Goal: Transaction & Acquisition: Purchase product/service

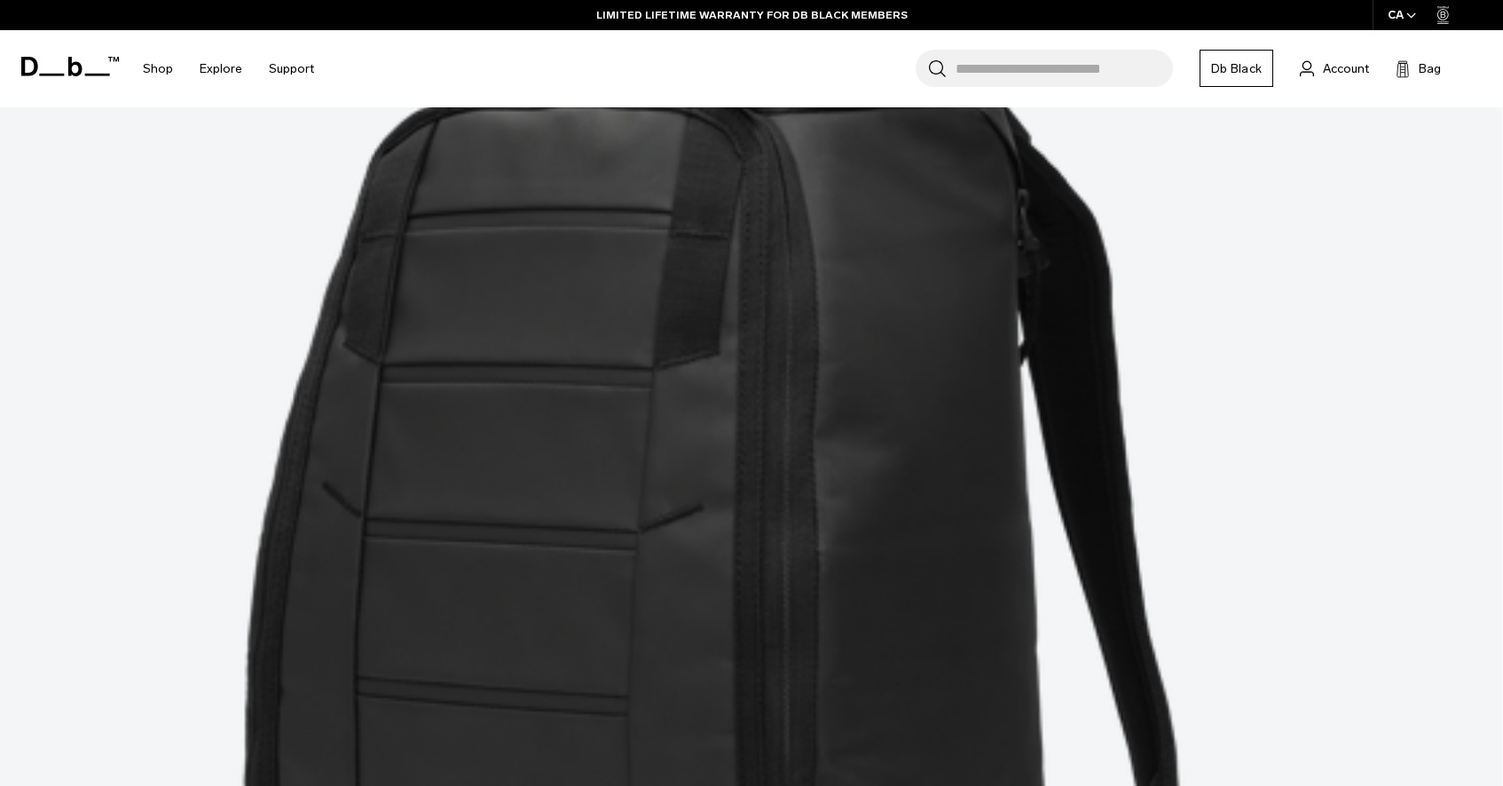
scroll to position [778, 0]
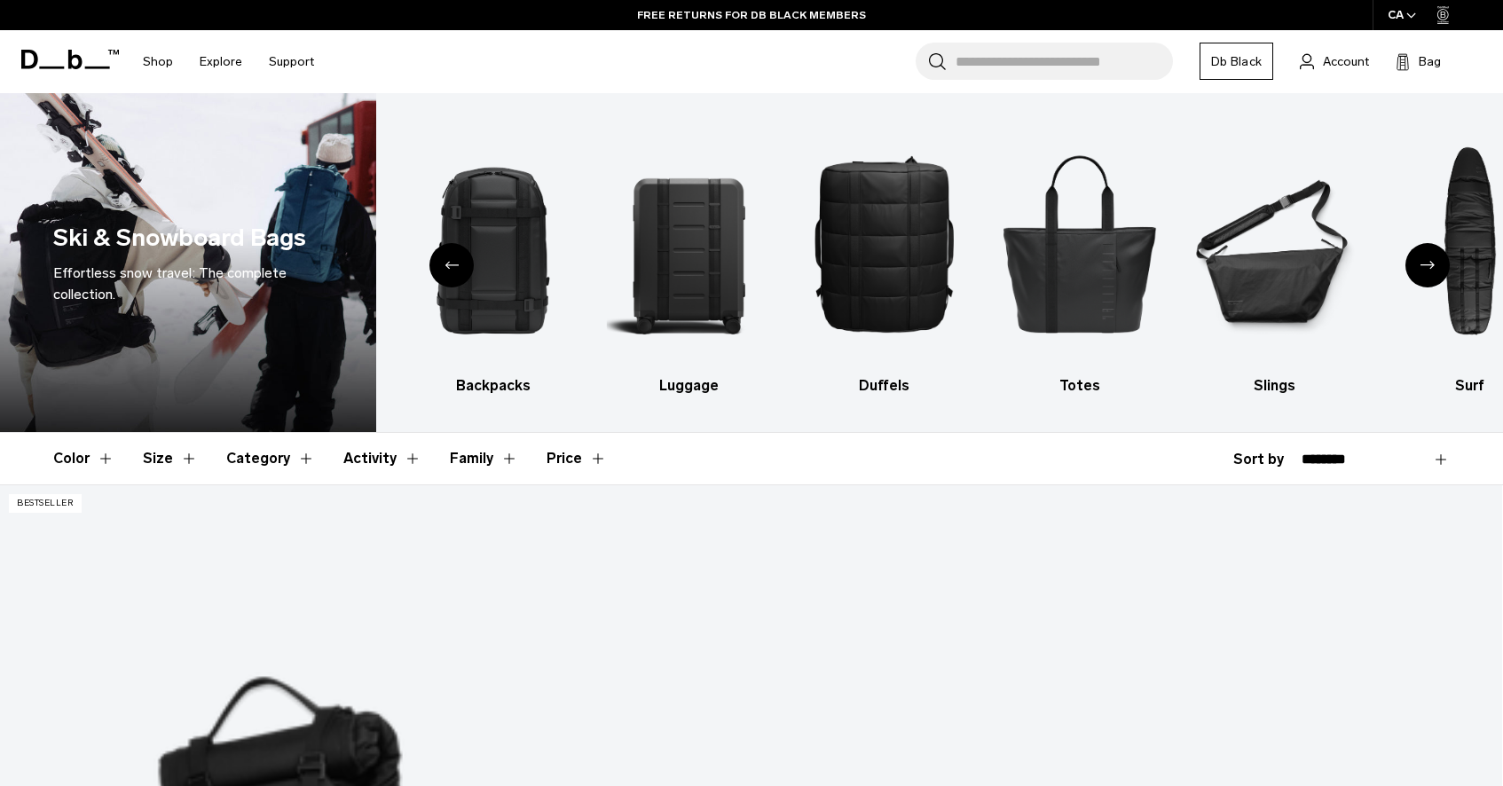
click at [655, 459] on header "Color Size Category Activity Family Price" at bounding box center [751, 458] width 1397 height 51
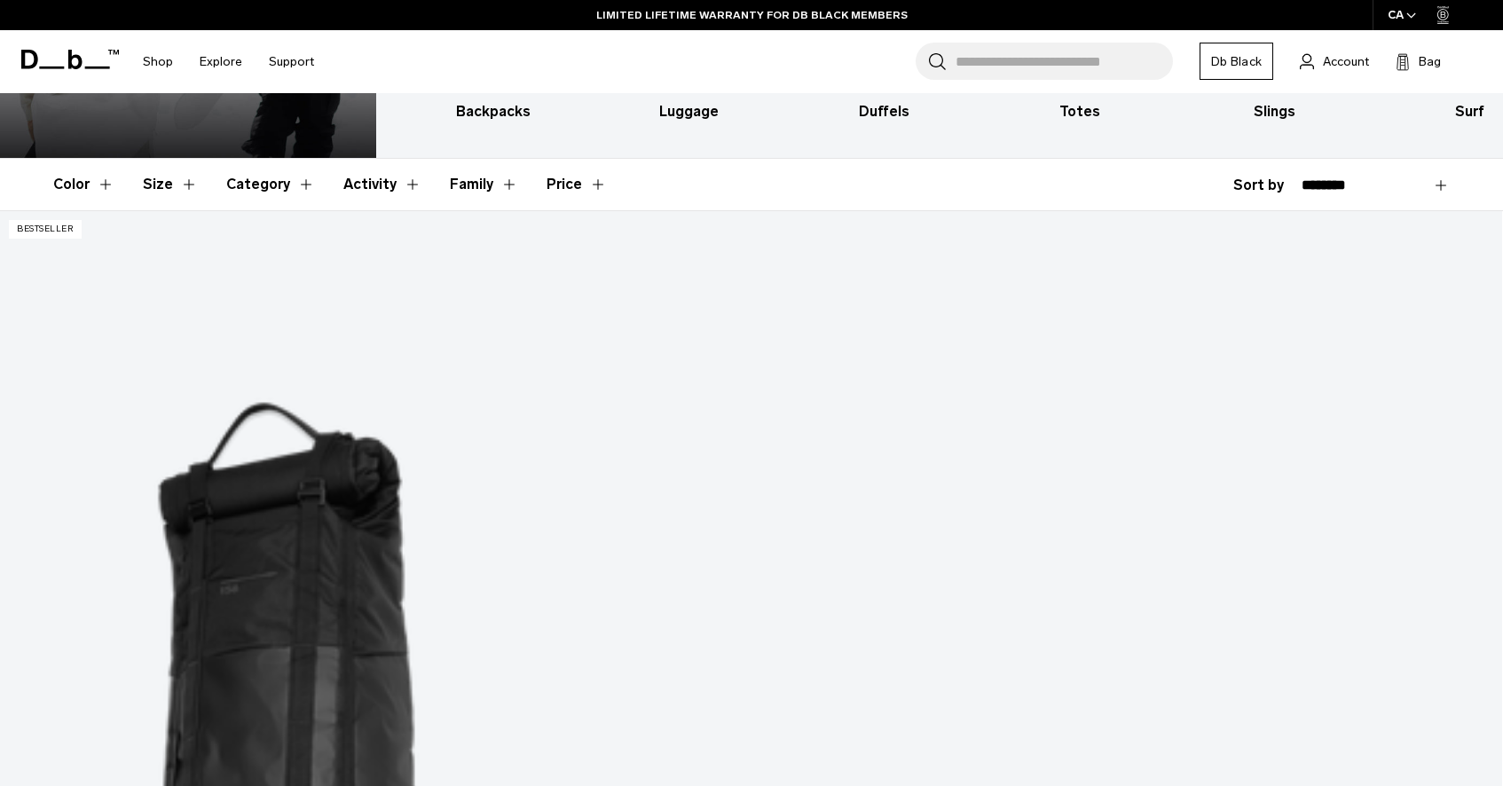
scroll to position [204, 0]
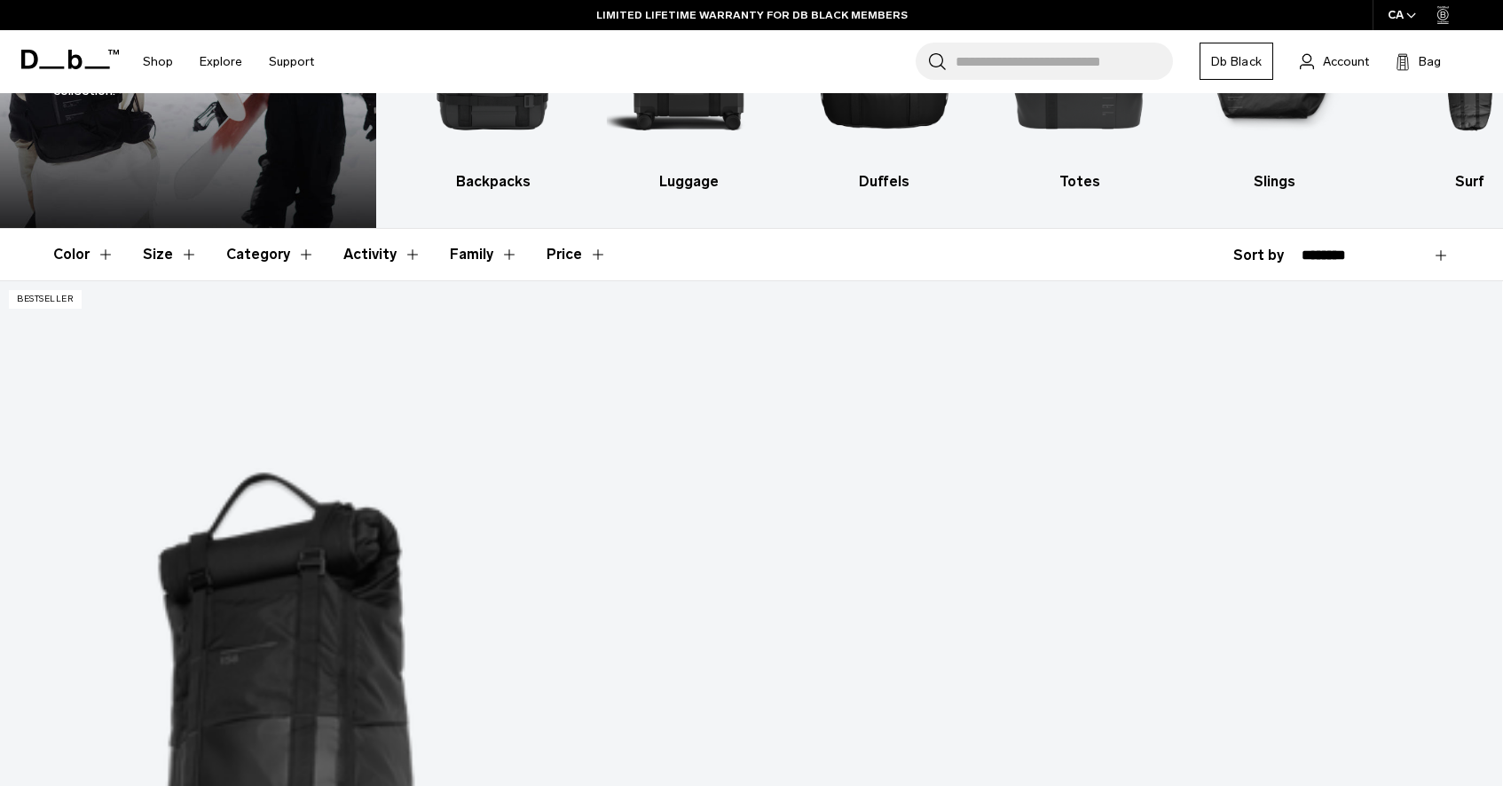
click at [258, 262] on button "Category" at bounding box center [270, 254] width 89 height 51
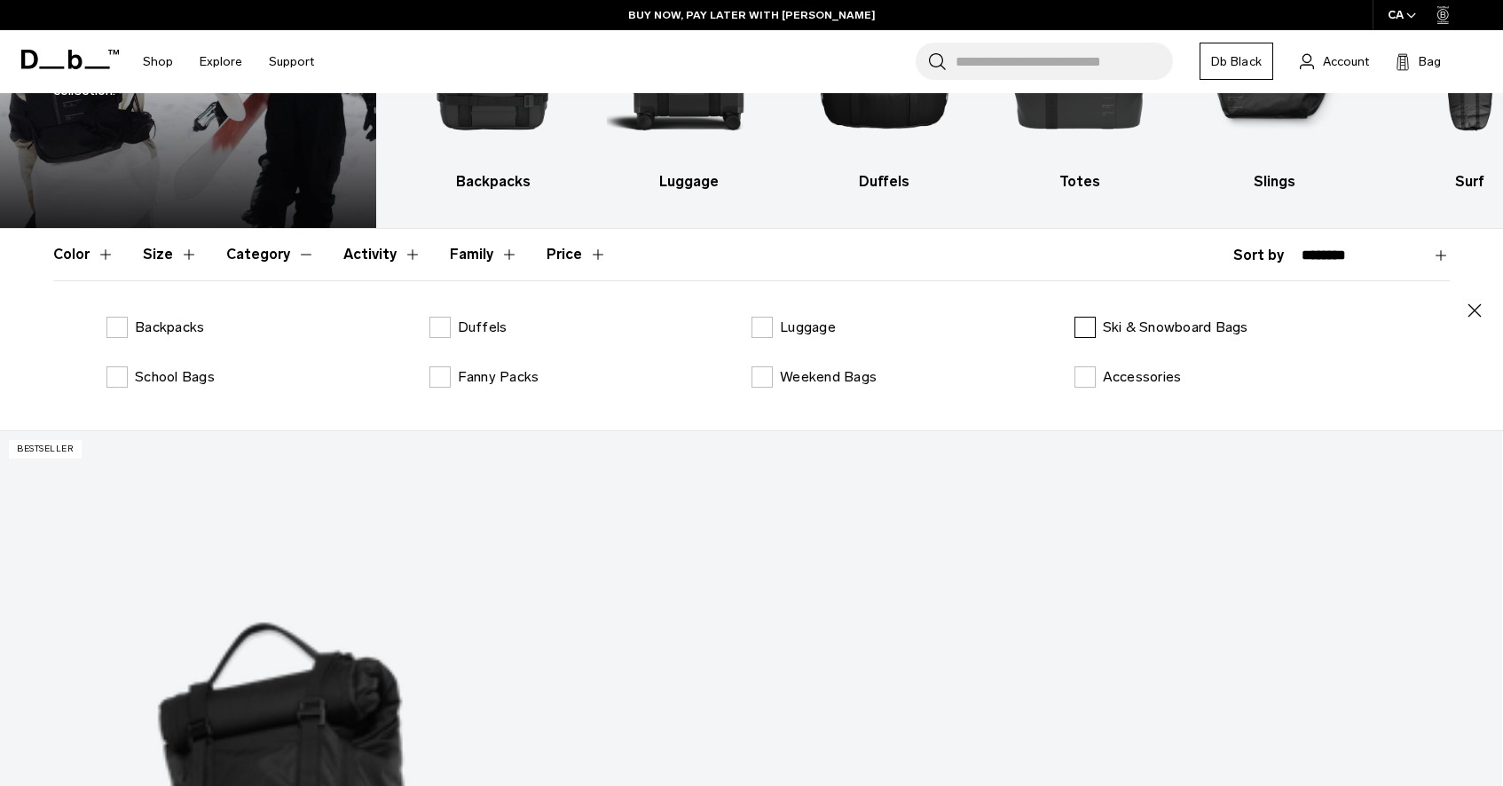
click at [1080, 329] on label "Ski & Snowboard Bags" at bounding box center [1162, 327] width 174 height 21
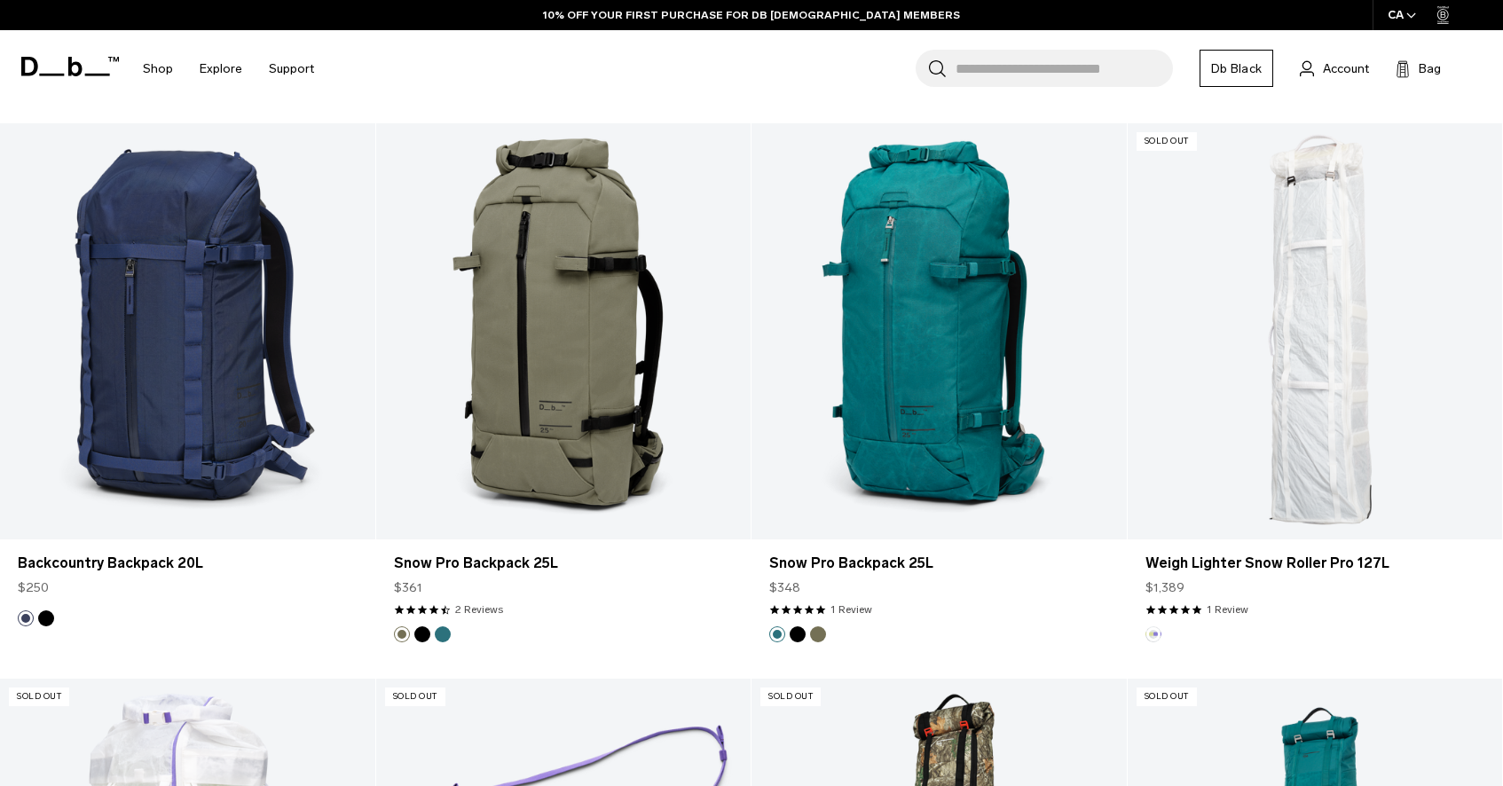
scroll to position [2801, 0]
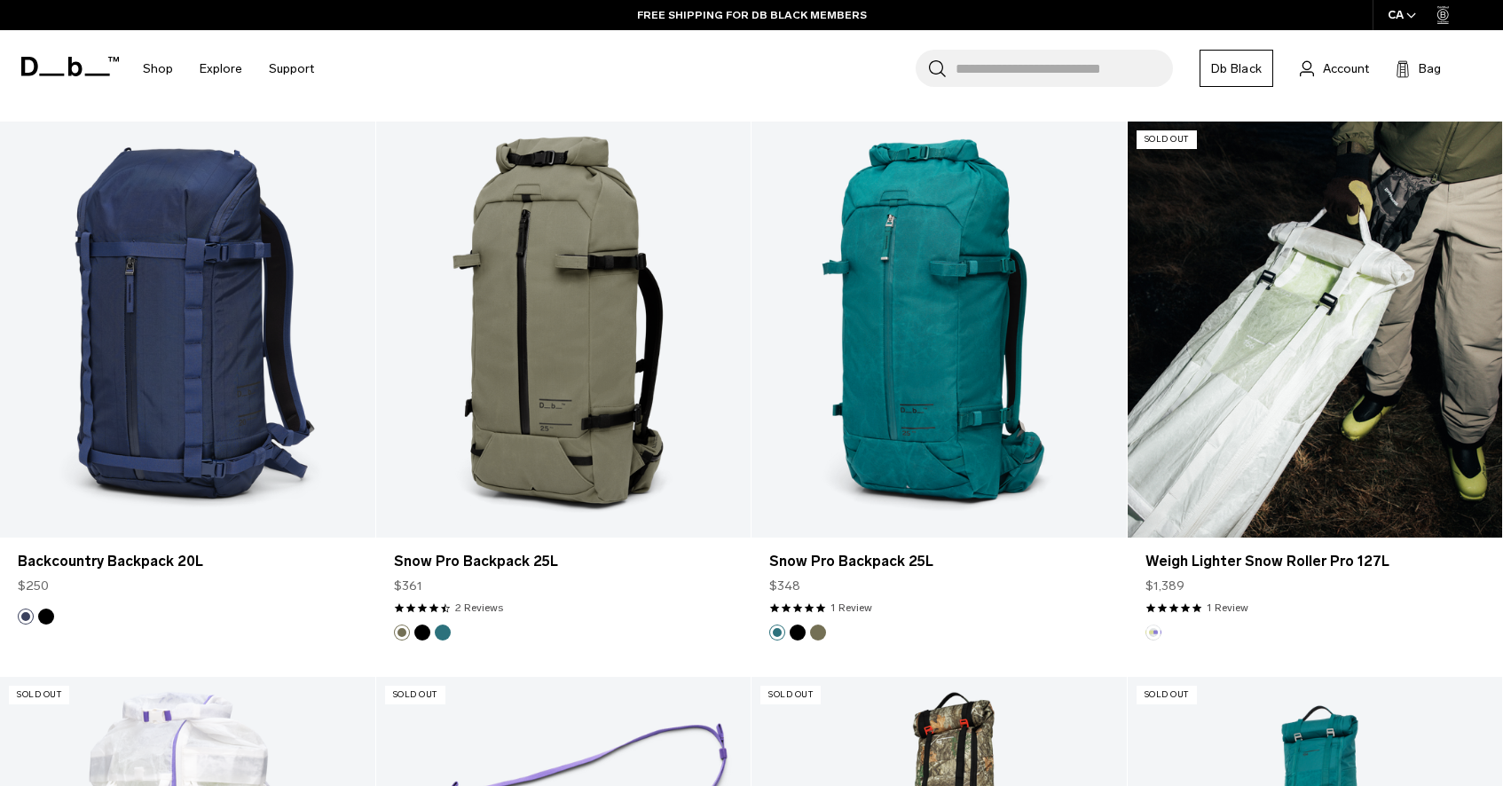
click at [1347, 429] on link "Weigh Lighter Snow Roller Pro 127L" at bounding box center [1315, 330] width 375 height 416
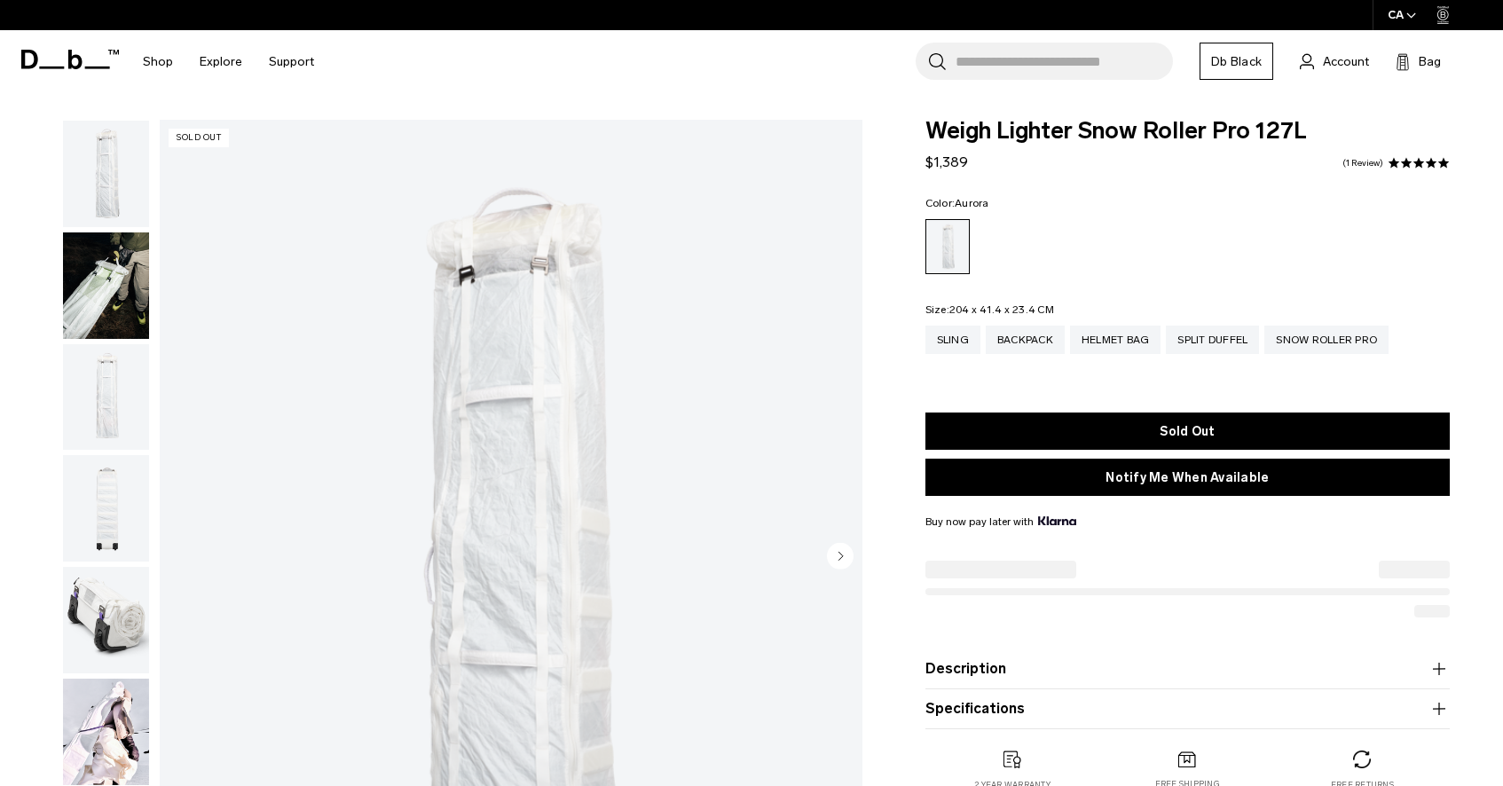
click at [96, 272] on img "button" at bounding box center [106, 285] width 86 height 106
click at [108, 187] on img "button" at bounding box center [106, 174] width 86 height 106
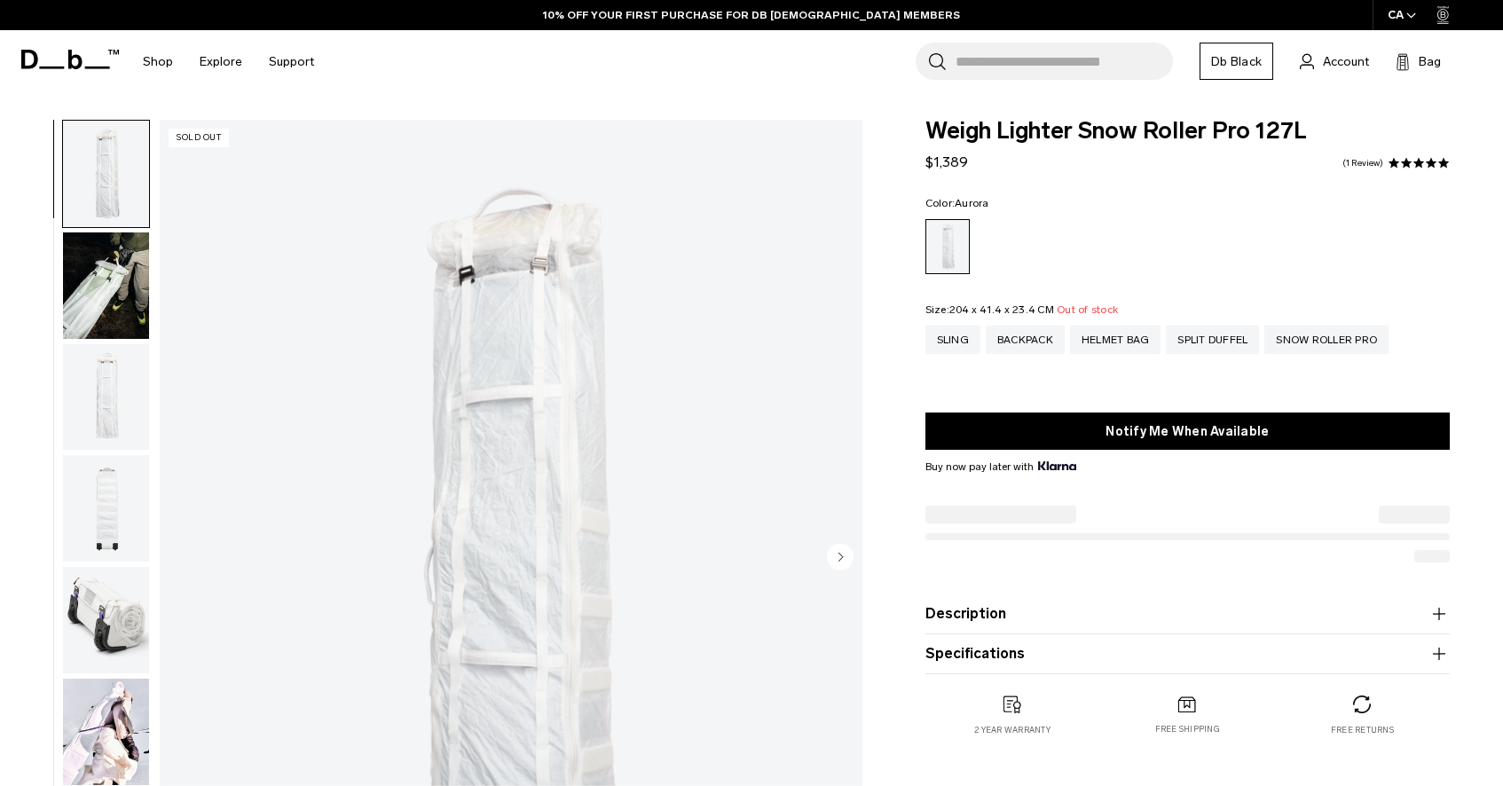
click at [98, 272] on img "button" at bounding box center [106, 285] width 86 height 106
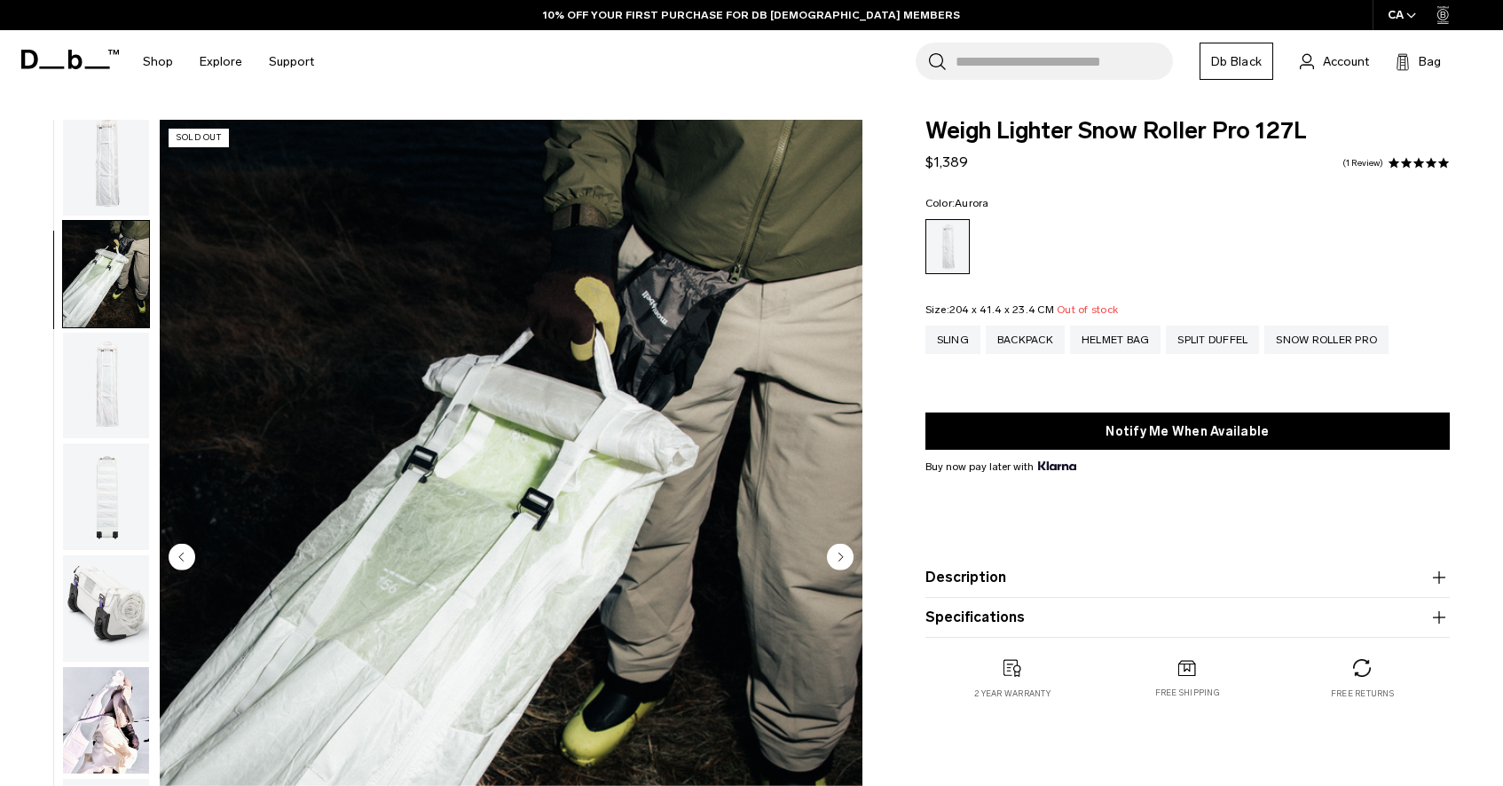
click at [106, 196] on img "button" at bounding box center [106, 162] width 86 height 106
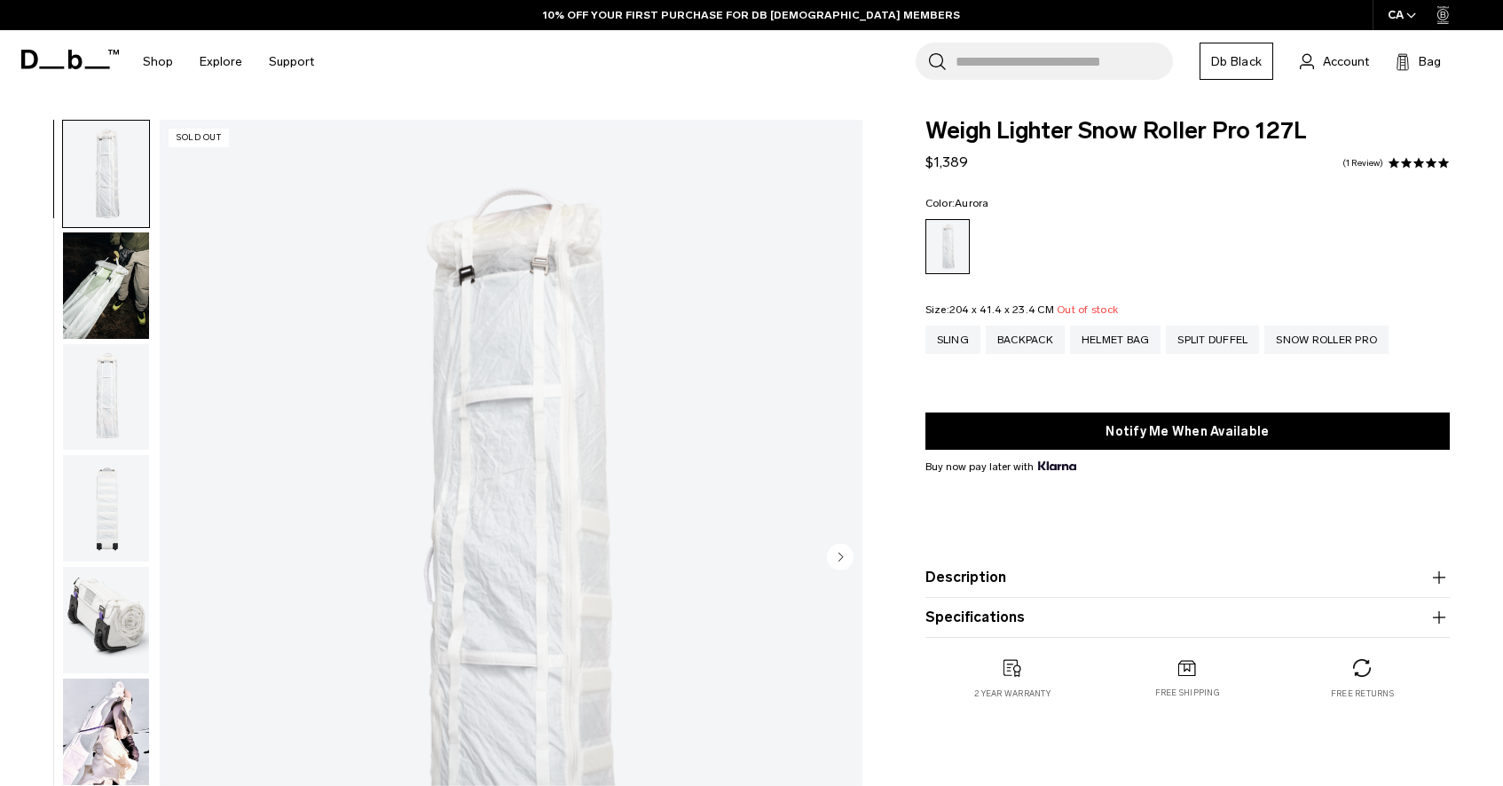
click at [90, 307] on img "button" at bounding box center [106, 285] width 86 height 106
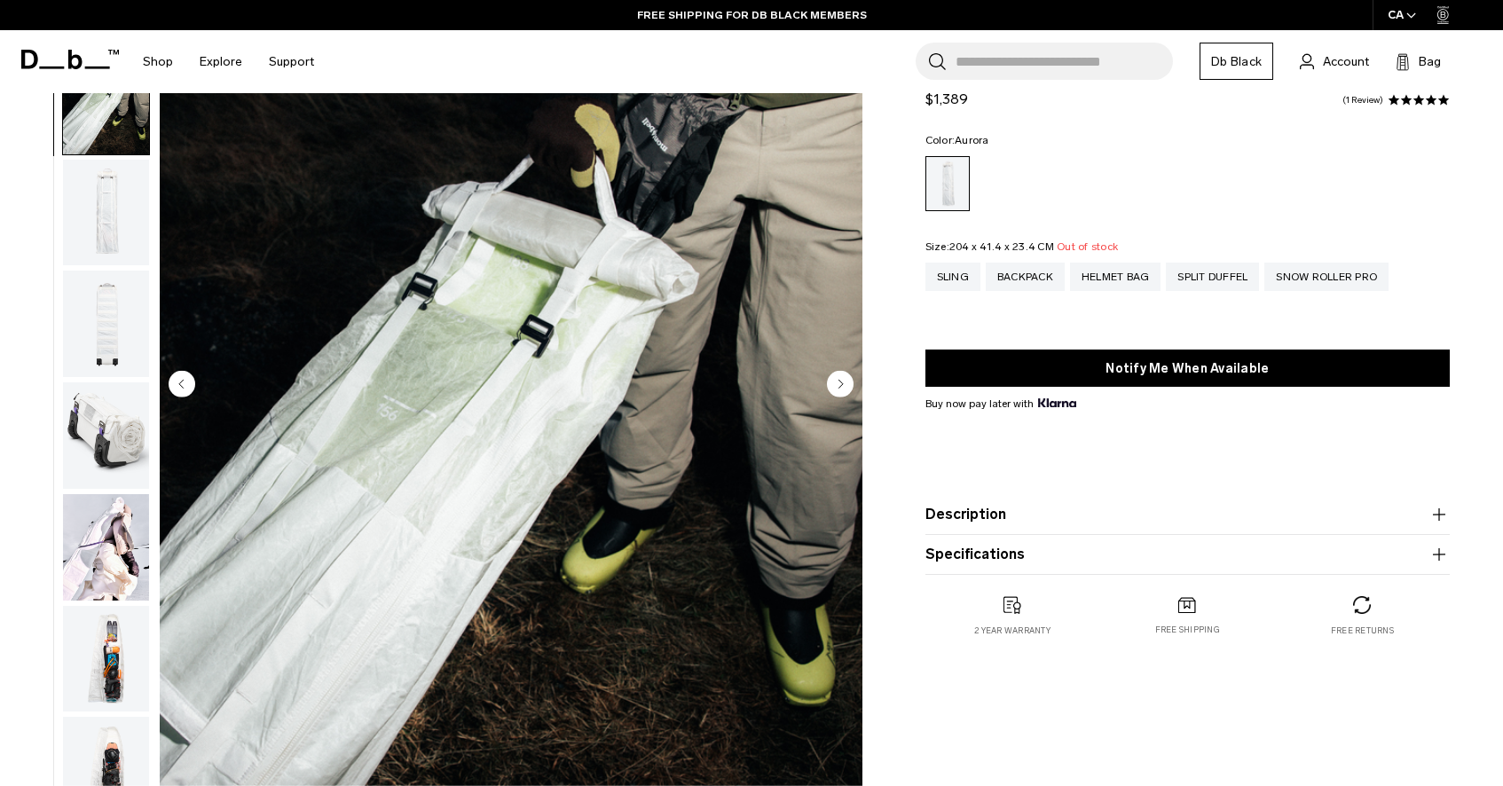
scroll to position [177, 0]
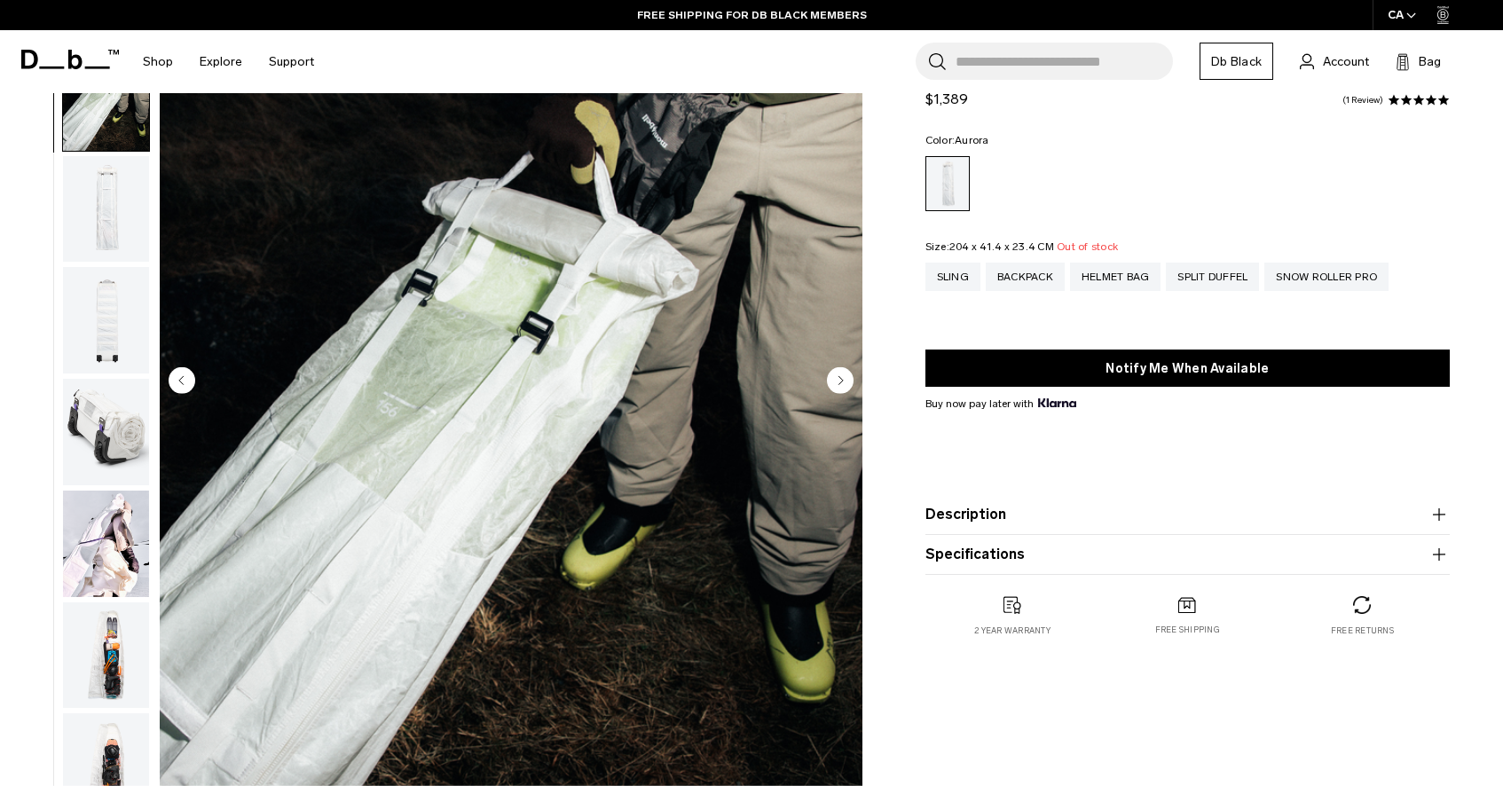
click at [116, 232] on img "button" at bounding box center [106, 209] width 86 height 106
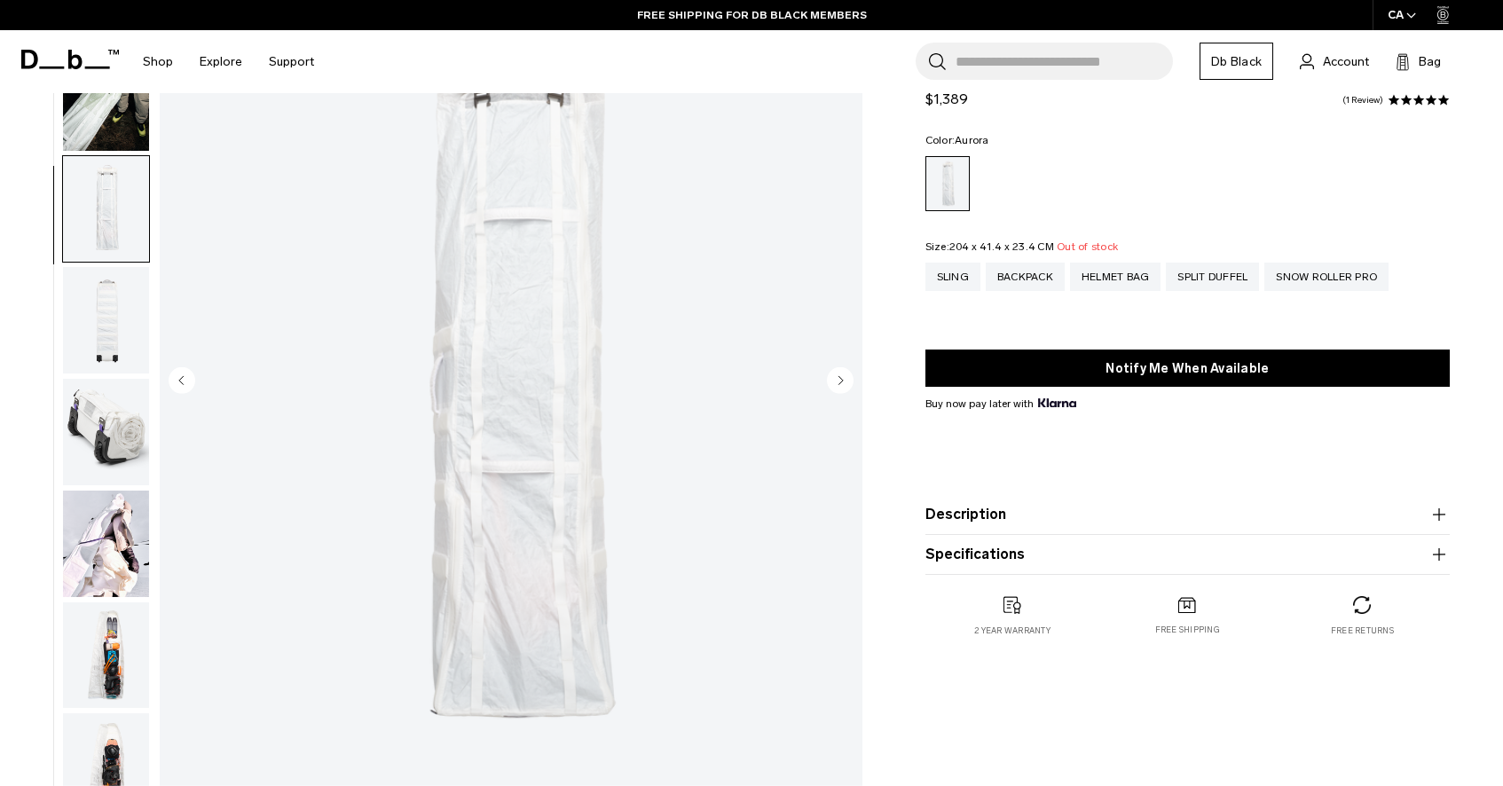
click at [102, 324] on img "button" at bounding box center [106, 320] width 86 height 106
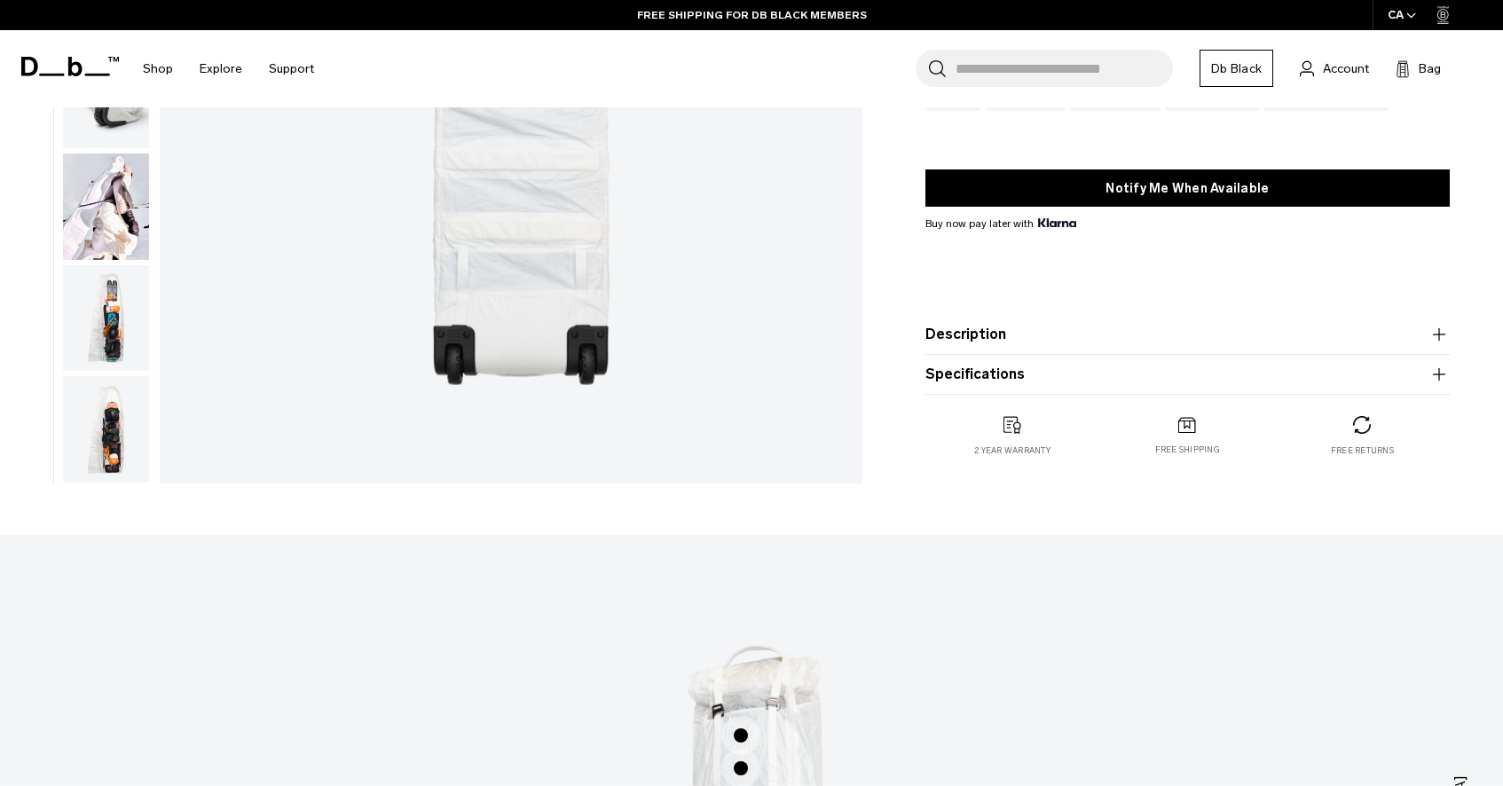
scroll to position [0, 0]
click at [102, 324] on img "button" at bounding box center [106, 318] width 86 height 106
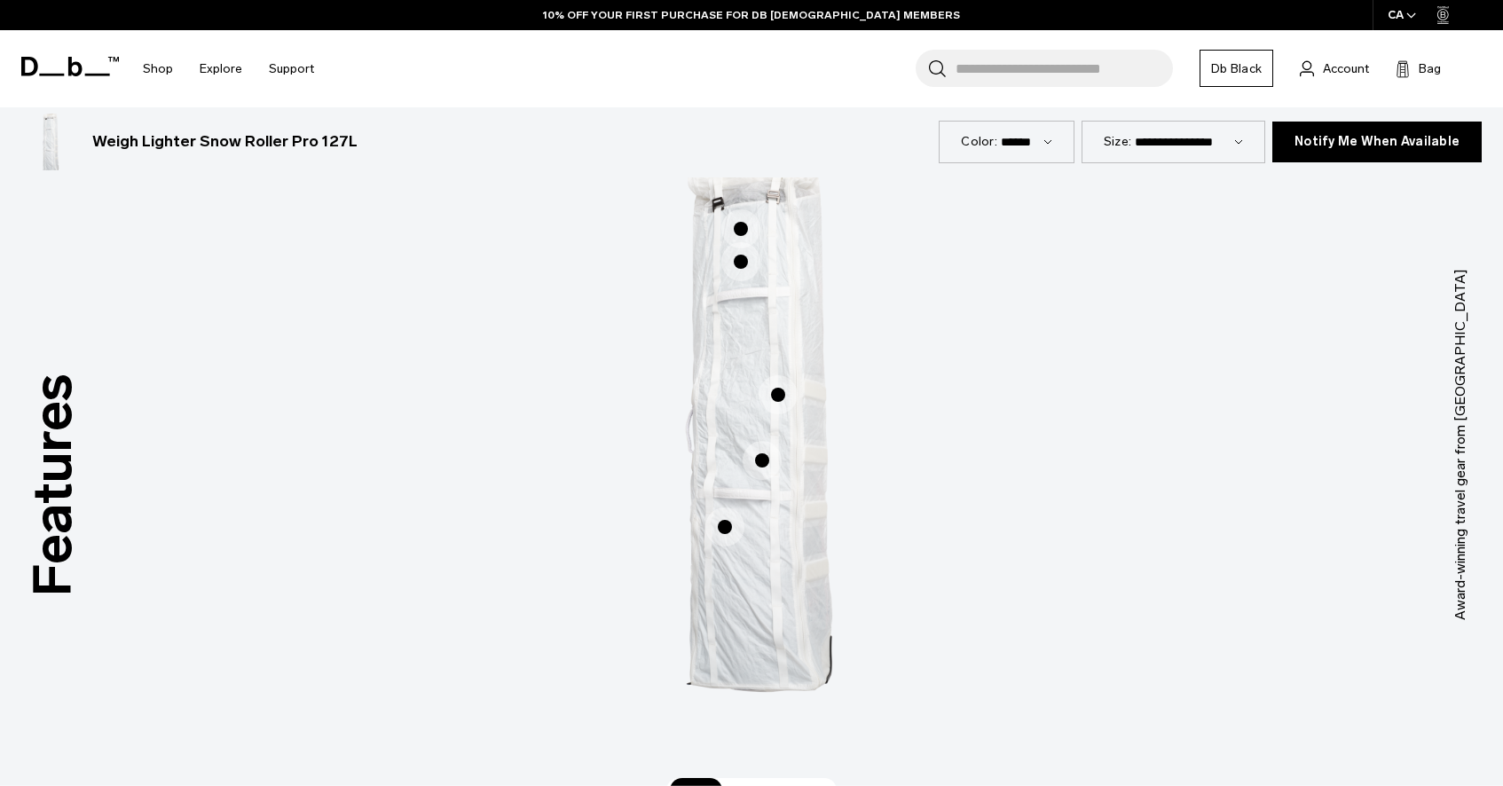
scroll to position [1188, 0]
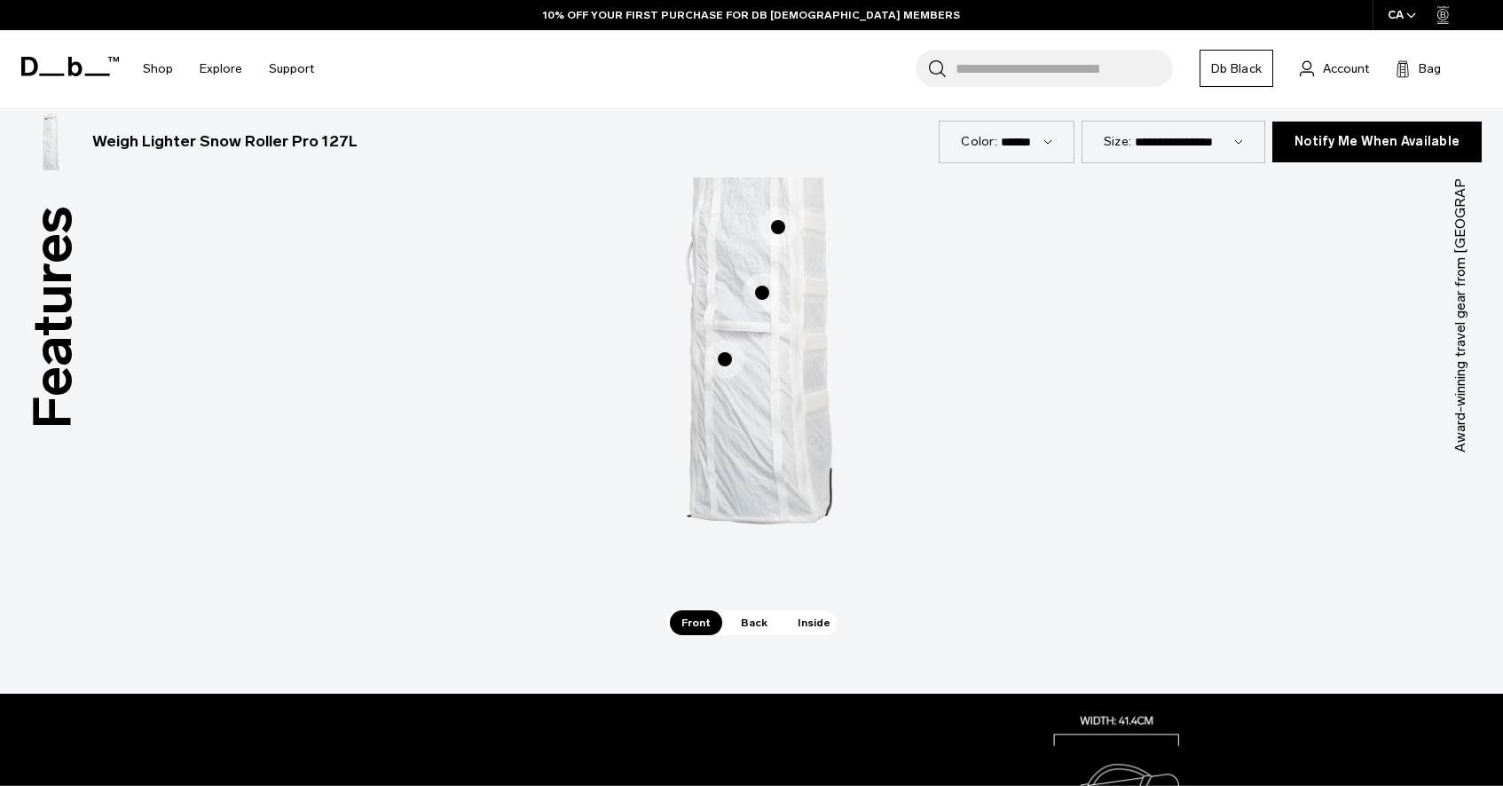
click at [757, 618] on span "Back" at bounding box center [754, 623] width 50 height 25
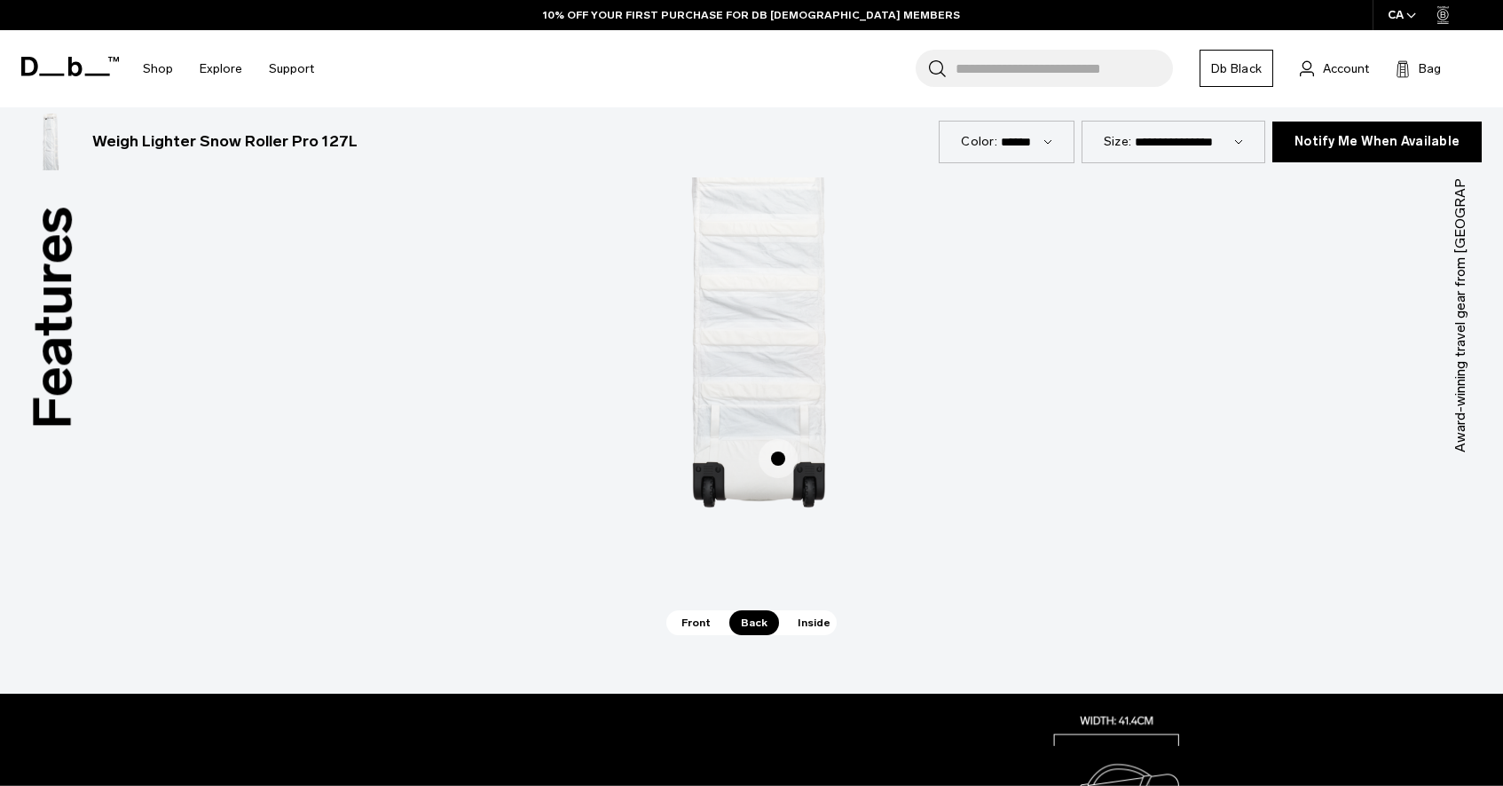
click at [817, 626] on span "Inside" at bounding box center [814, 623] width 56 height 25
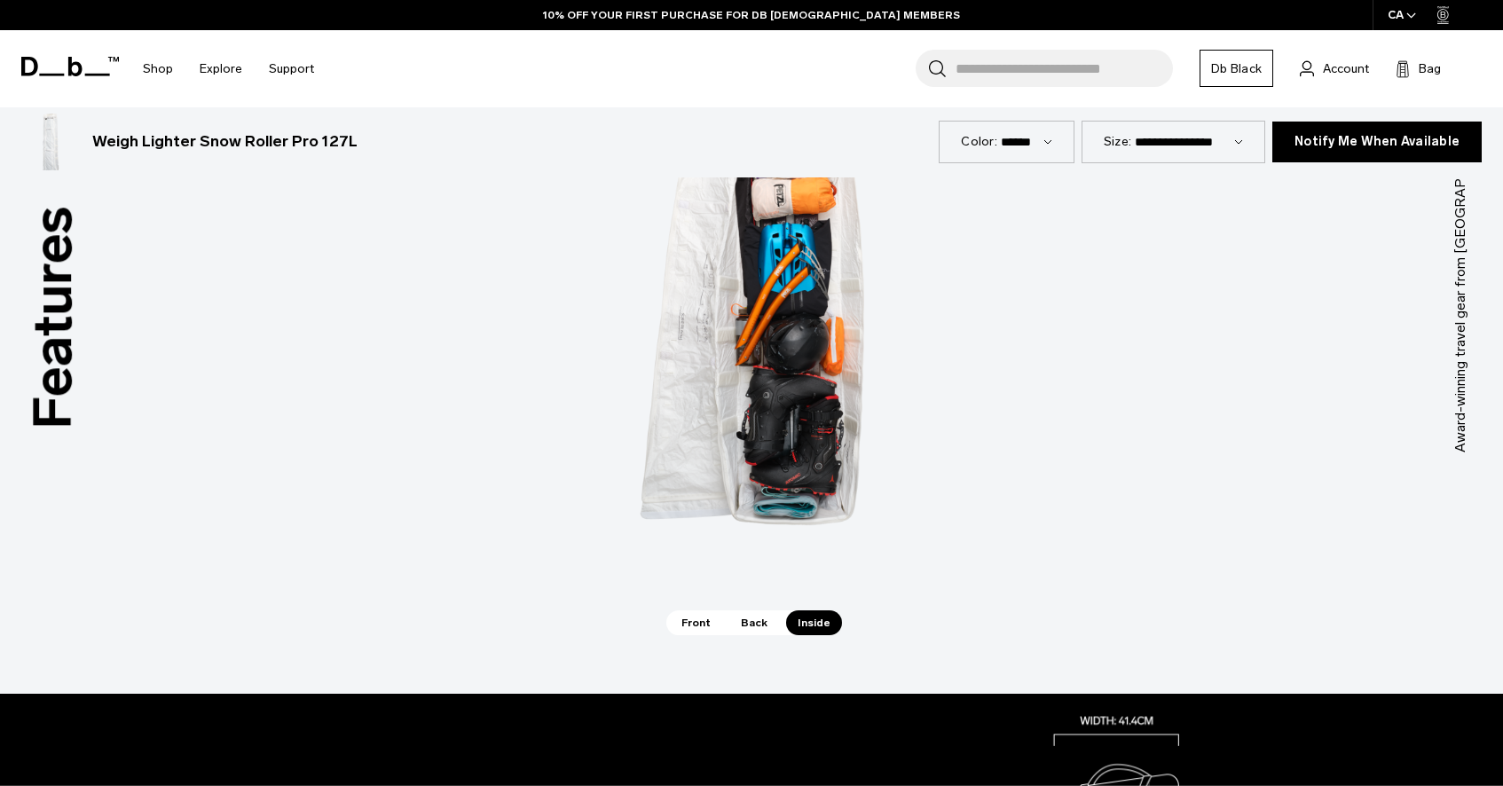
click at [713, 627] on span "Front" at bounding box center [696, 623] width 52 height 25
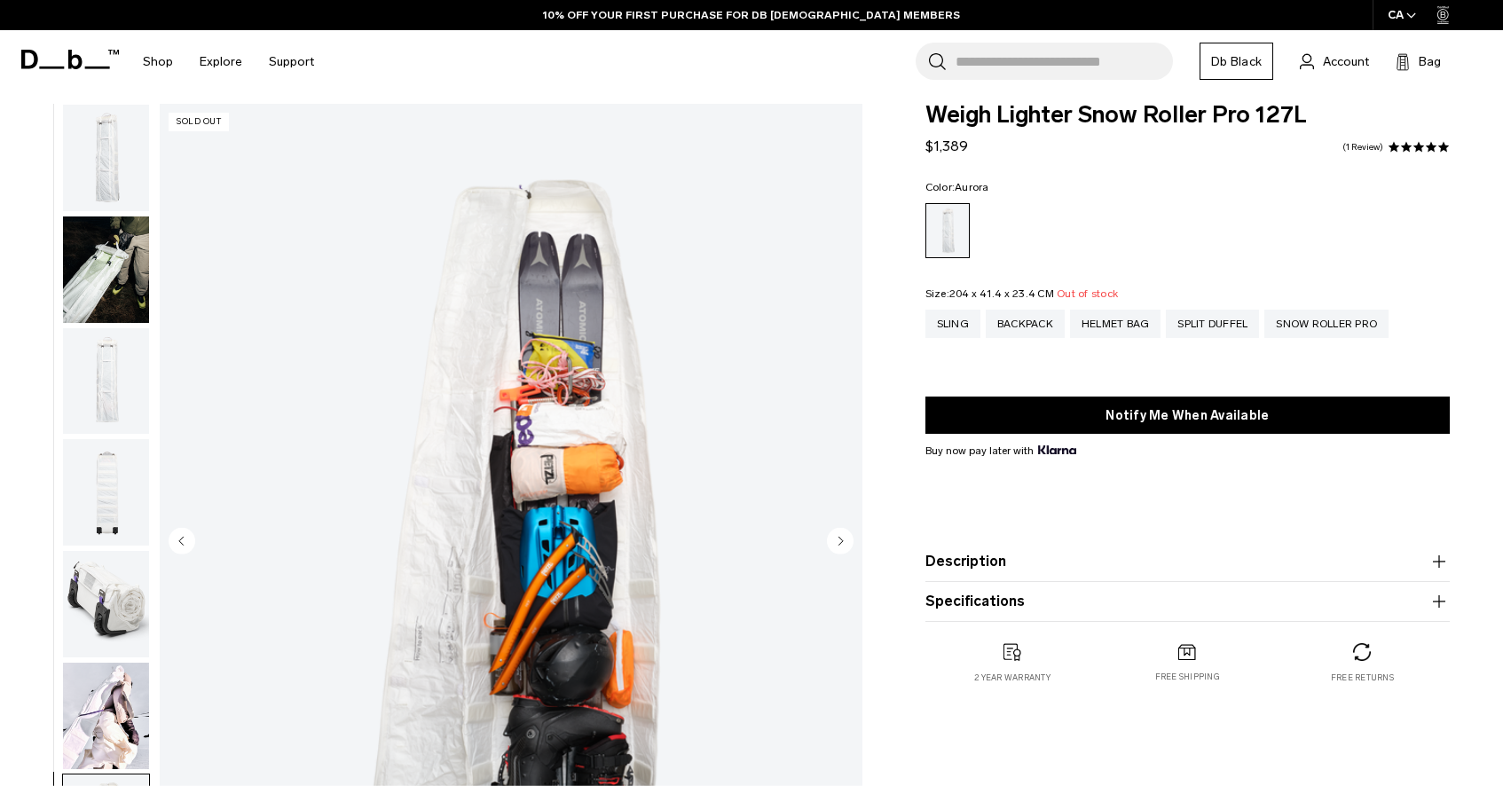
scroll to position [21, 0]
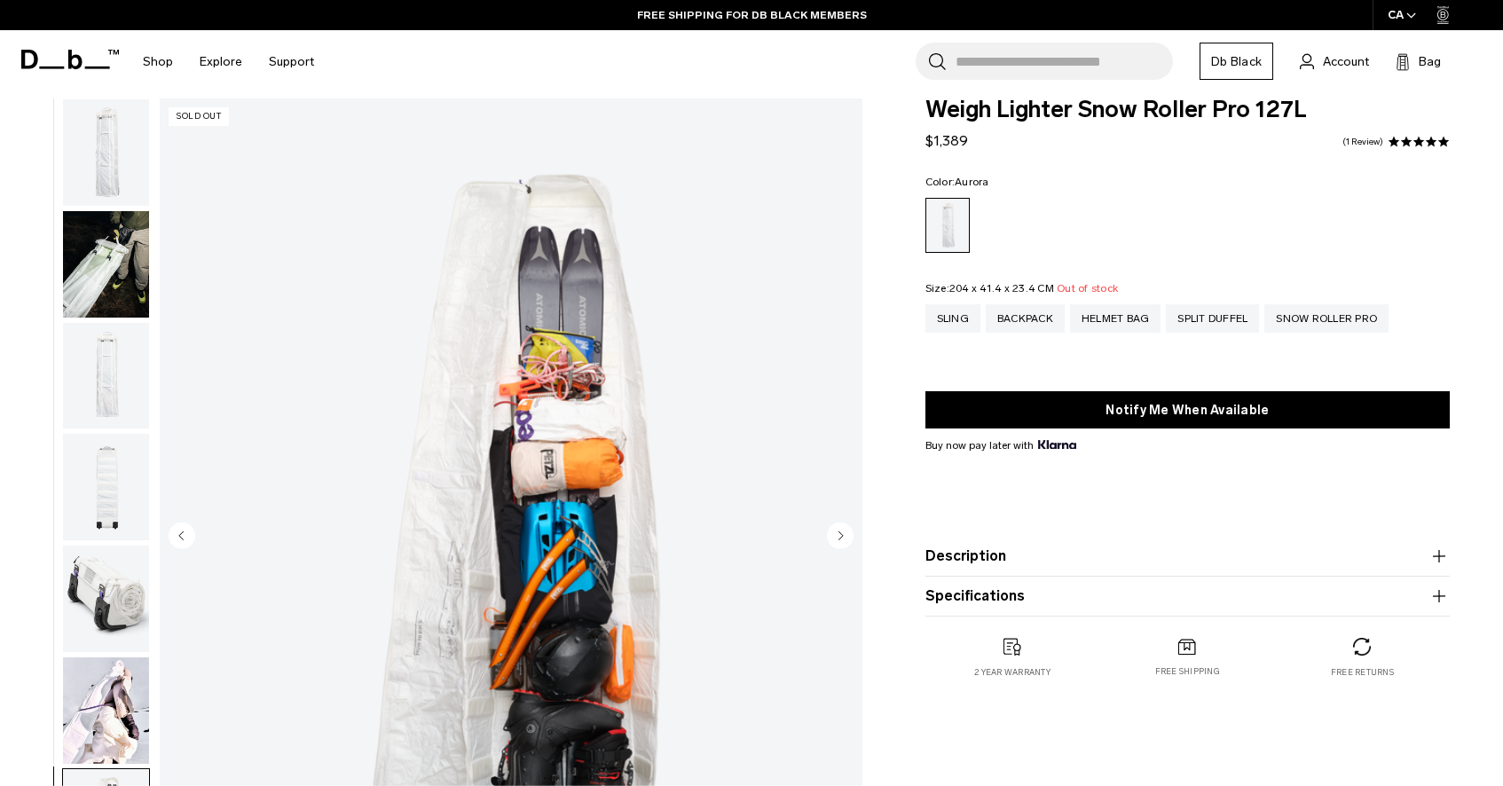
click at [118, 279] on img "button" at bounding box center [106, 264] width 86 height 106
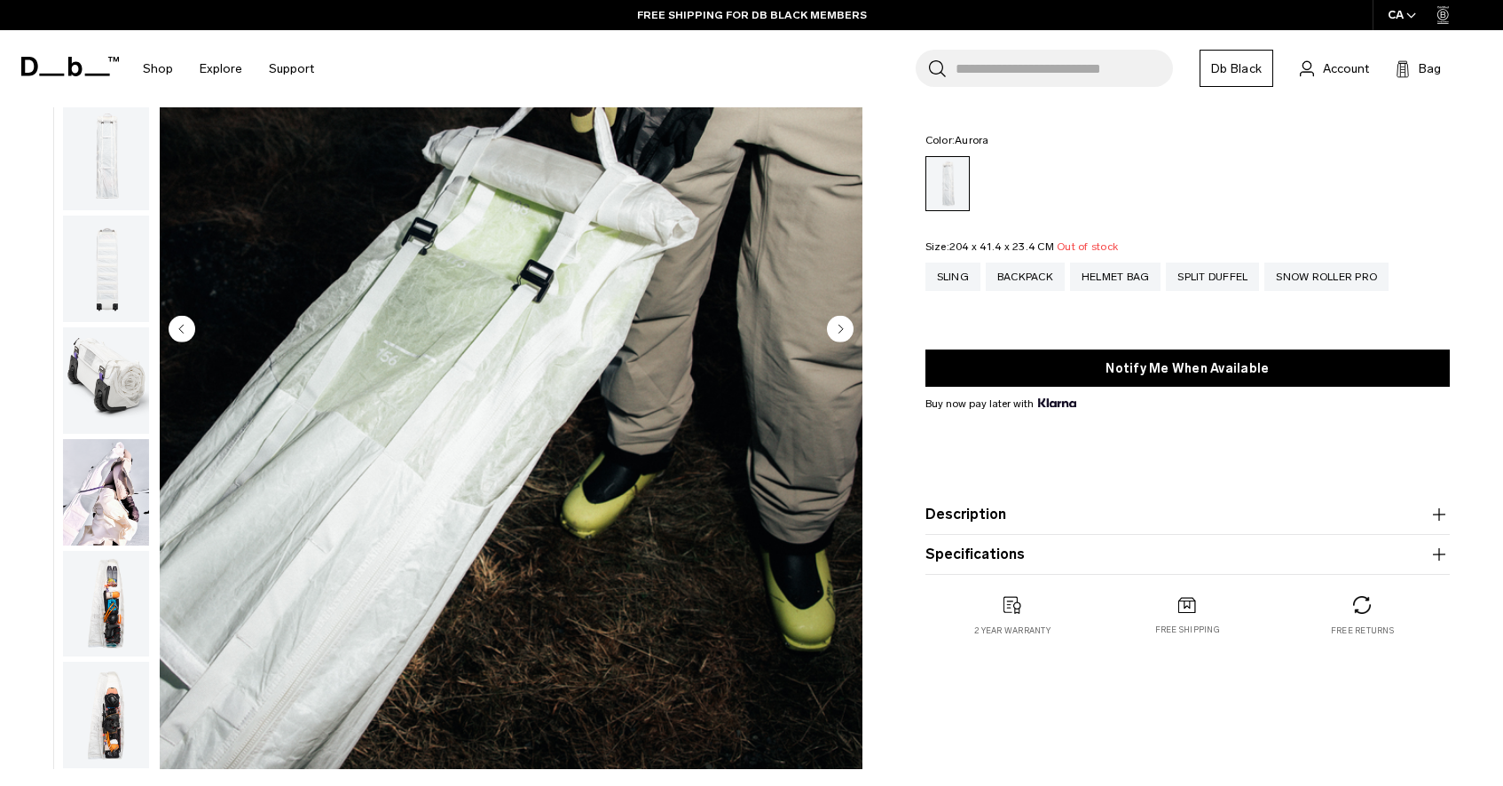
scroll to position [231, 0]
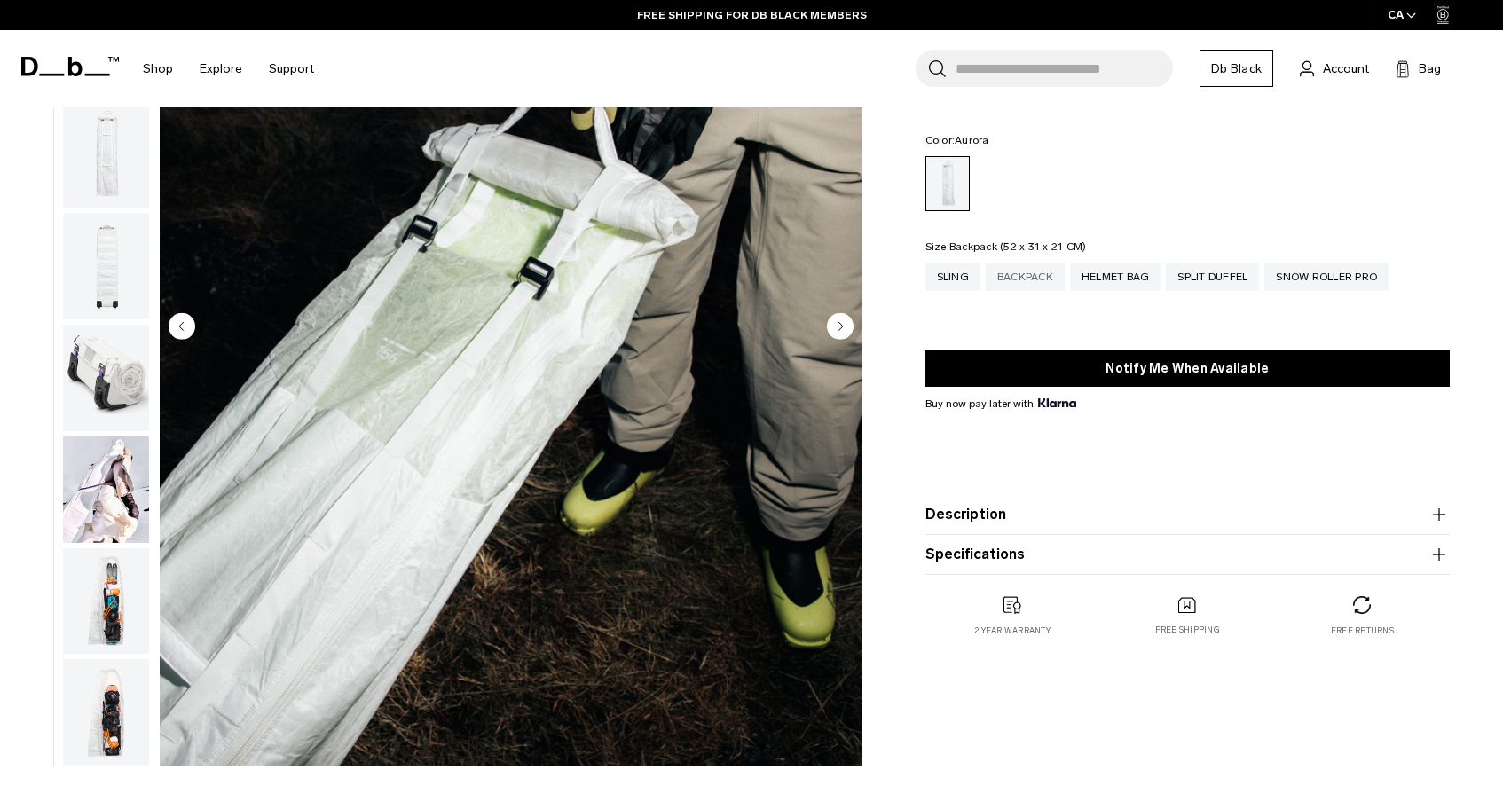
click at [1035, 272] on div "Backpack" at bounding box center [1025, 277] width 79 height 28
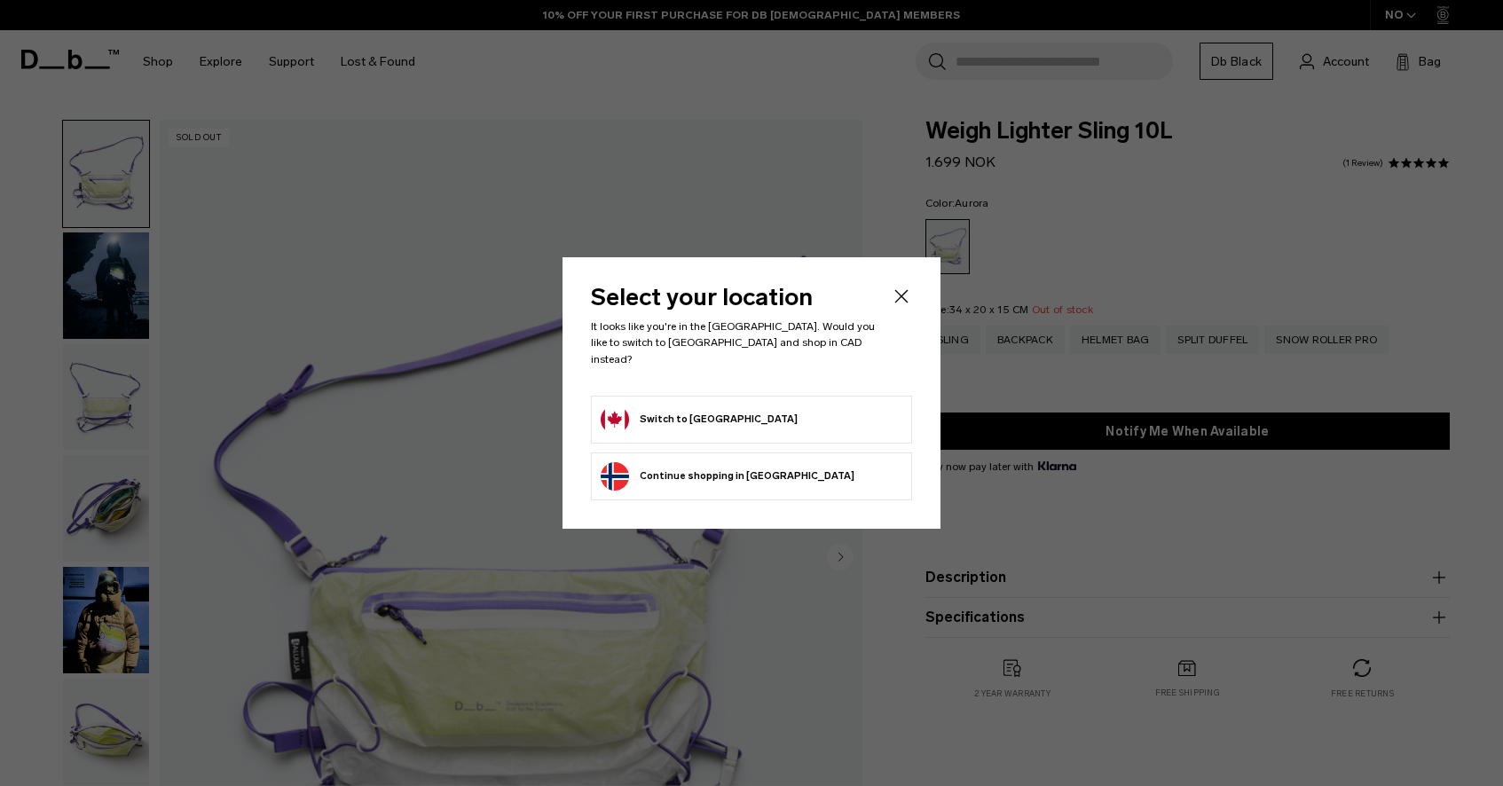
click at [905, 305] on icon "Close" at bounding box center [901, 296] width 21 height 21
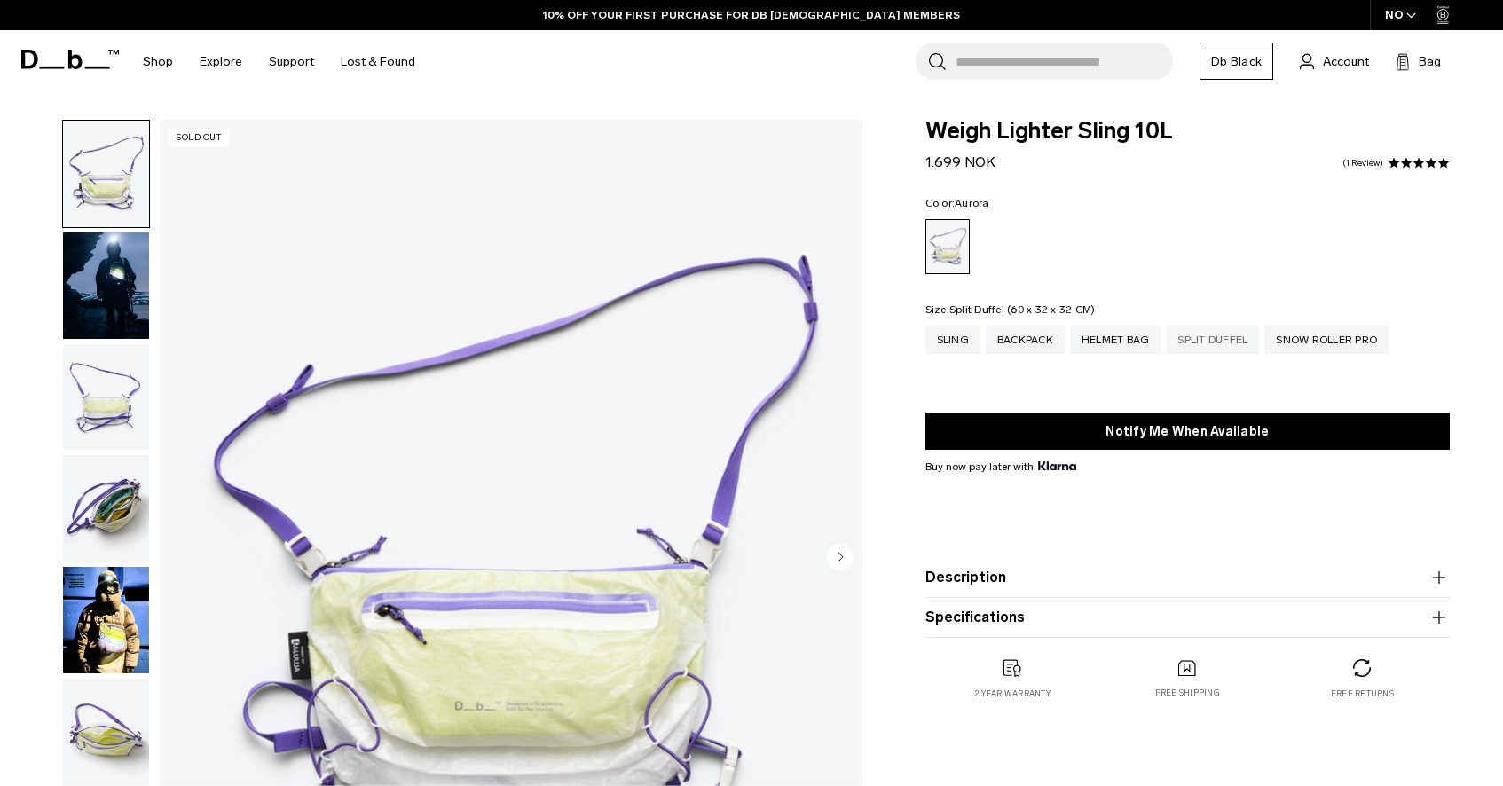
click at [1232, 337] on div "Split Duffel" at bounding box center [1212, 340] width 93 height 28
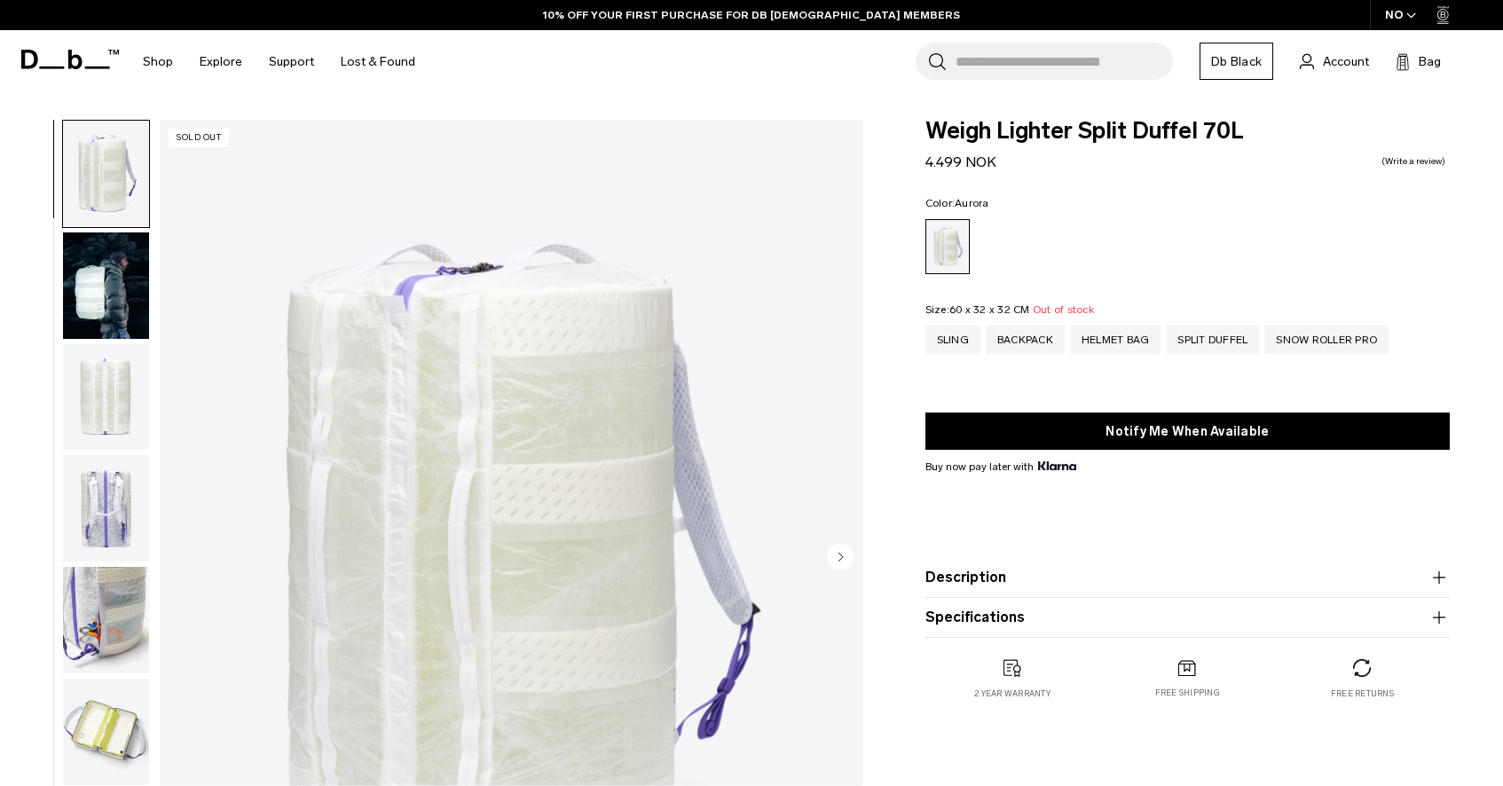
click at [93, 284] on img "button" at bounding box center [106, 285] width 86 height 106
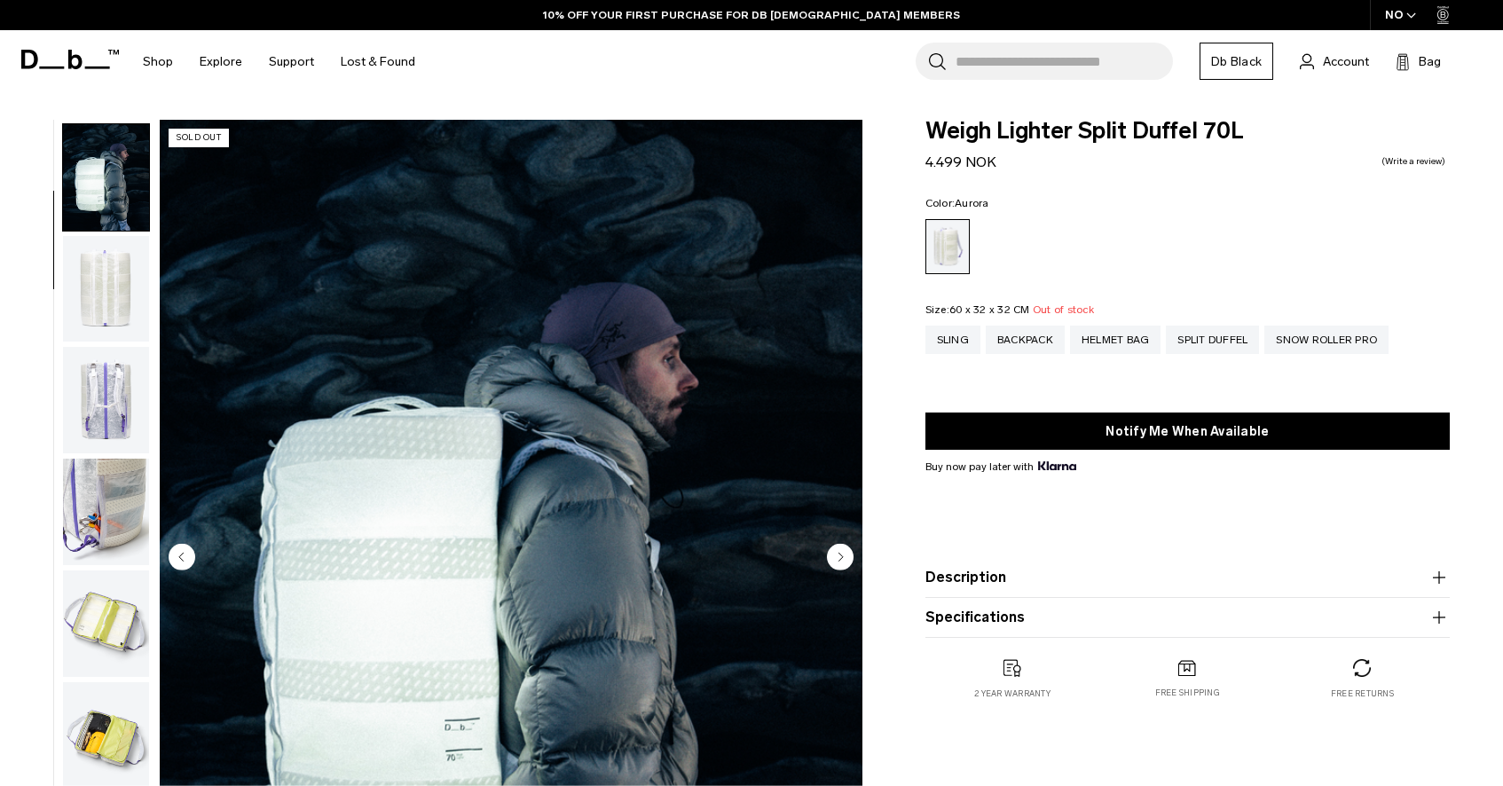
scroll to position [112, 0]
click at [118, 306] on img "button" at bounding box center [106, 285] width 86 height 106
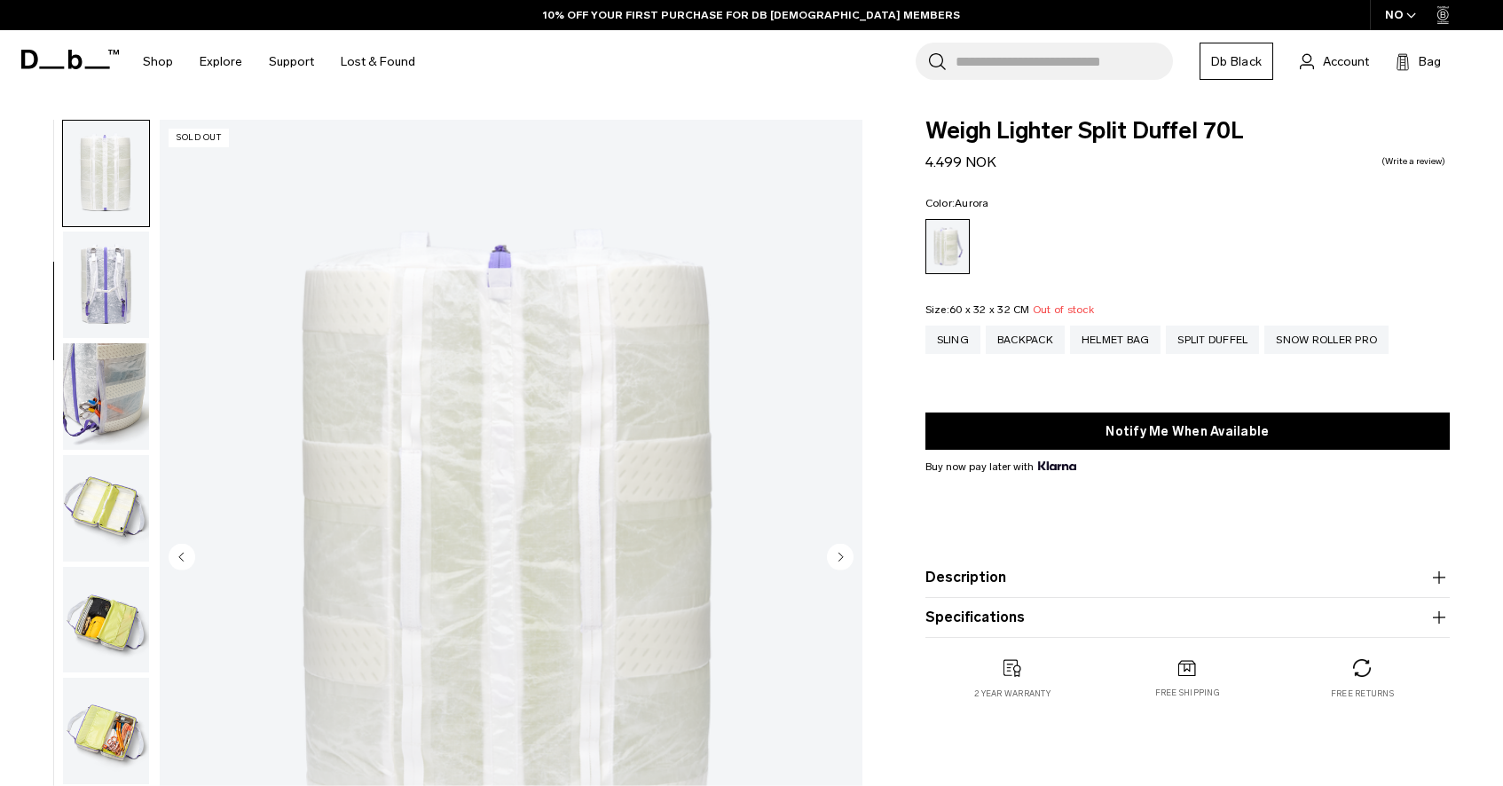
click at [116, 315] on img "button" at bounding box center [106, 285] width 86 height 106
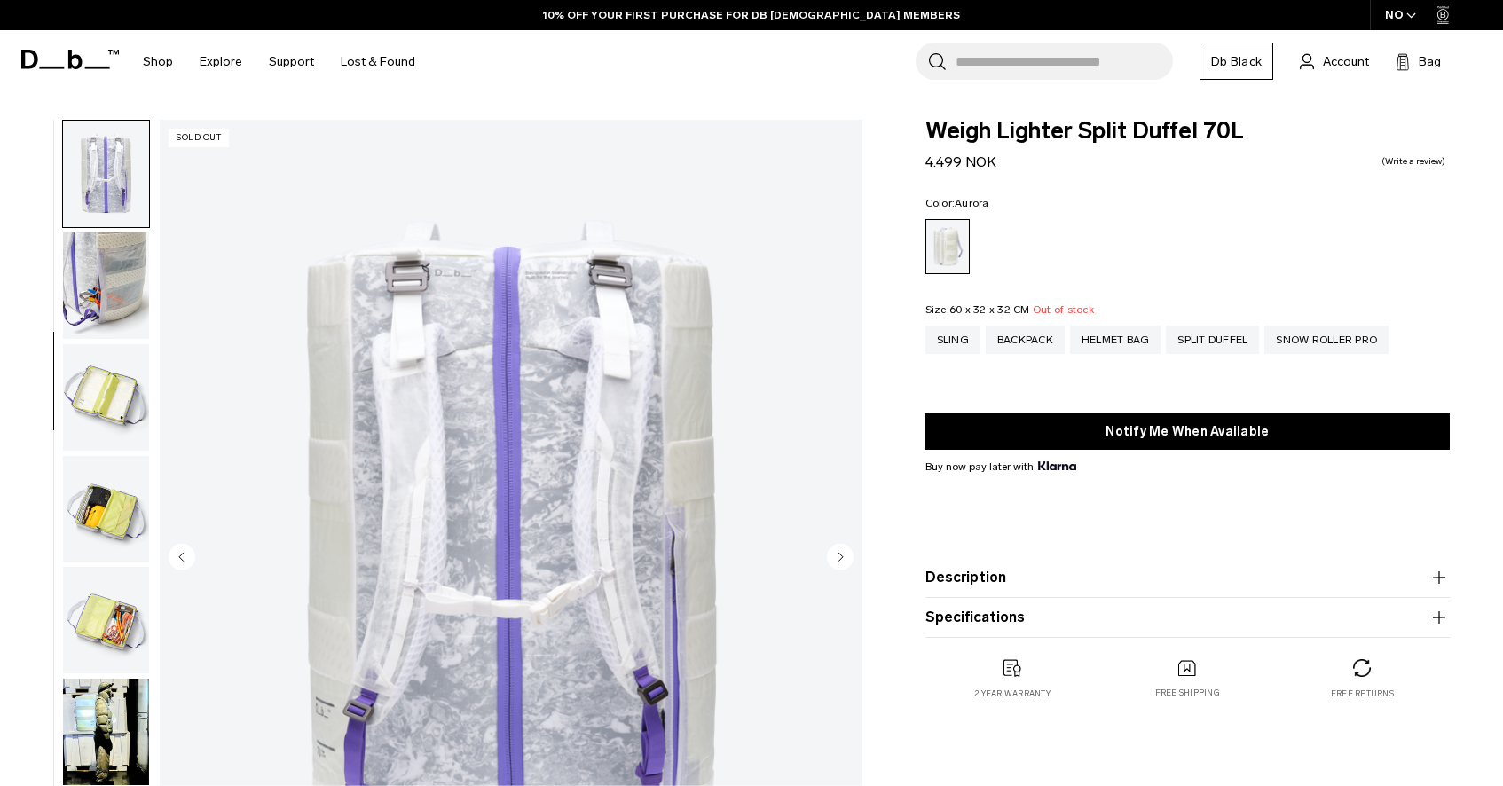
click at [109, 344] on img "button" at bounding box center [106, 397] width 86 height 106
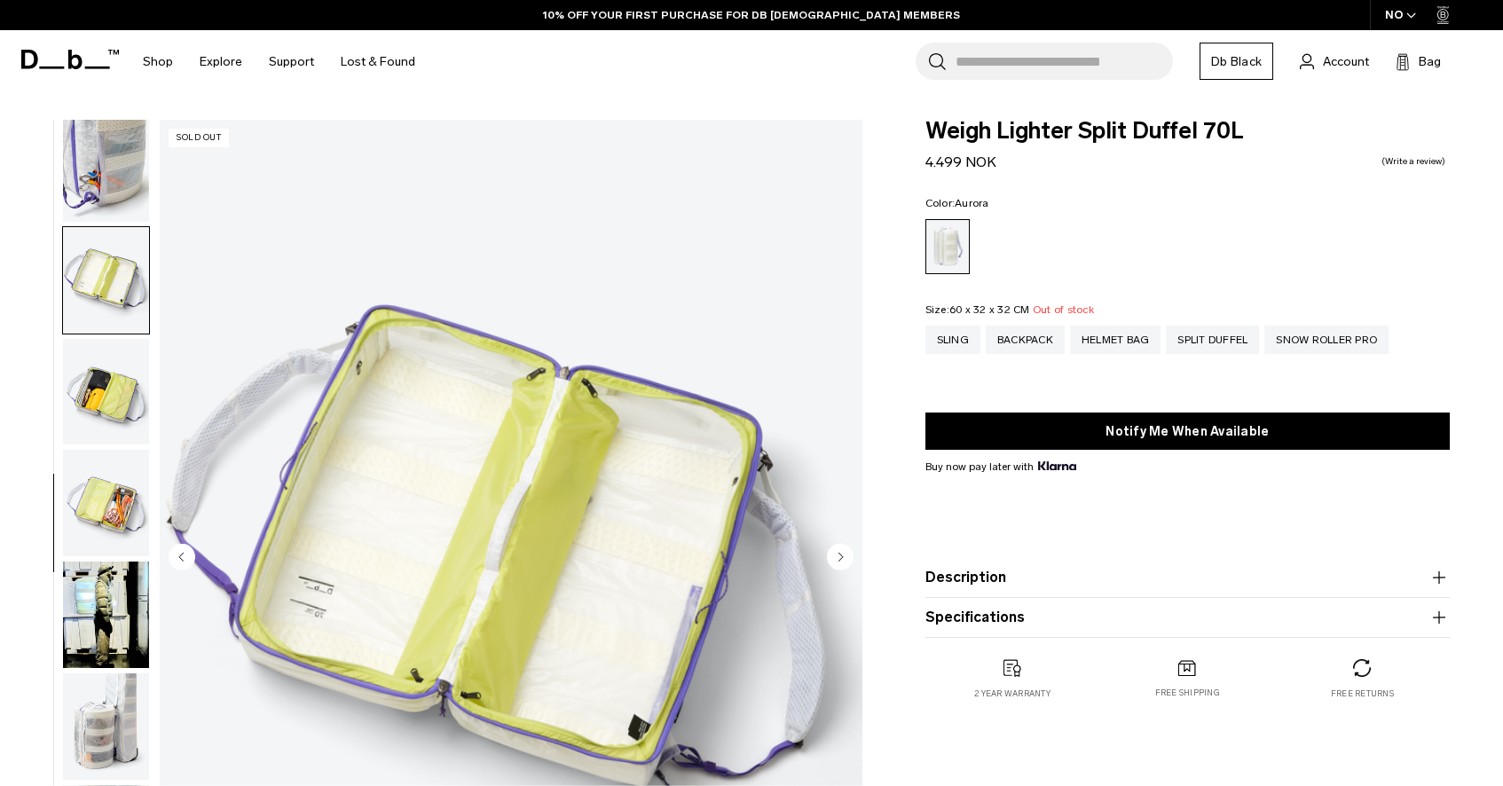
scroll to position [458, 0]
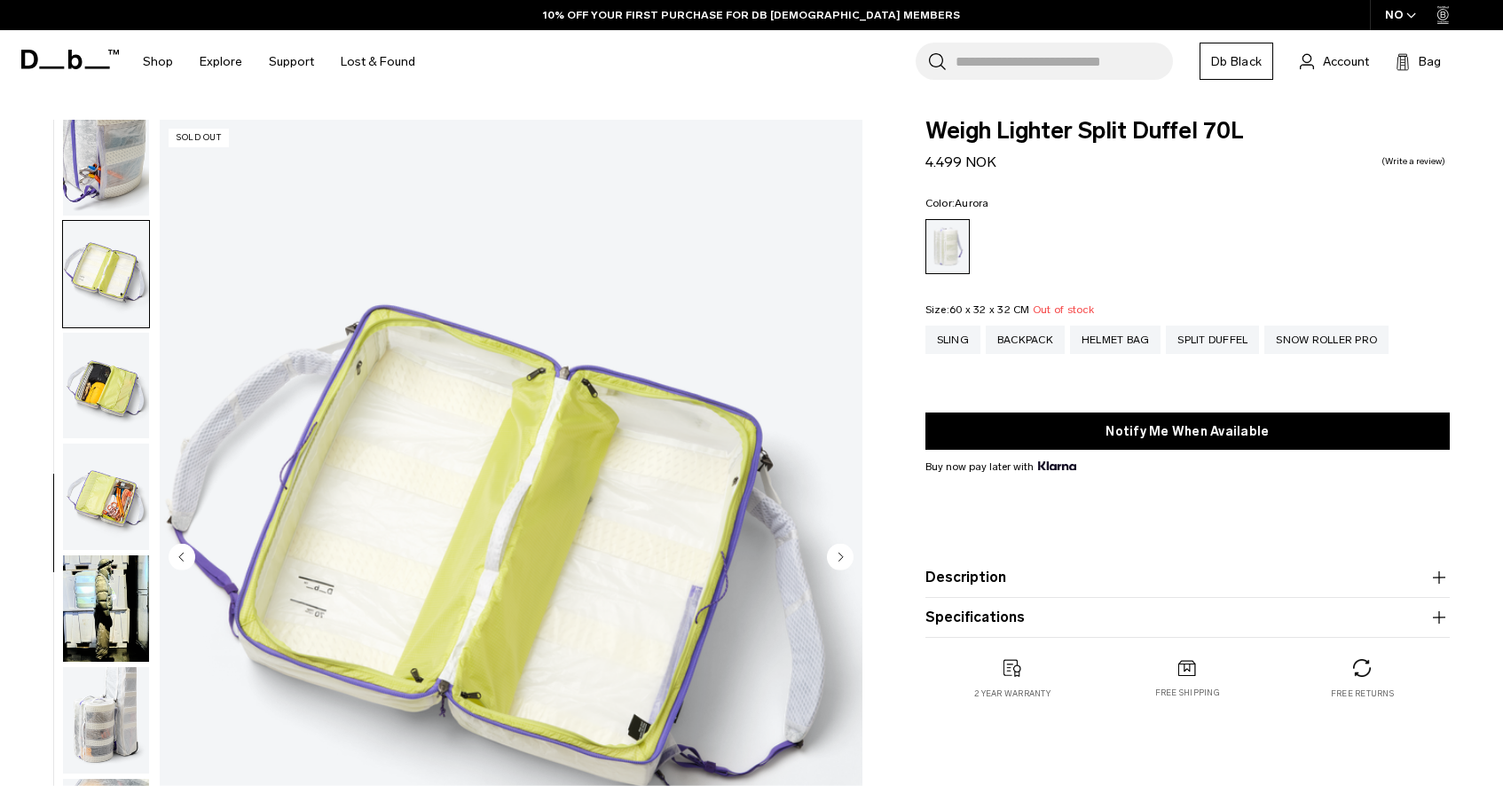
click at [109, 346] on img "button" at bounding box center [106, 386] width 86 height 106
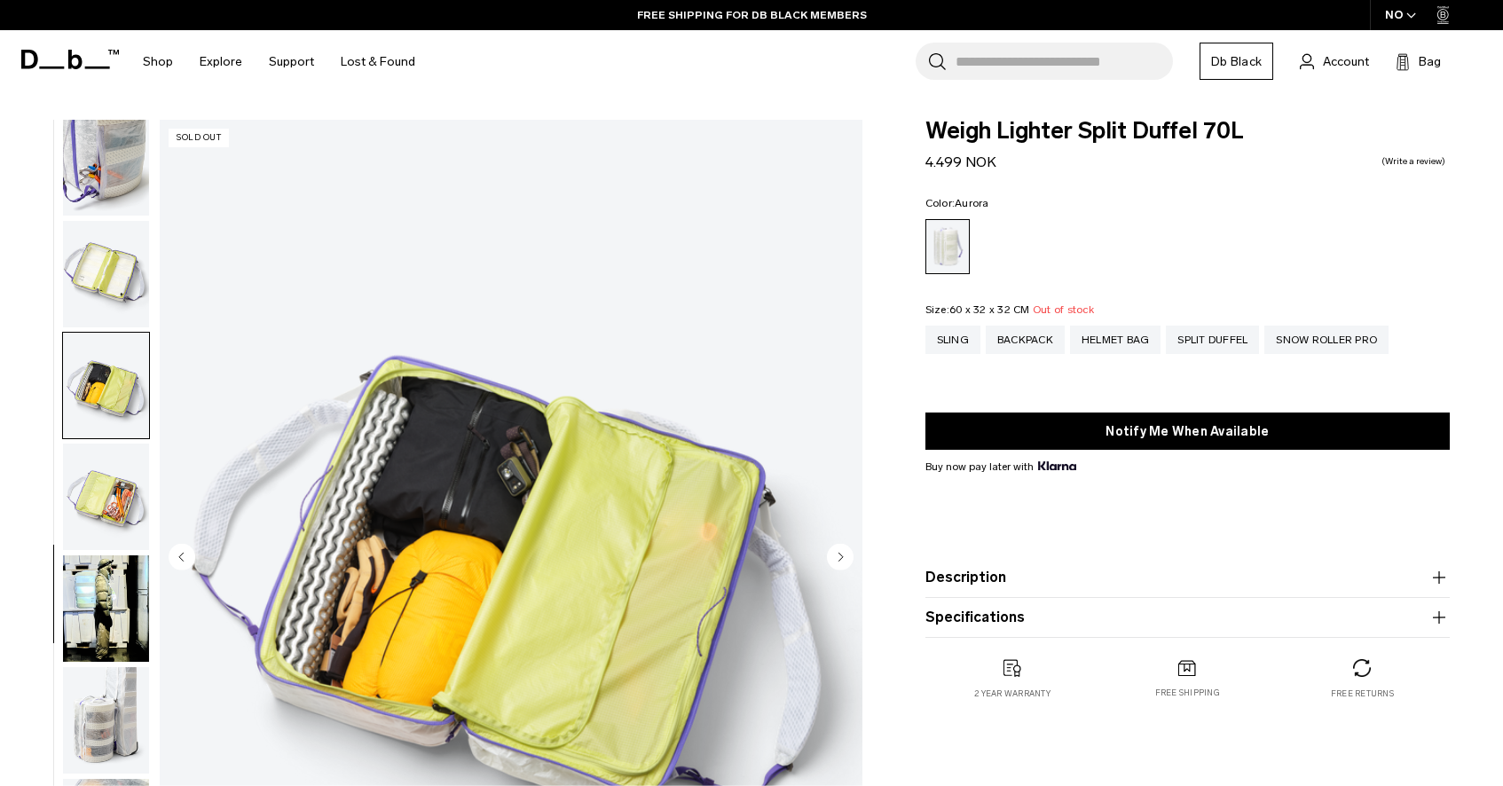
click at [106, 414] on img "button" at bounding box center [106, 386] width 86 height 106
click at [108, 497] on img "button" at bounding box center [106, 497] width 86 height 106
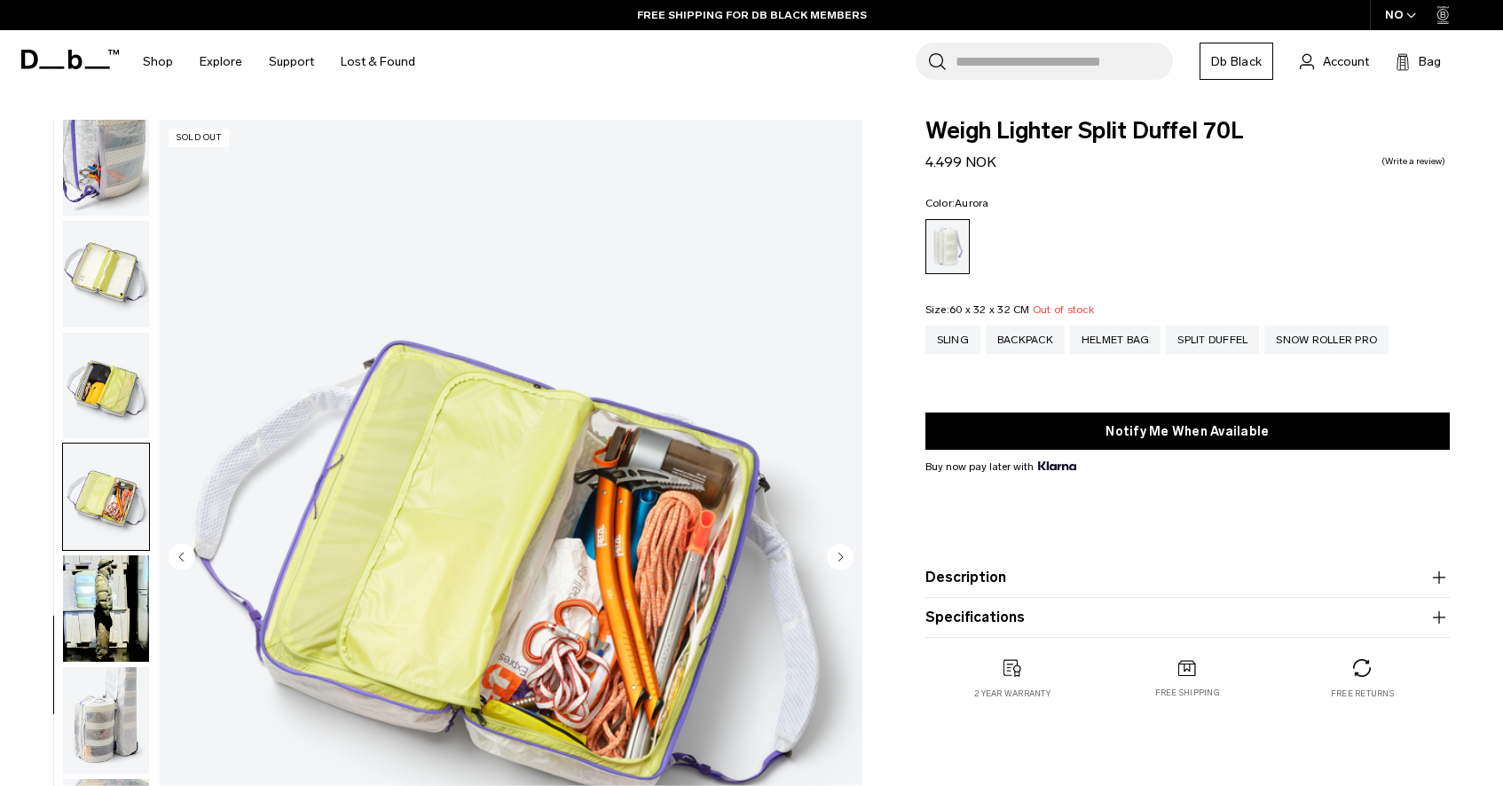
click at [118, 701] on img "button" at bounding box center [106, 720] width 86 height 106
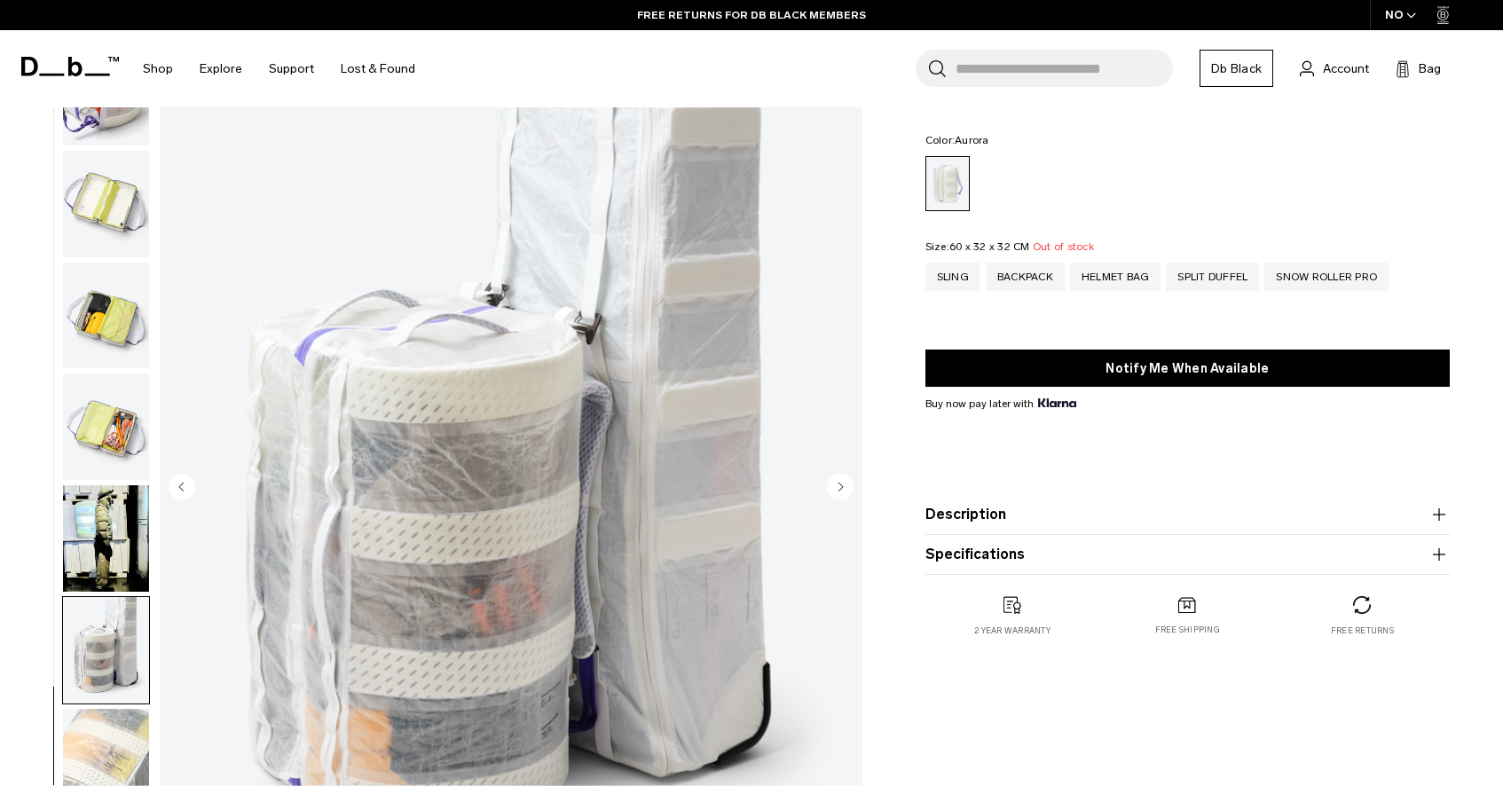
scroll to position [0, 0]
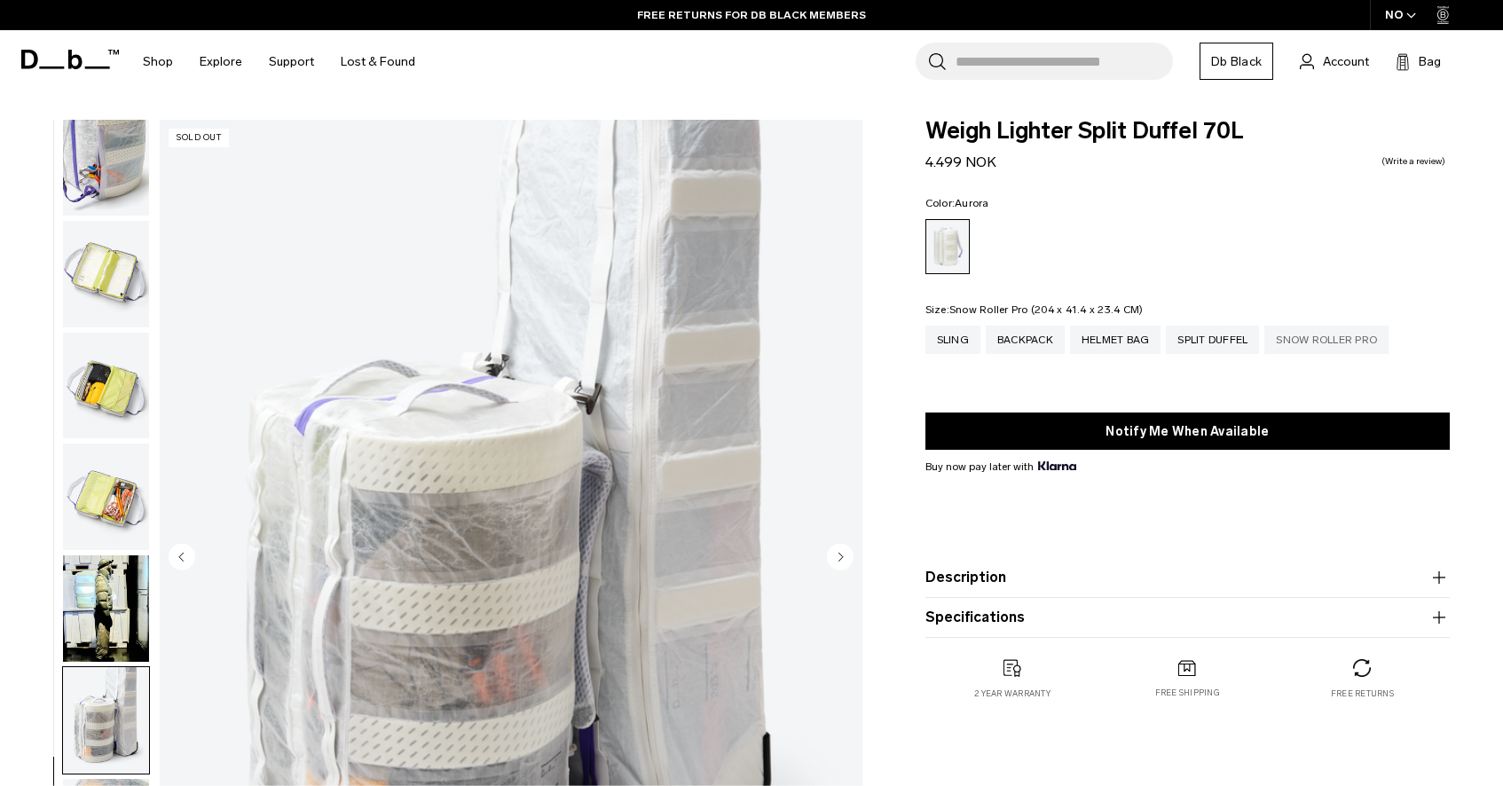
click at [1311, 345] on div "Snow Roller Pro" at bounding box center [1327, 340] width 124 height 28
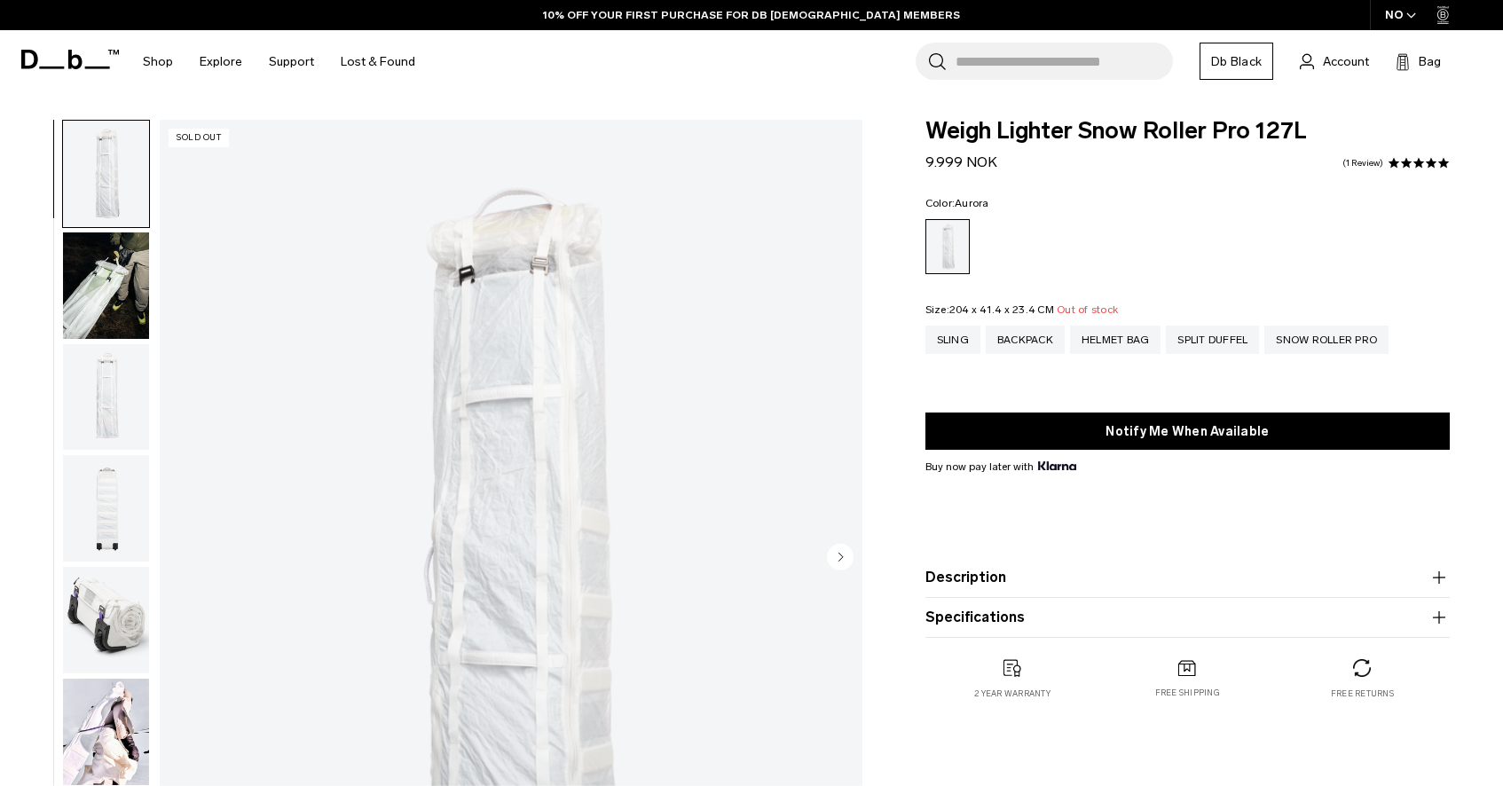
click at [146, 273] on img "button" at bounding box center [106, 285] width 86 height 106
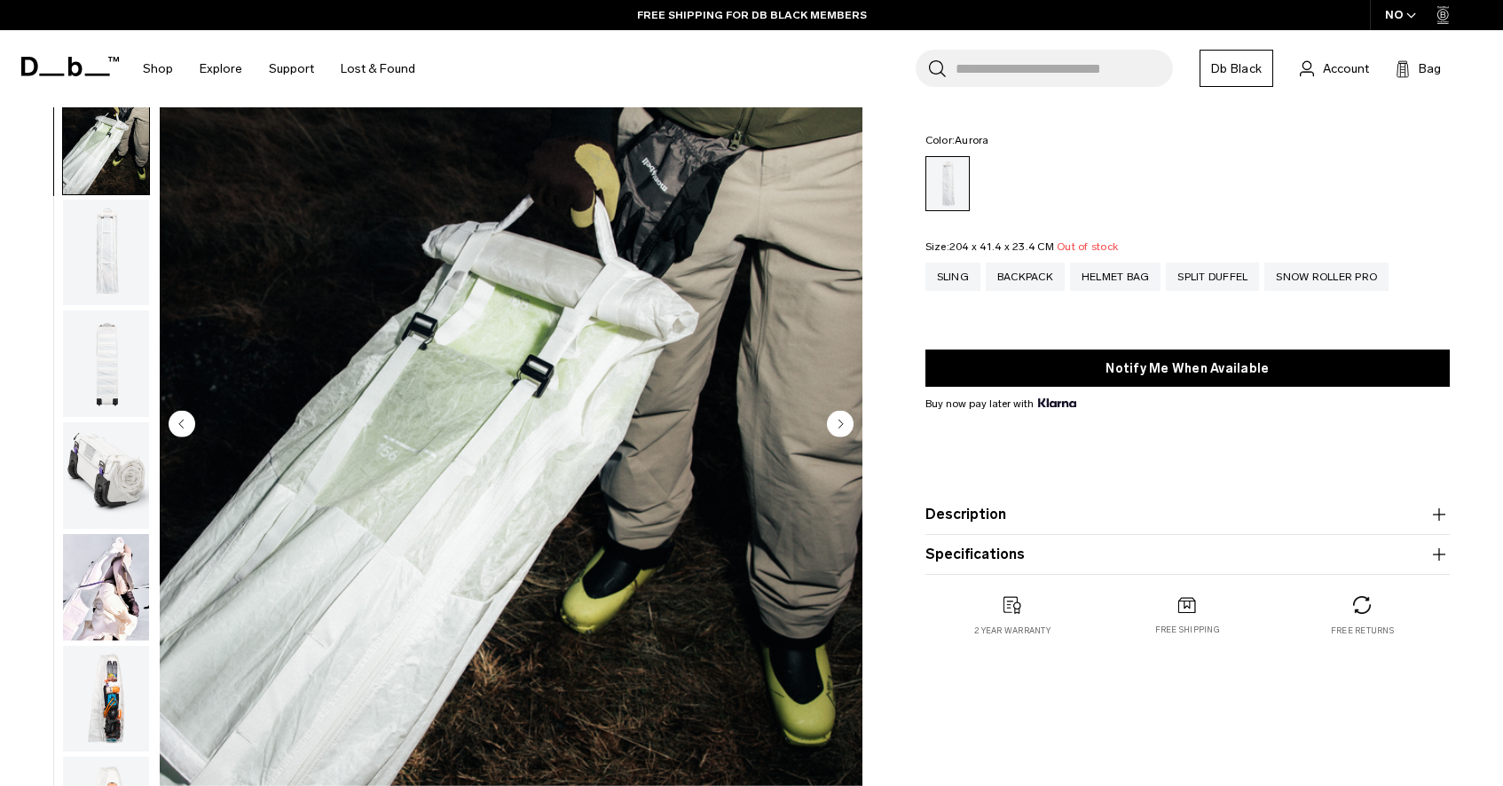
click at [118, 269] on img "button" at bounding box center [106, 253] width 86 height 106
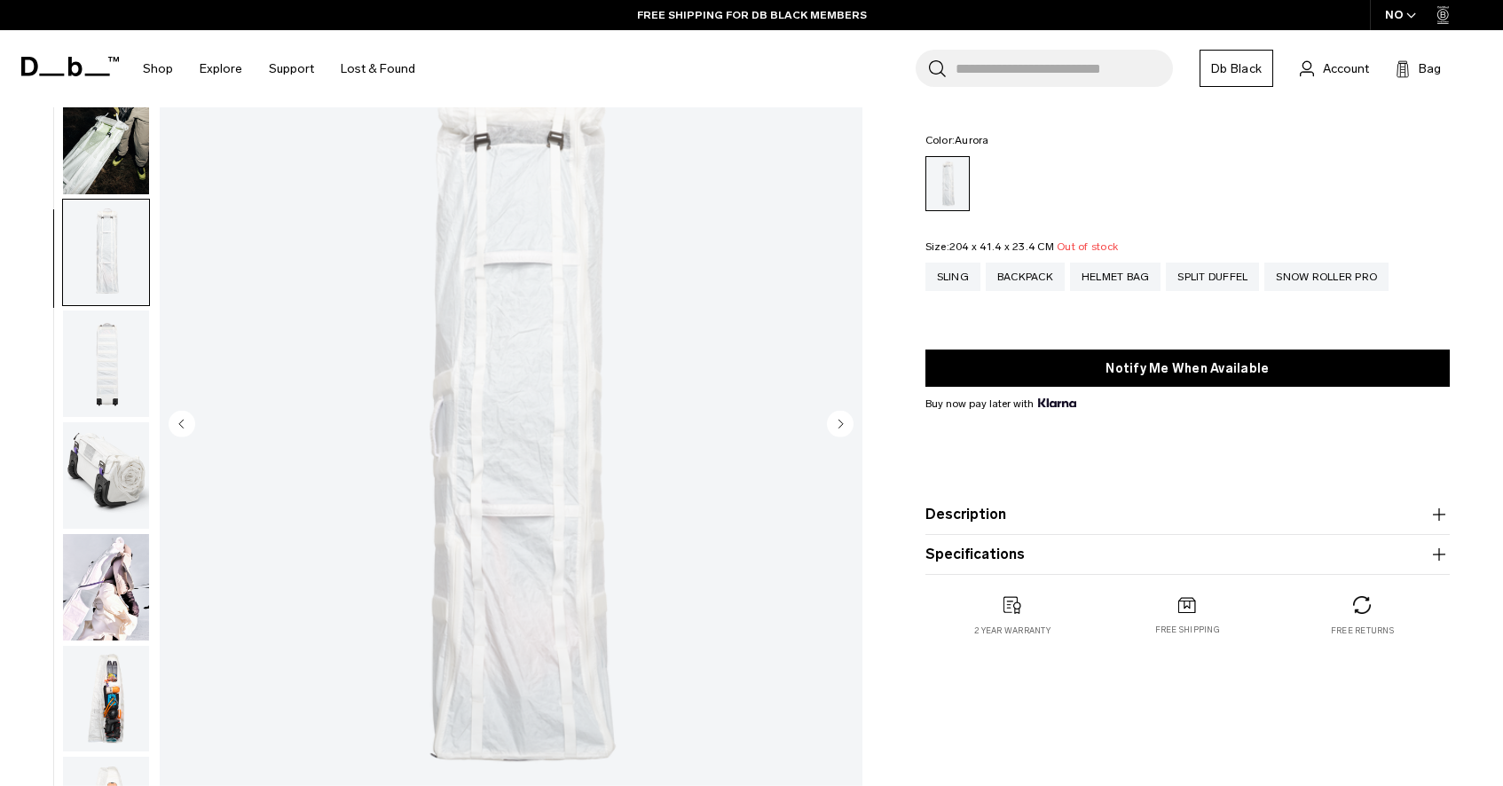
click at [108, 339] on img "button" at bounding box center [106, 364] width 86 height 106
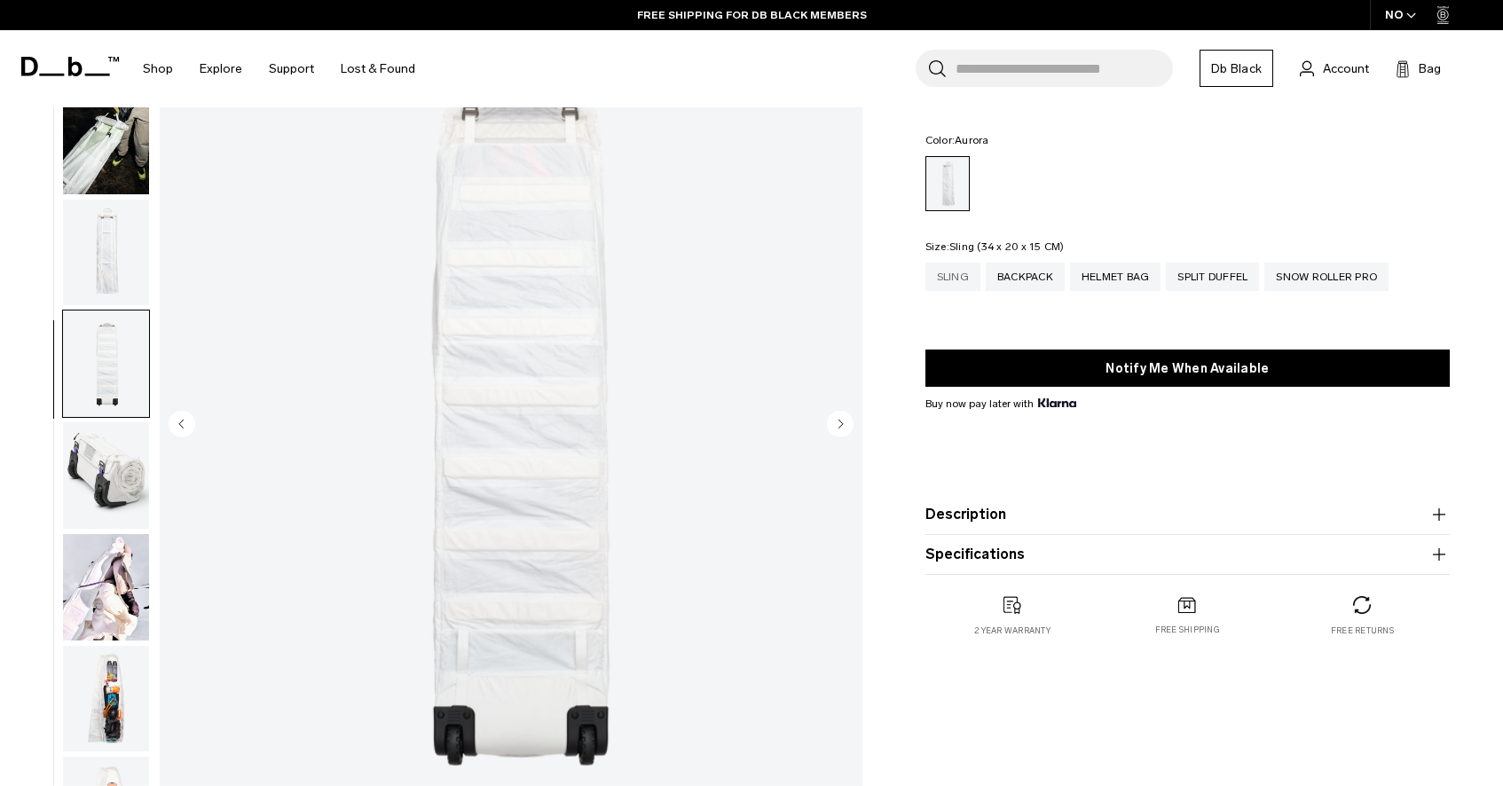
click at [966, 281] on div "Sling" at bounding box center [953, 277] width 55 height 28
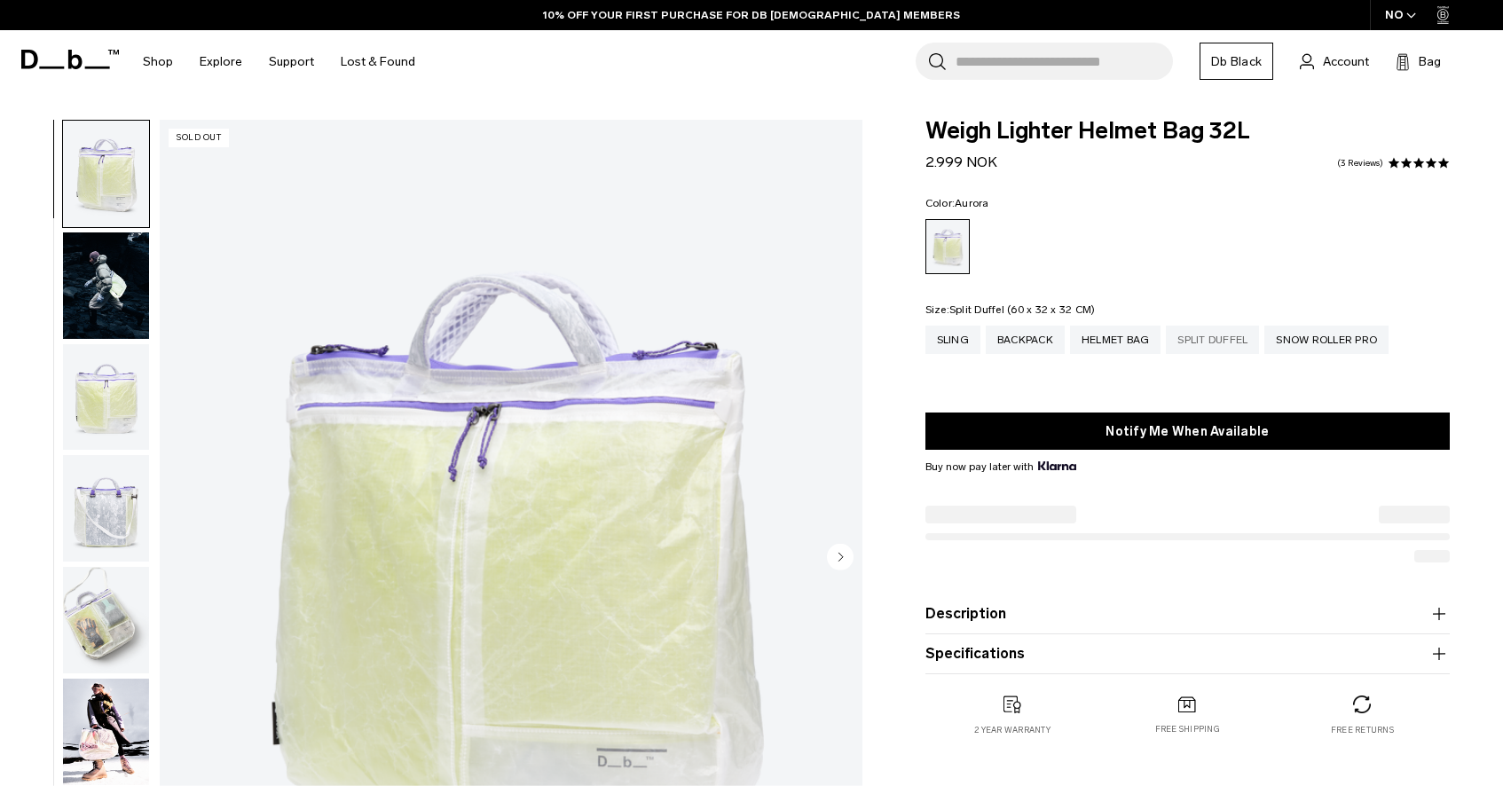
click at [1202, 348] on div "Split Duffel" at bounding box center [1212, 340] width 93 height 28
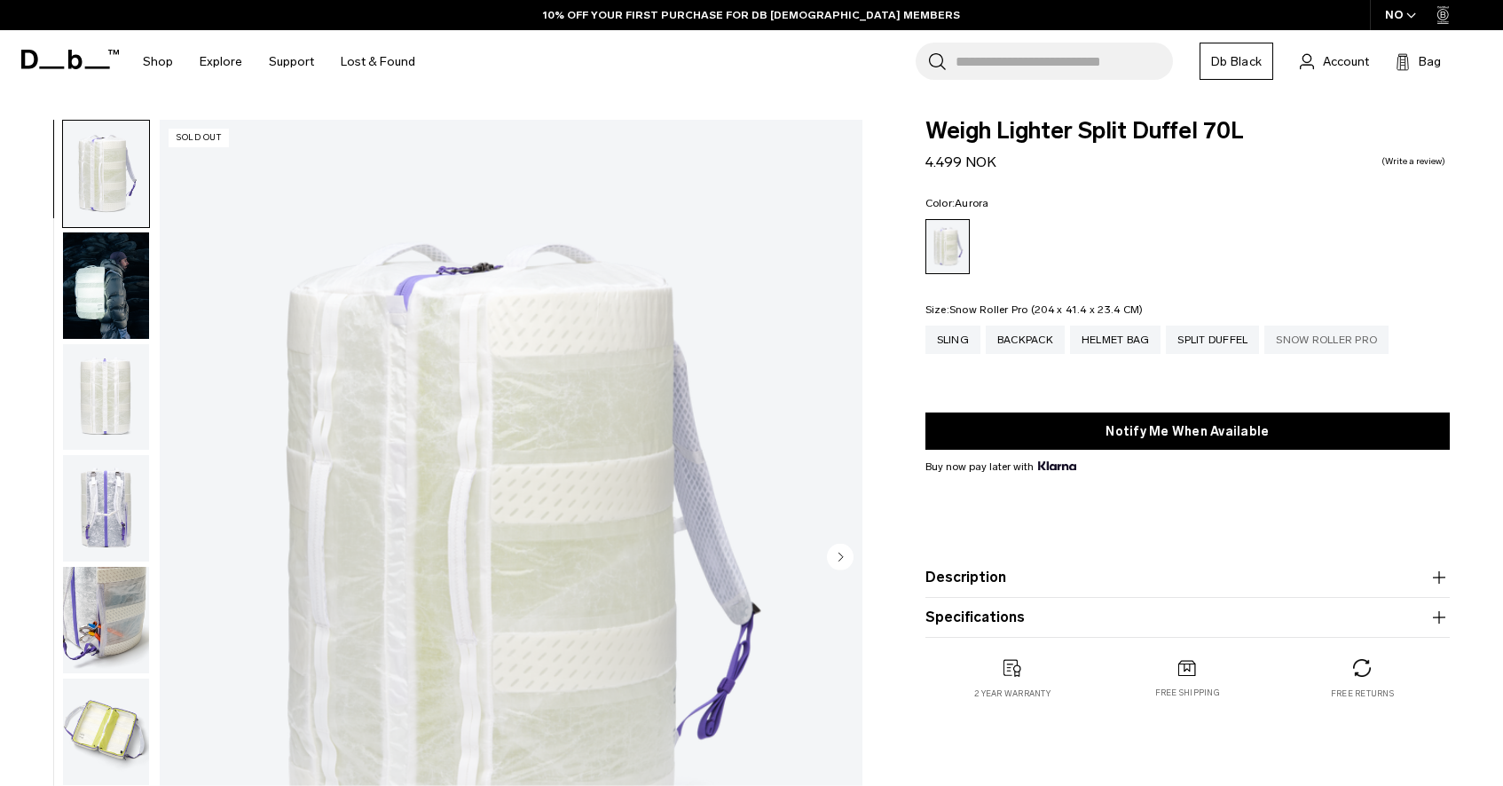
click at [1324, 341] on div "Snow Roller Pro" at bounding box center [1327, 340] width 124 height 28
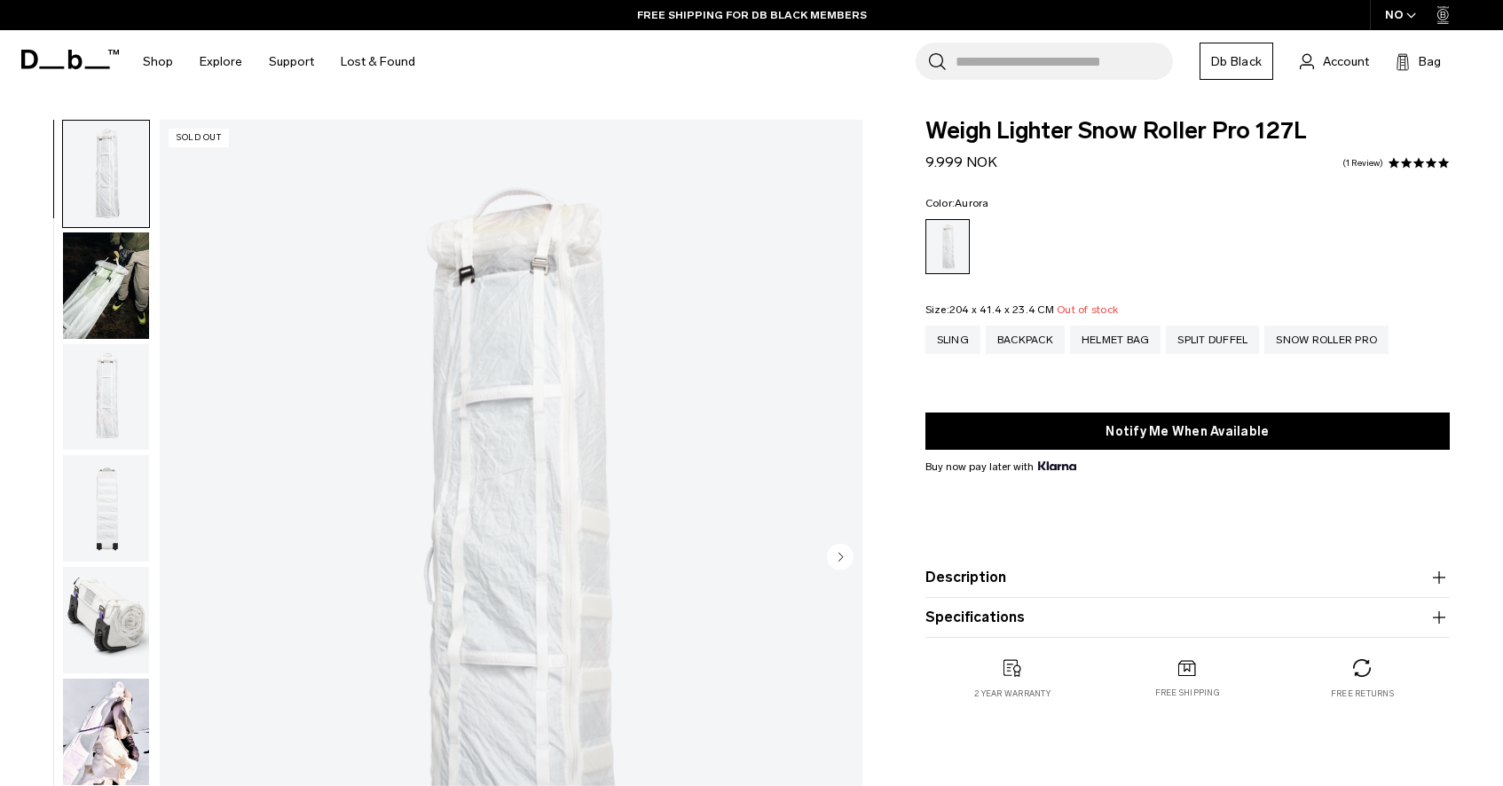
click at [1401, 15] on div "NO" at bounding box center [1401, 15] width 62 height 30
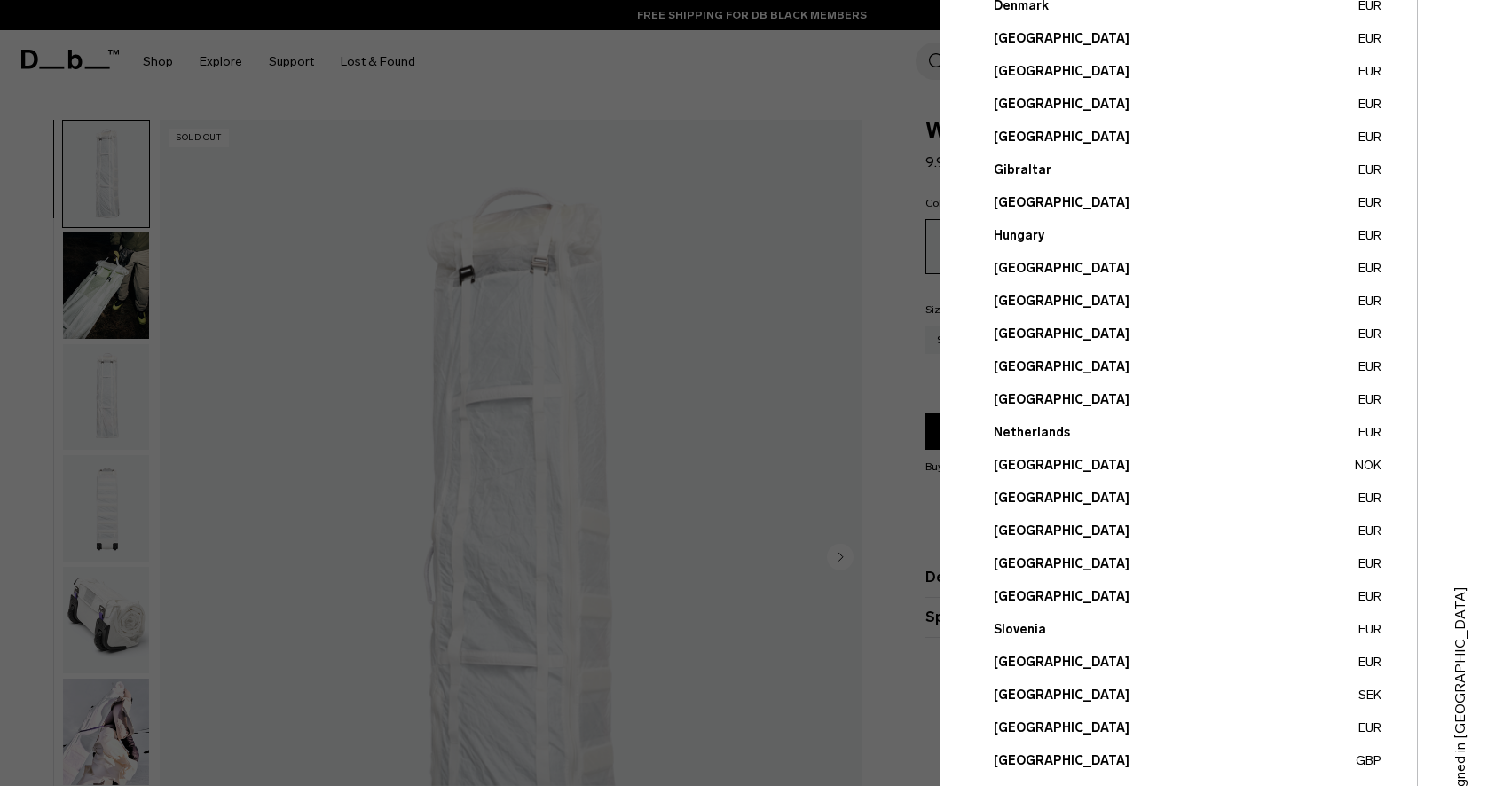
scroll to position [523, 0]
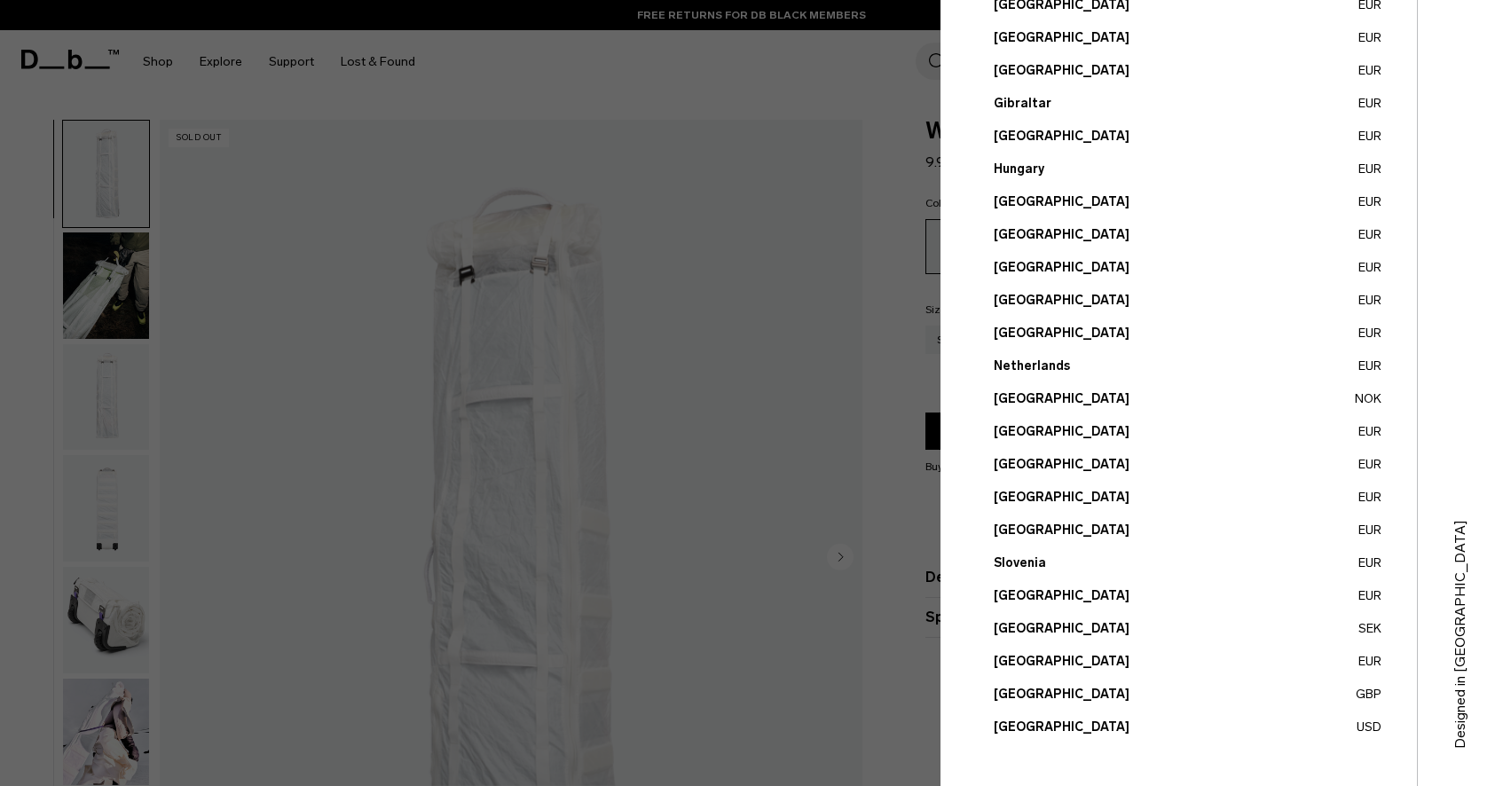
click at [1040, 732] on button "United States USD" at bounding box center [1188, 727] width 388 height 19
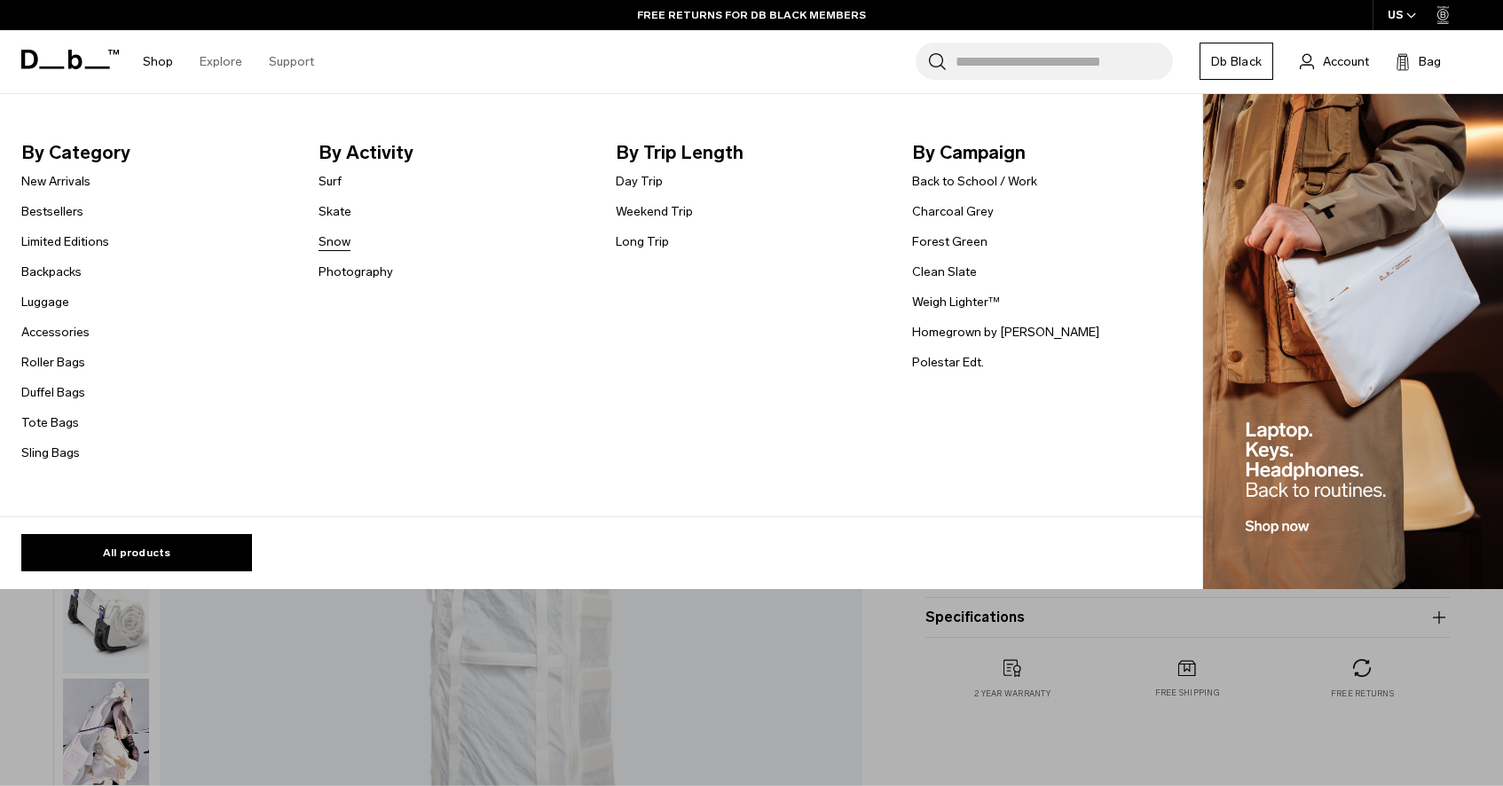
click at [333, 241] on link "Snow" at bounding box center [335, 241] width 32 height 19
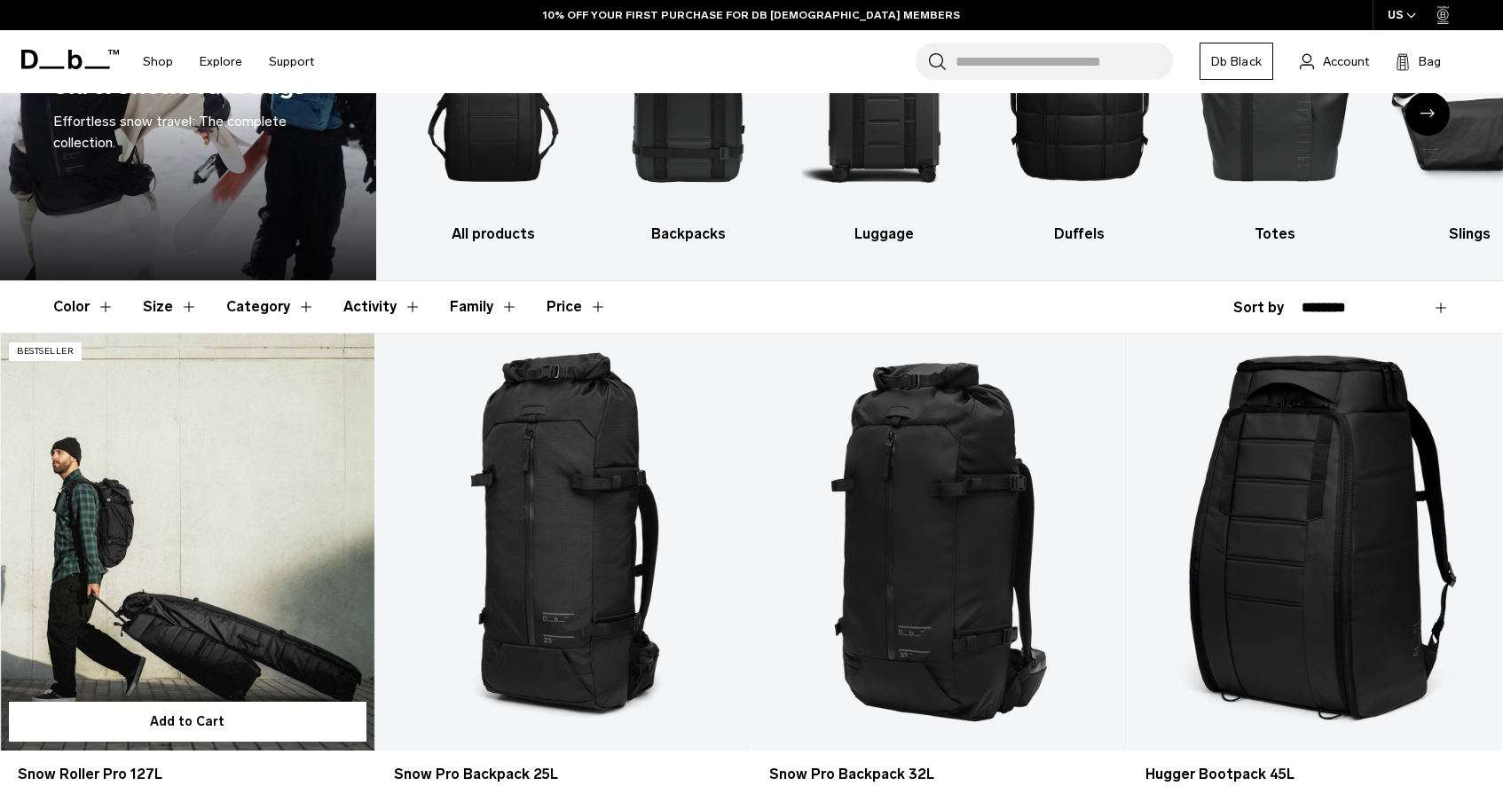
click at [204, 488] on link "Snow Roller Pro 127L" at bounding box center [187, 542] width 375 height 416
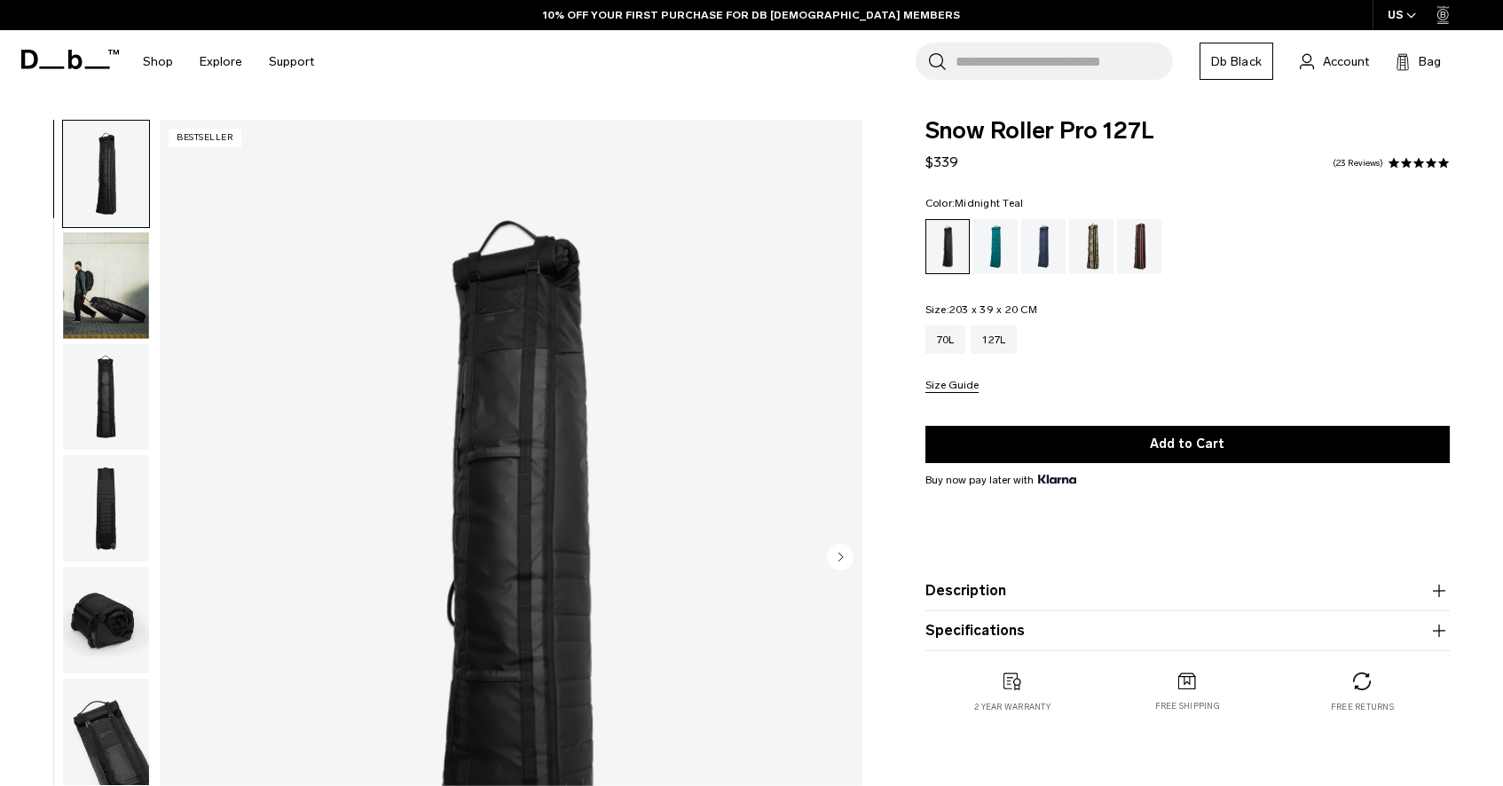
click at [989, 234] on div "Midnight Teal" at bounding box center [995, 246] width 45 height 55
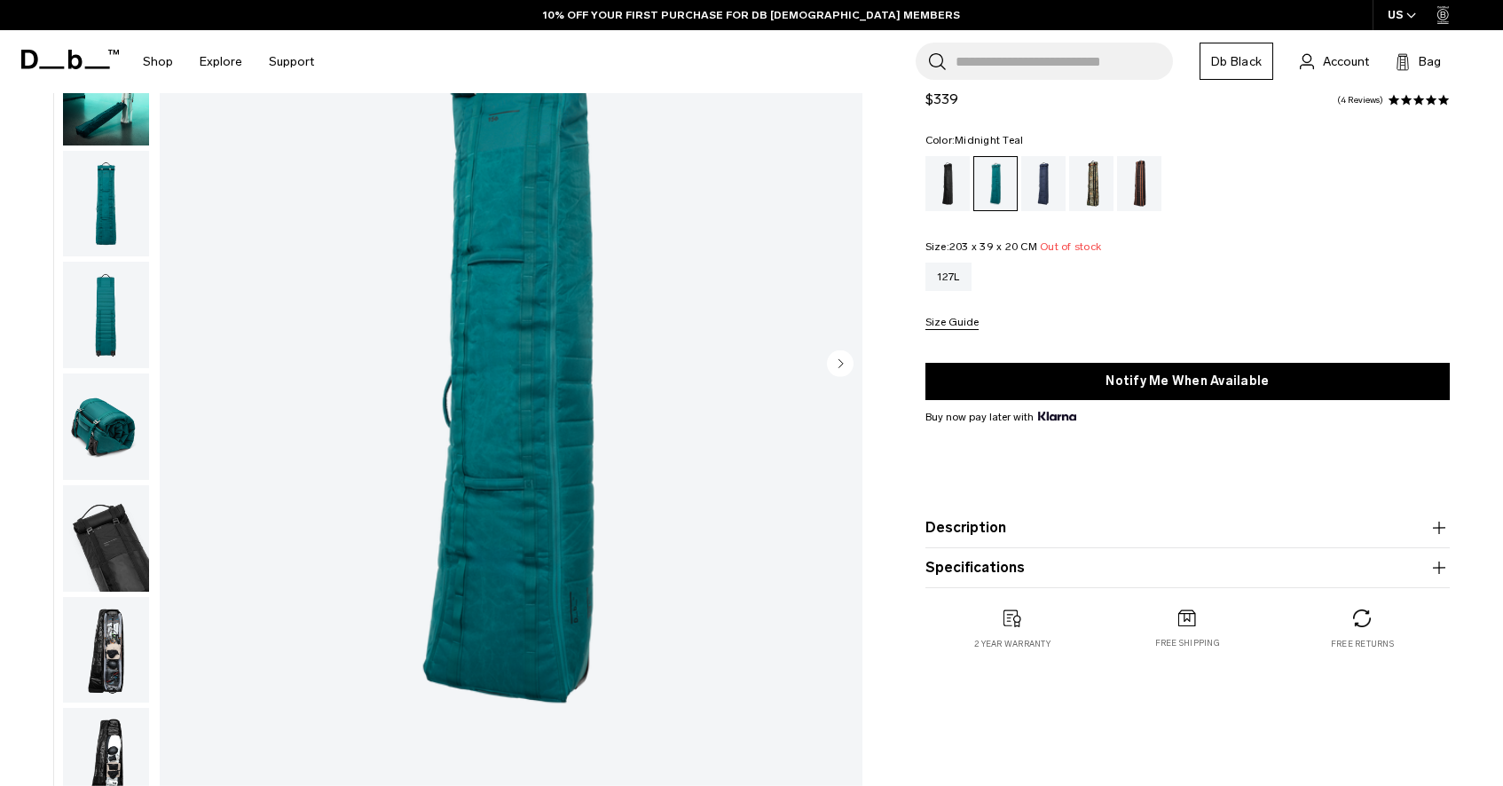
scroll to position [194, 0]
click at [122, 632] on img "button" at bounding box center [106, 649] width 86 height 106
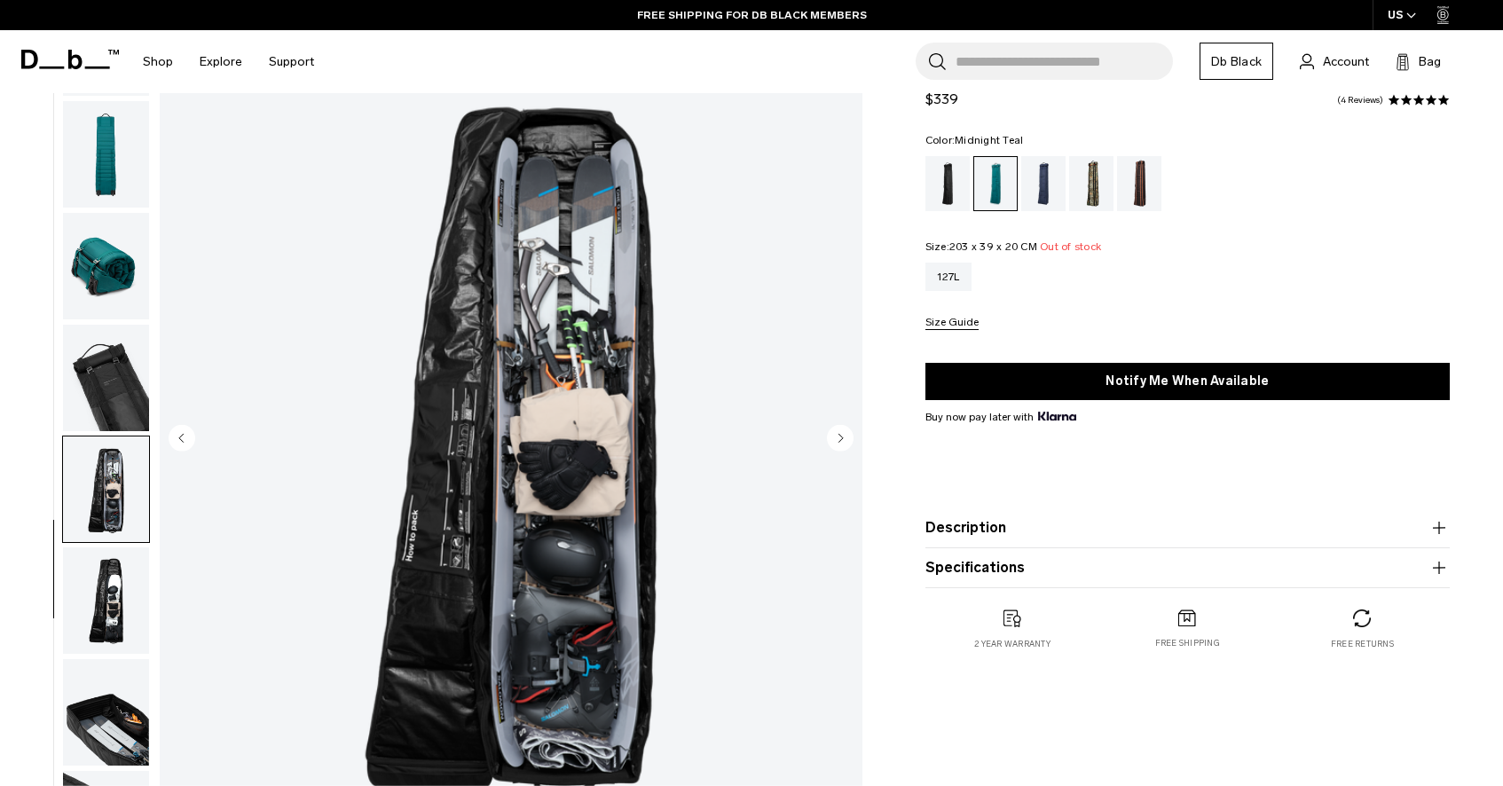
scroll to position [110, 0]
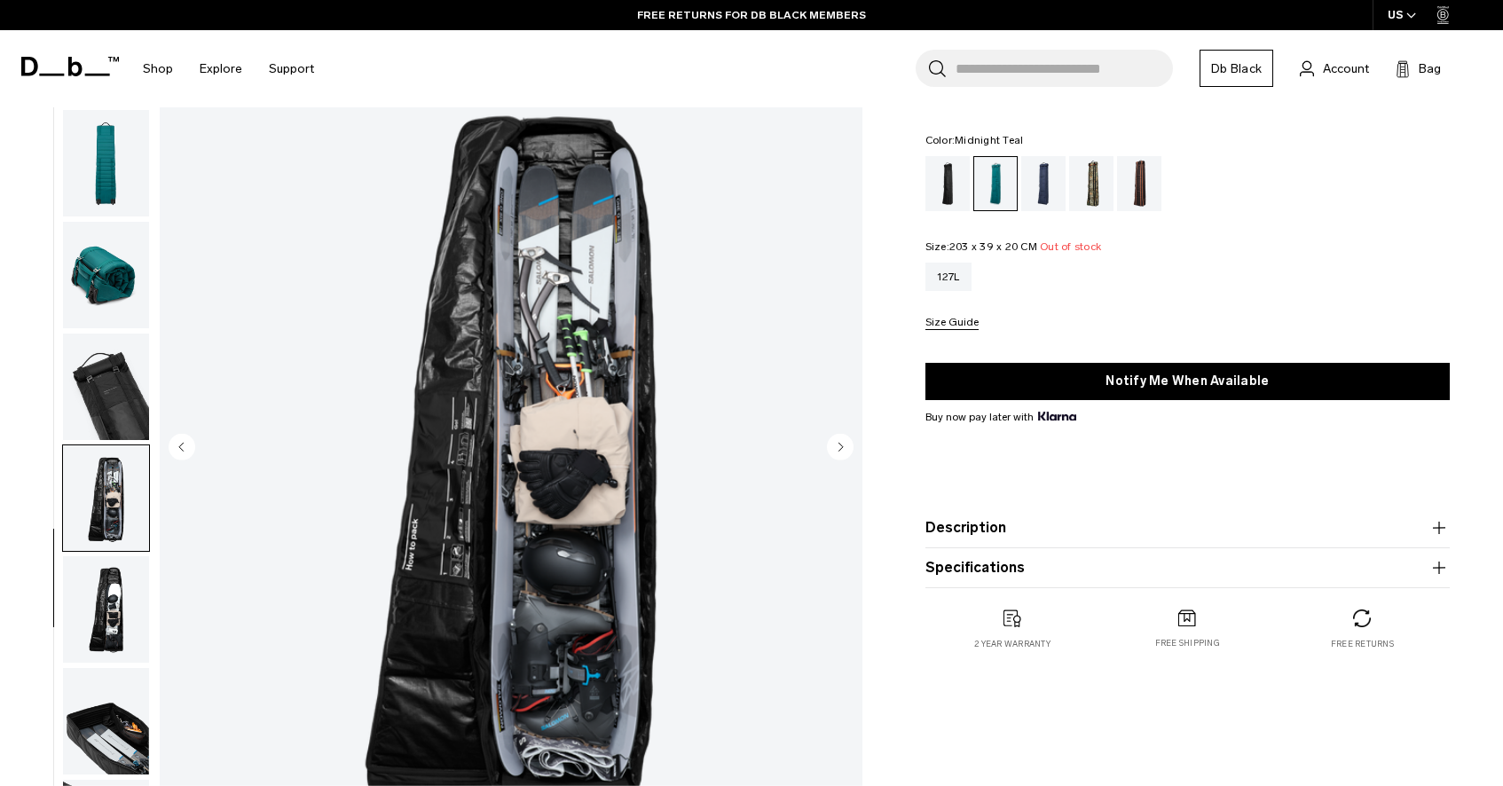
click at [110, 275] on img "button" at bounding box center [106, 275] width 86 height 106
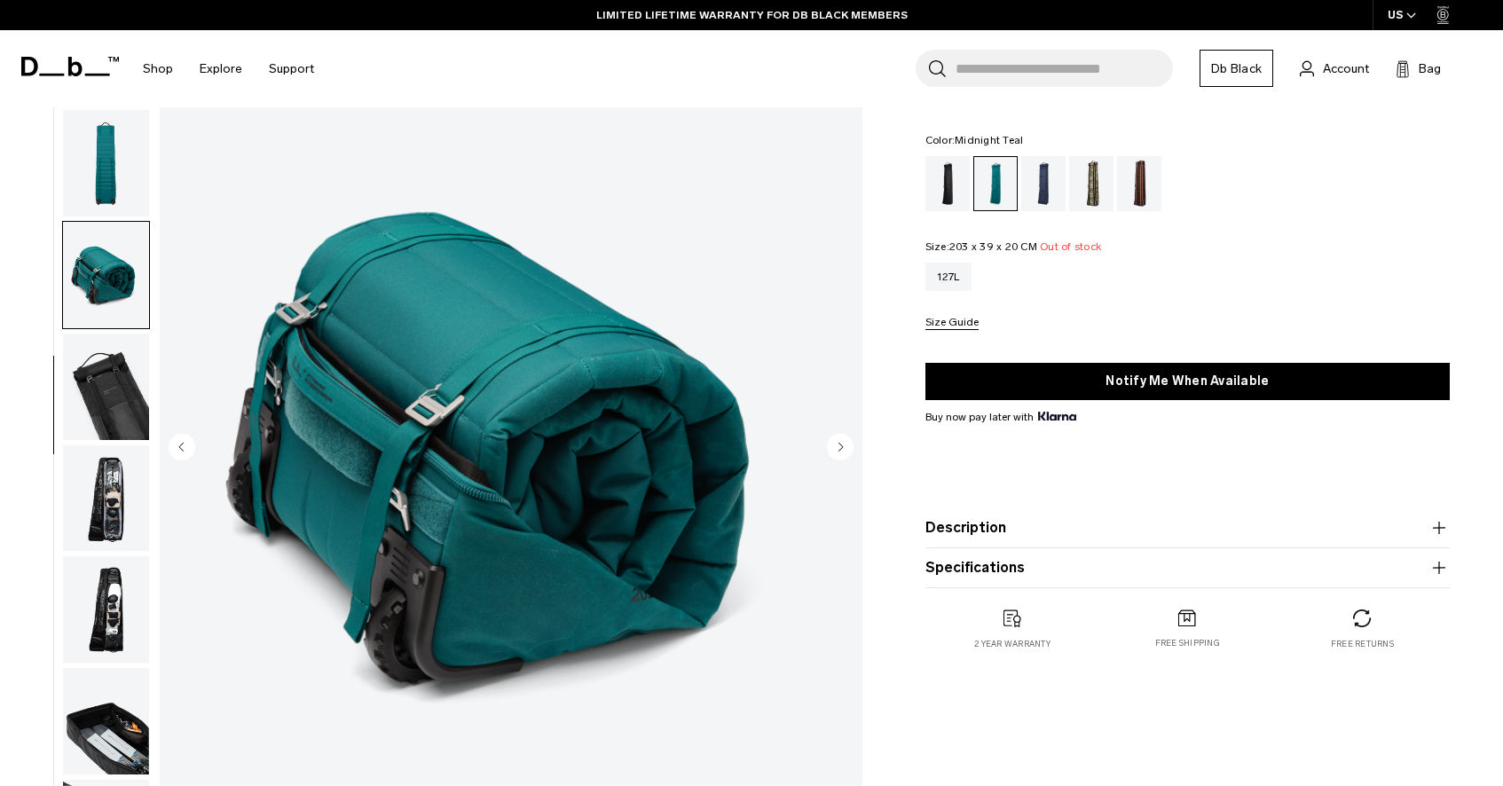
click at [83, 392] on img "button" at bounding box center [106, 387] width 86 height 106
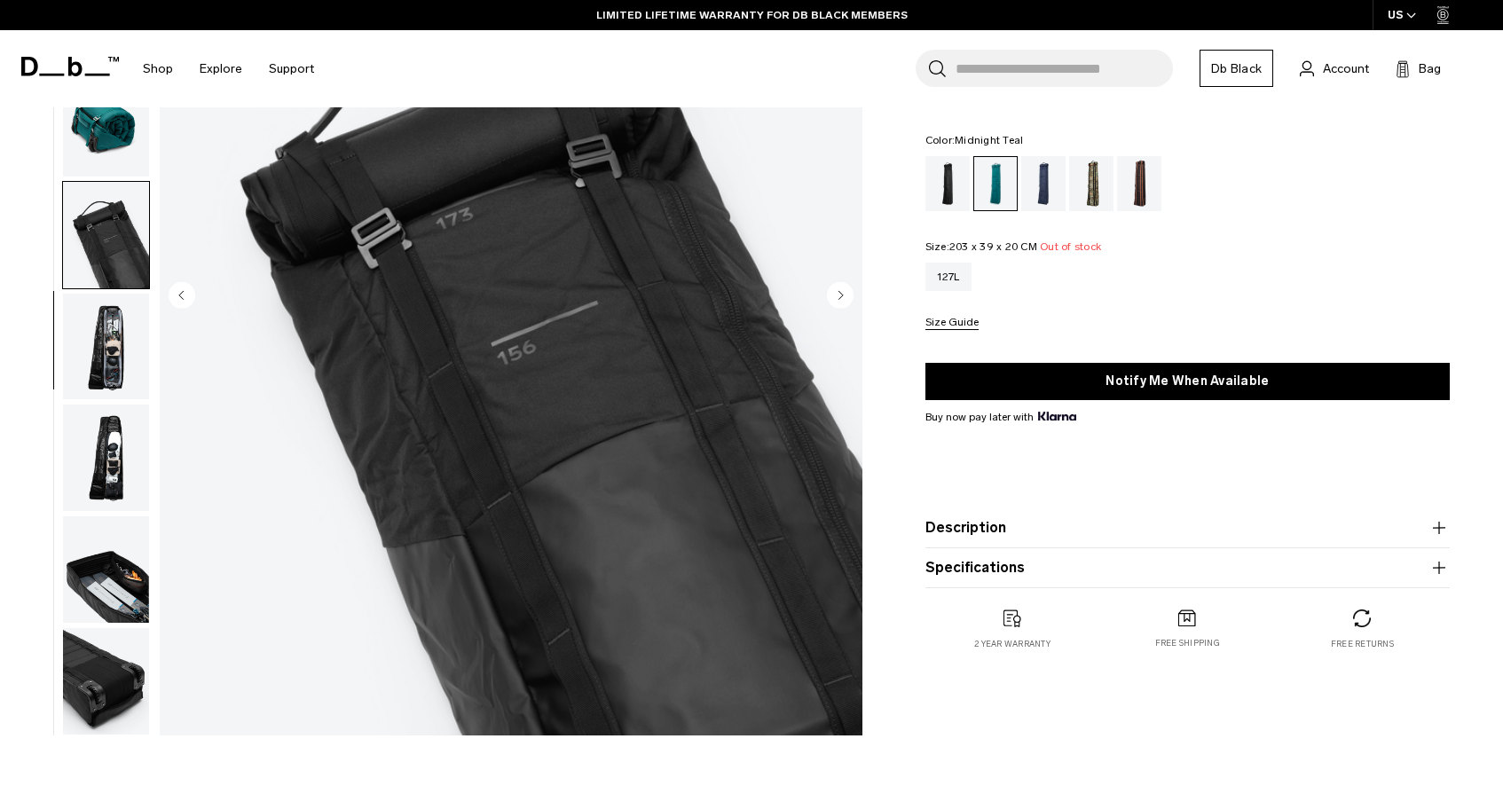
scroll to position [267, 0]
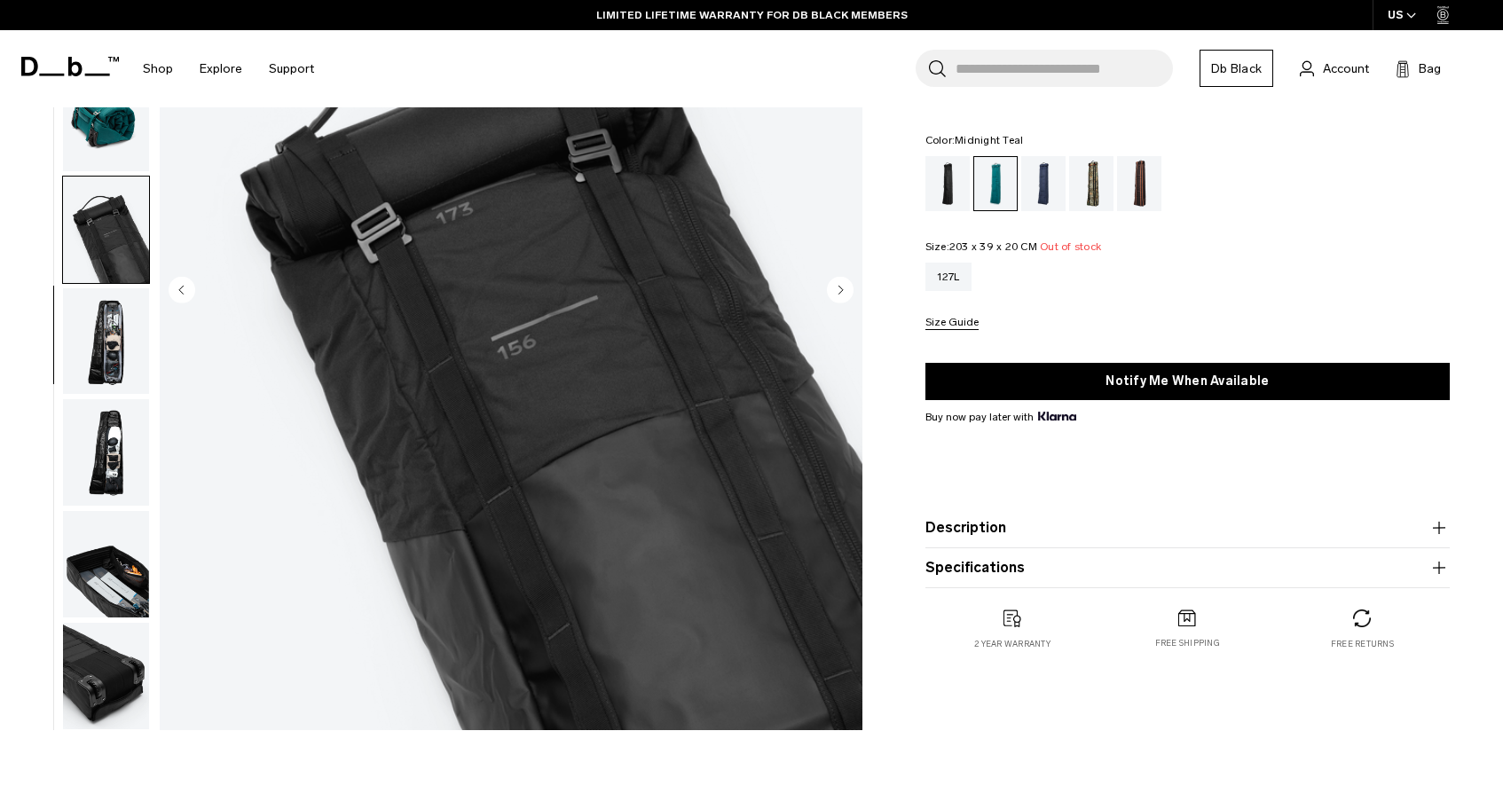
click at [108, 452] on img "button" at bounding box center [106, 452] width 86 height 106
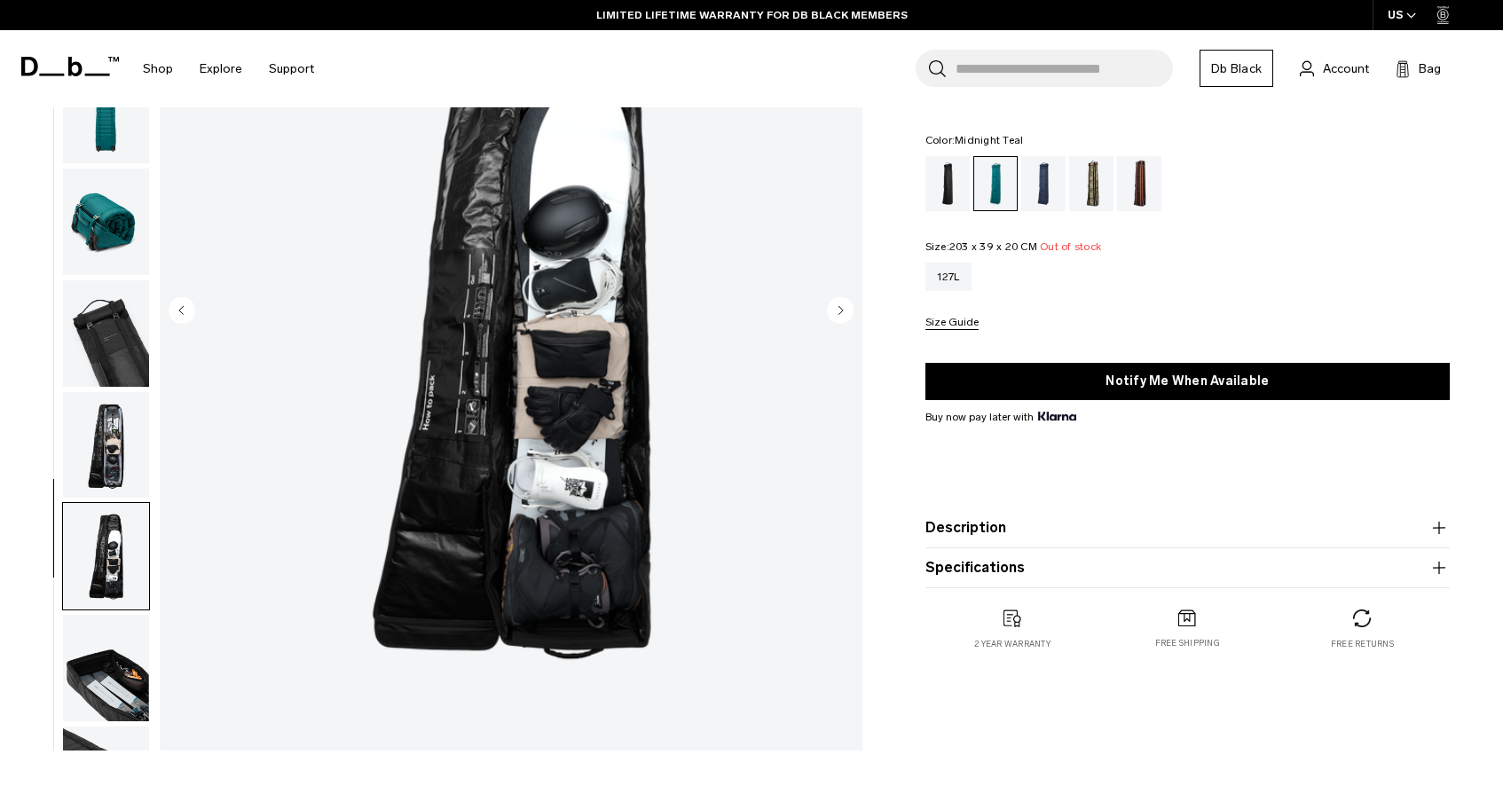
scroll to position [246, 0]
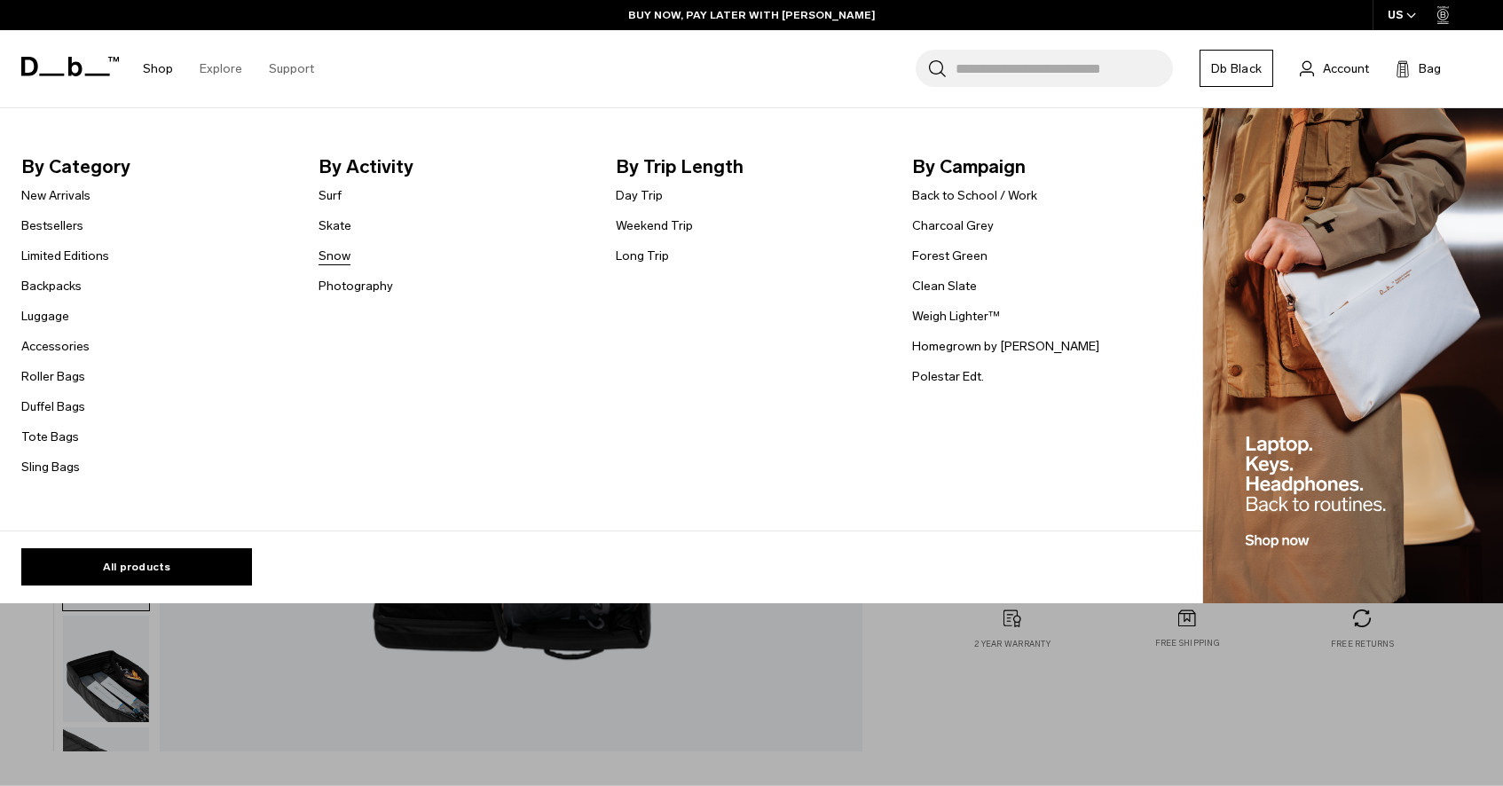
click at [345, 258] on link "Snow" at bounding box center [335, 256] width 32 height 19
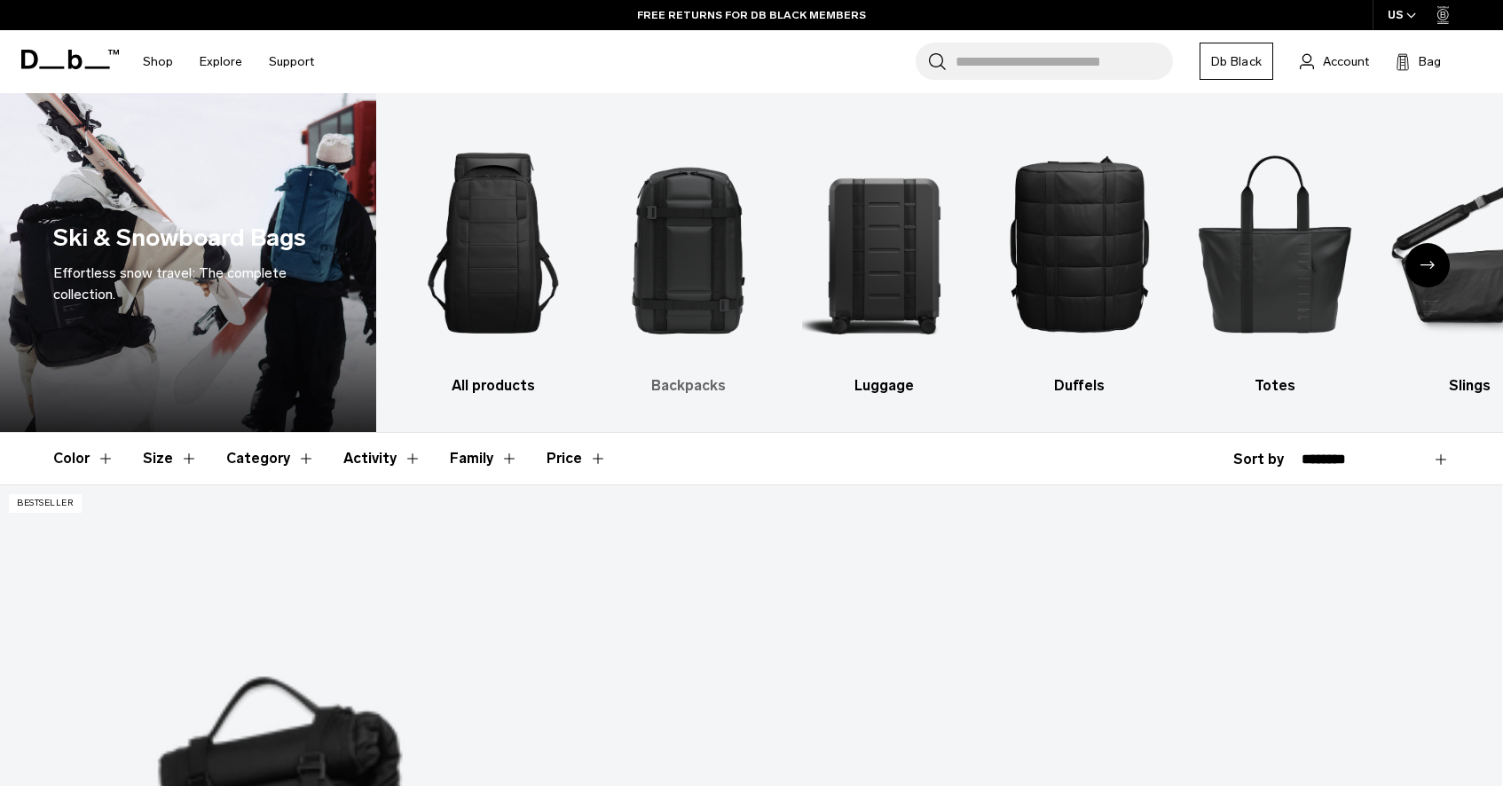
click at [712, 300] on img "2 / 10" at bounding box center [689, 243] width 164 height 247
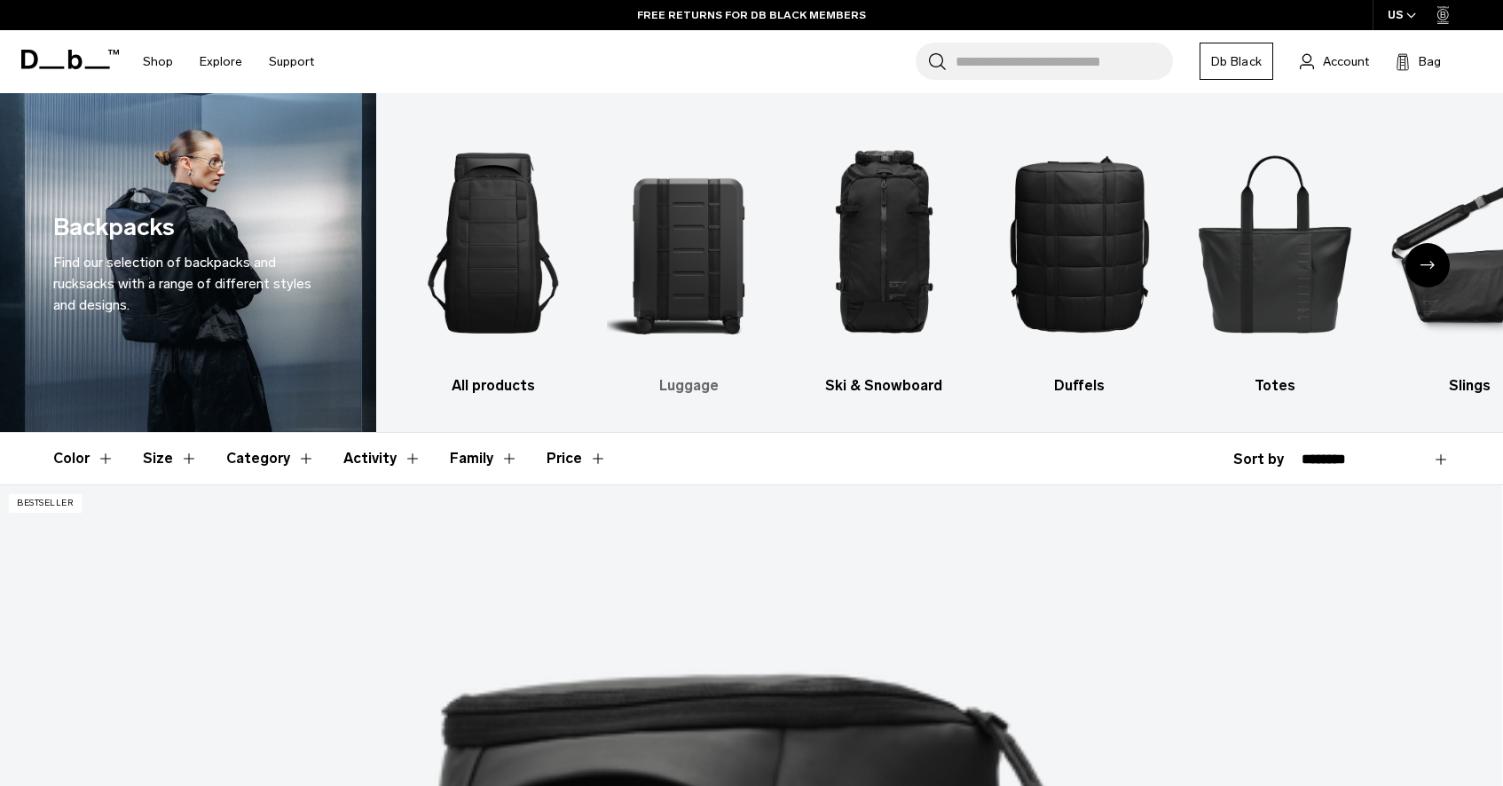
click at [681, 305] on img "2 / 10" at bounding box center [689, 243] width 164 height 247
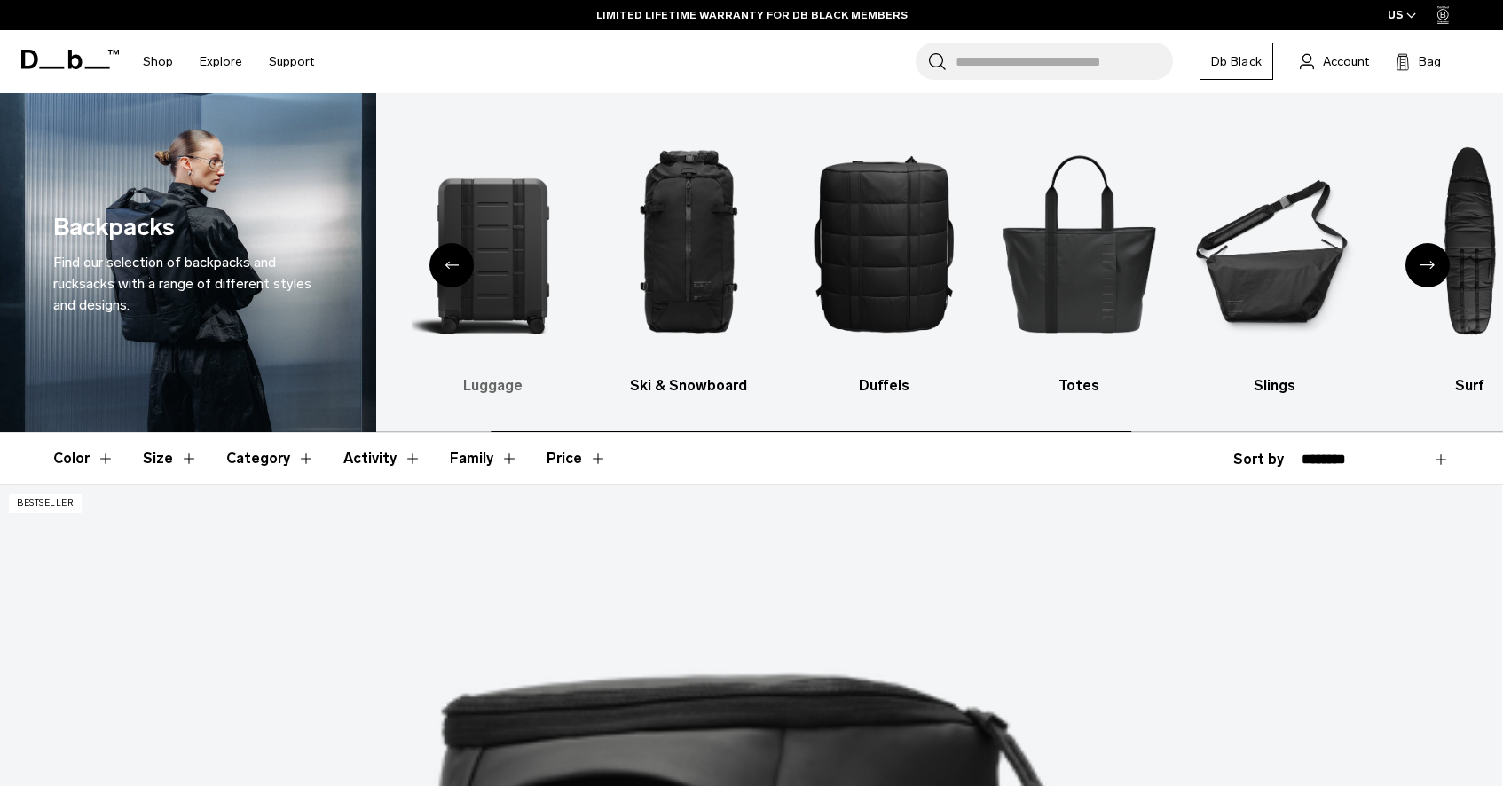
click at [527, 301] on img "2 / 10" at bounding box center [493, 243] width 164 height 247
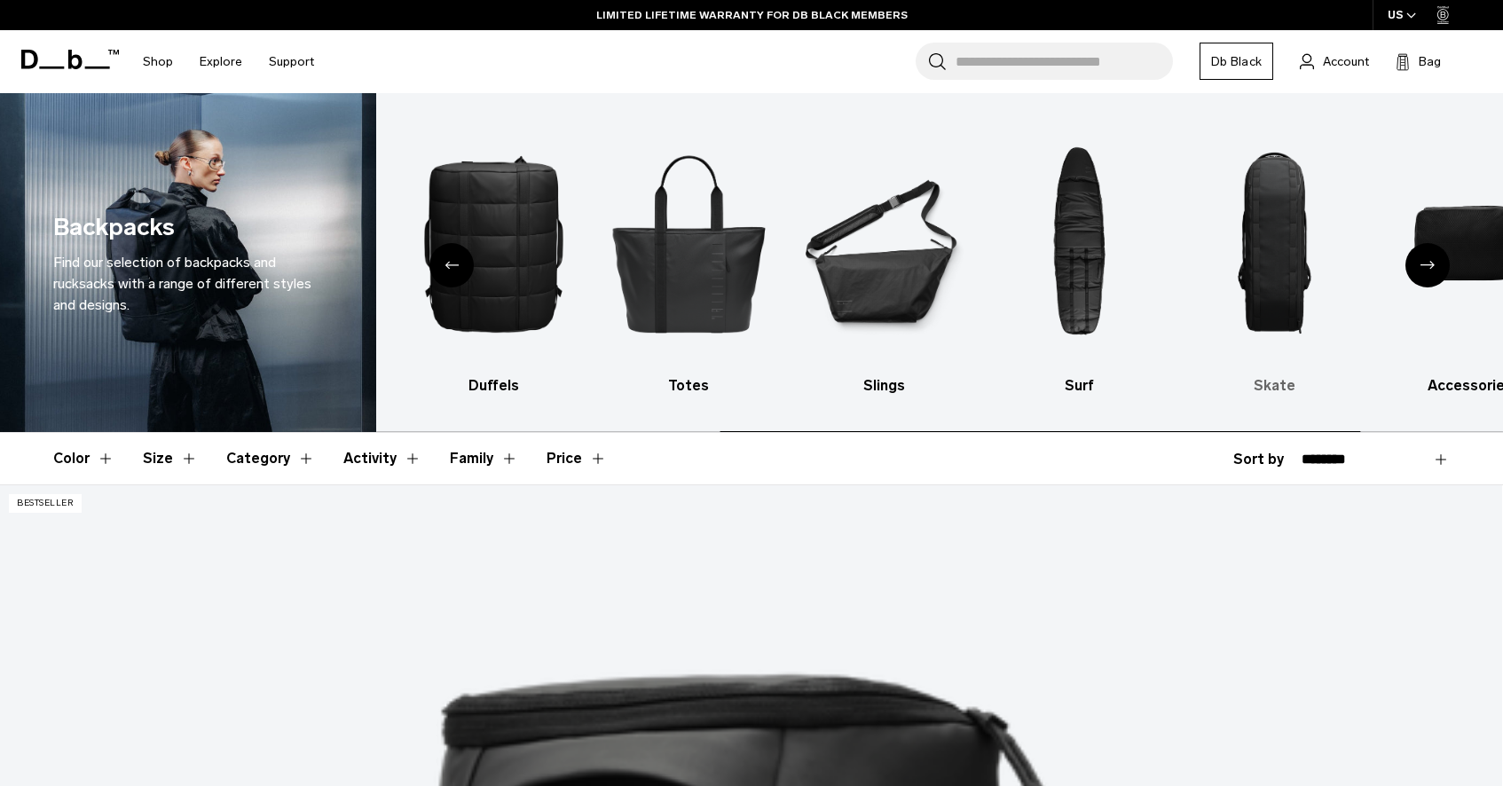
click at [1260, 238] on img "8 / 10" at bounding box center [1275, 243] width 164 height 247
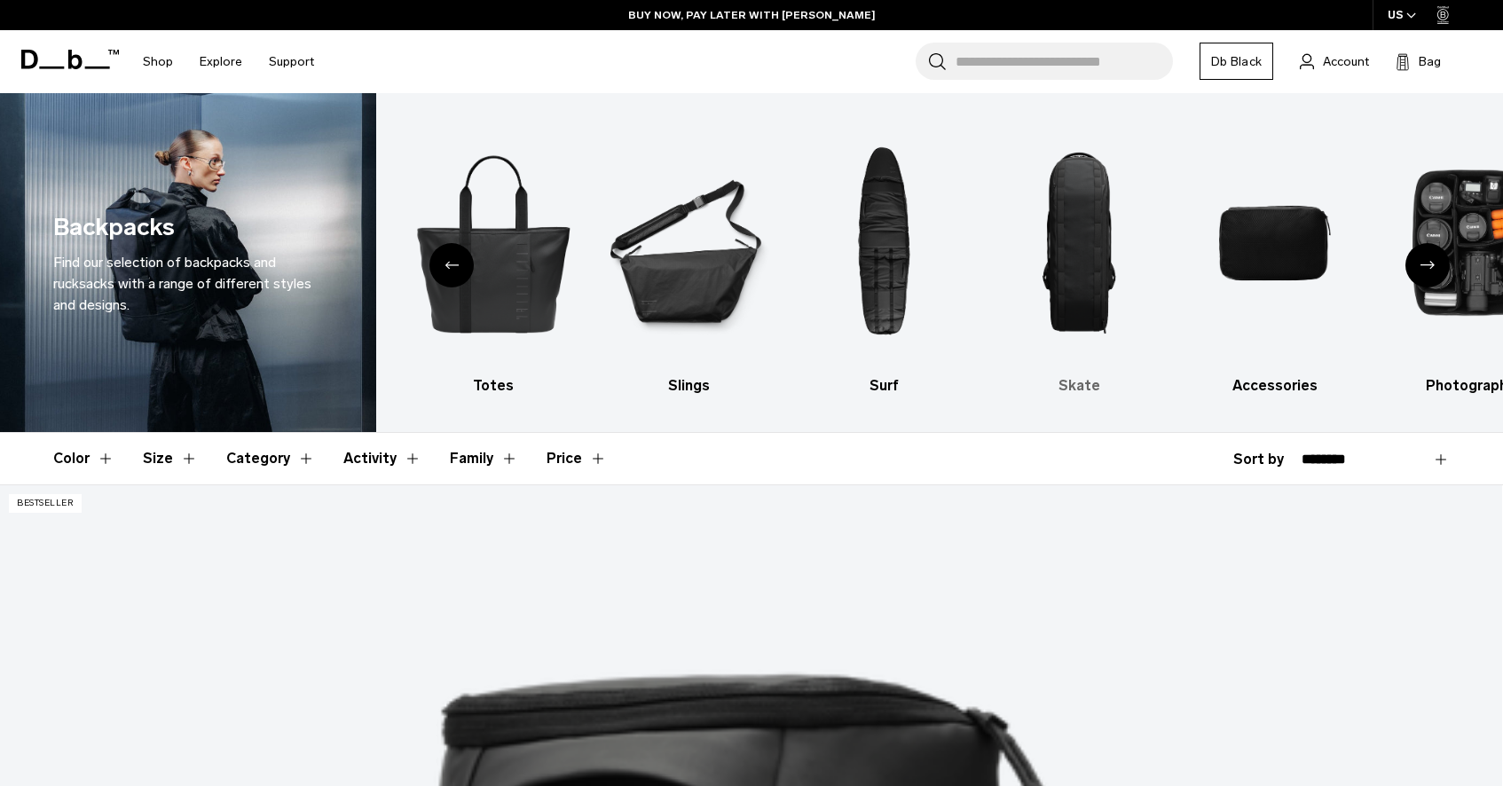
click at [1082, 387] on h3 "Skate" at bounding box center [1079, 385] width 164 height 21
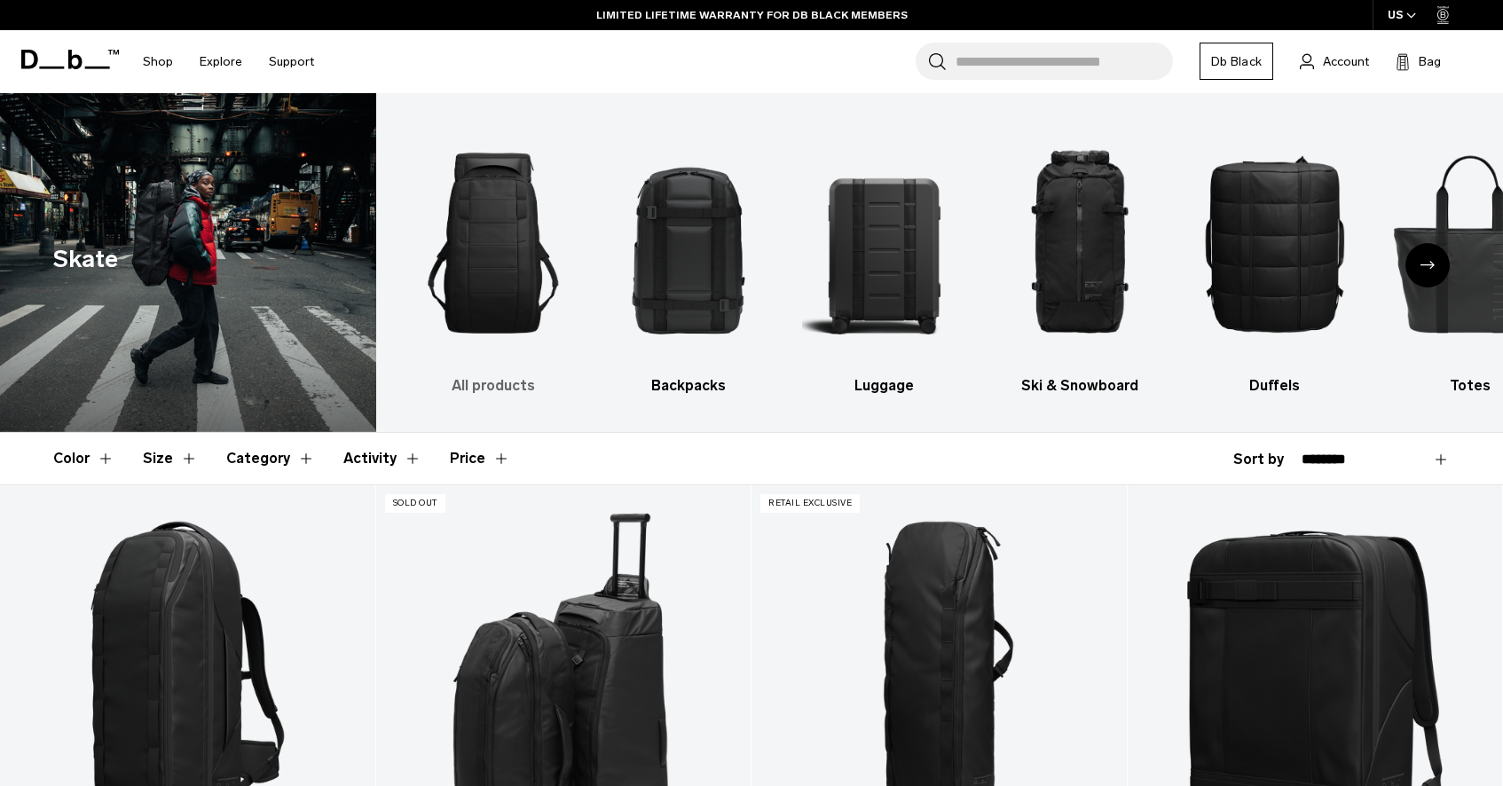
click at [479, 307] on img "1 / 10" at bounding box center [494, 243] width 164 height 247
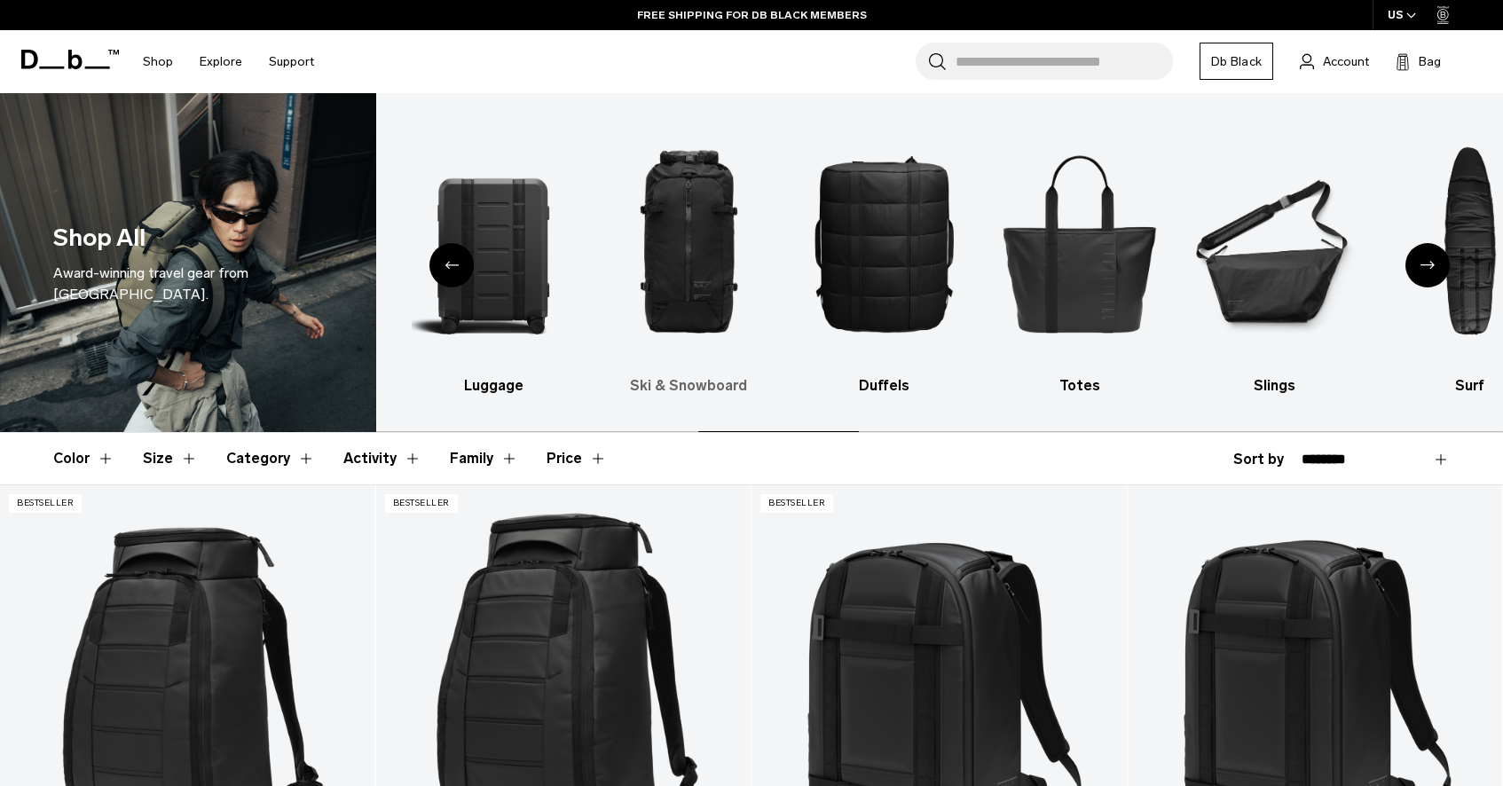
click at [624, 311] on img "3 / 10" at bounding box center [689, 243] width 164 height 247
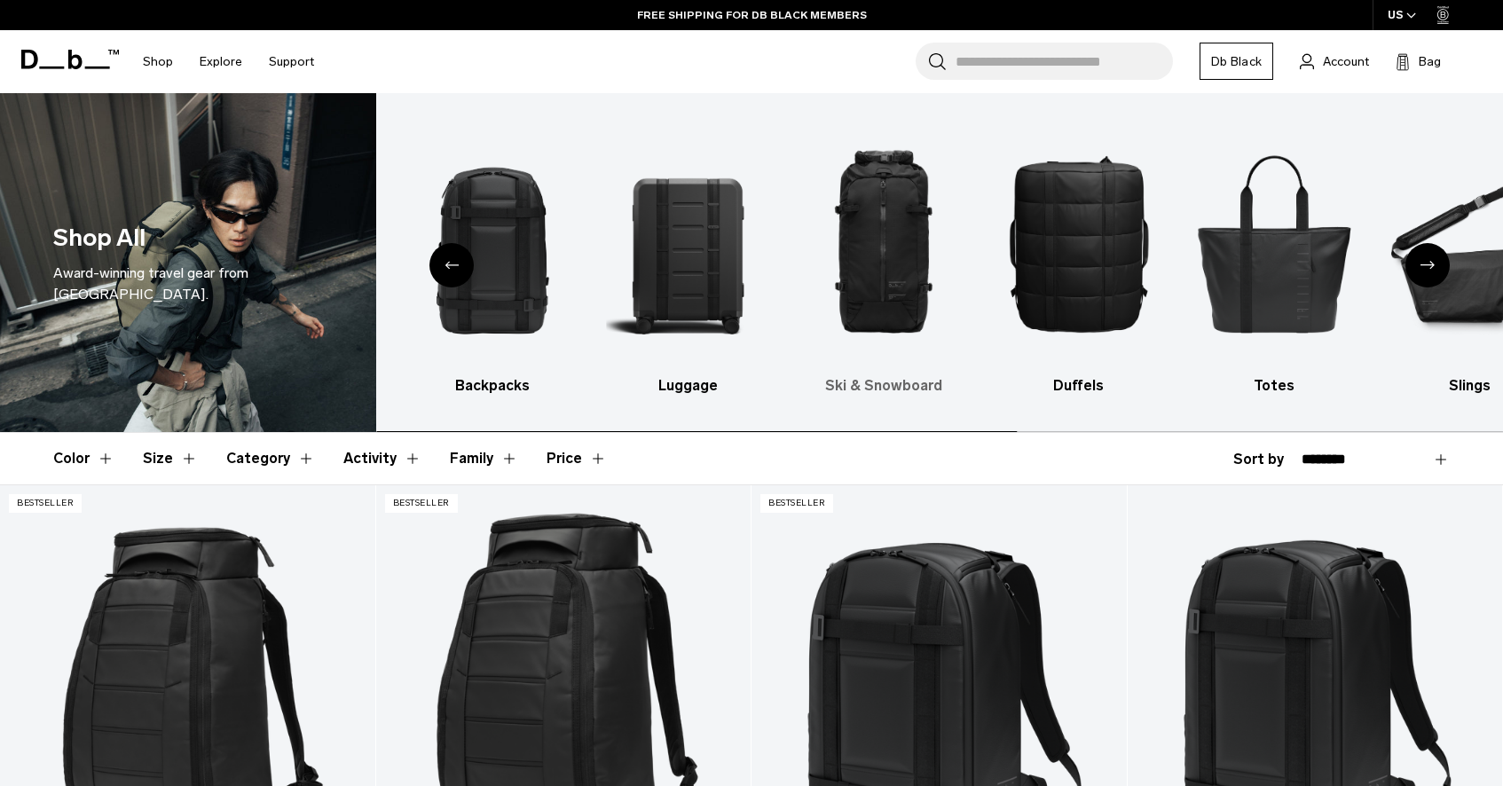
click at [839, 295] on img "3 / 10" at bounding box center [883, 243] width 164 height 247
click at [863, 286] on img "3 / 10" at bounding box center [884, 243] width 164 height 247
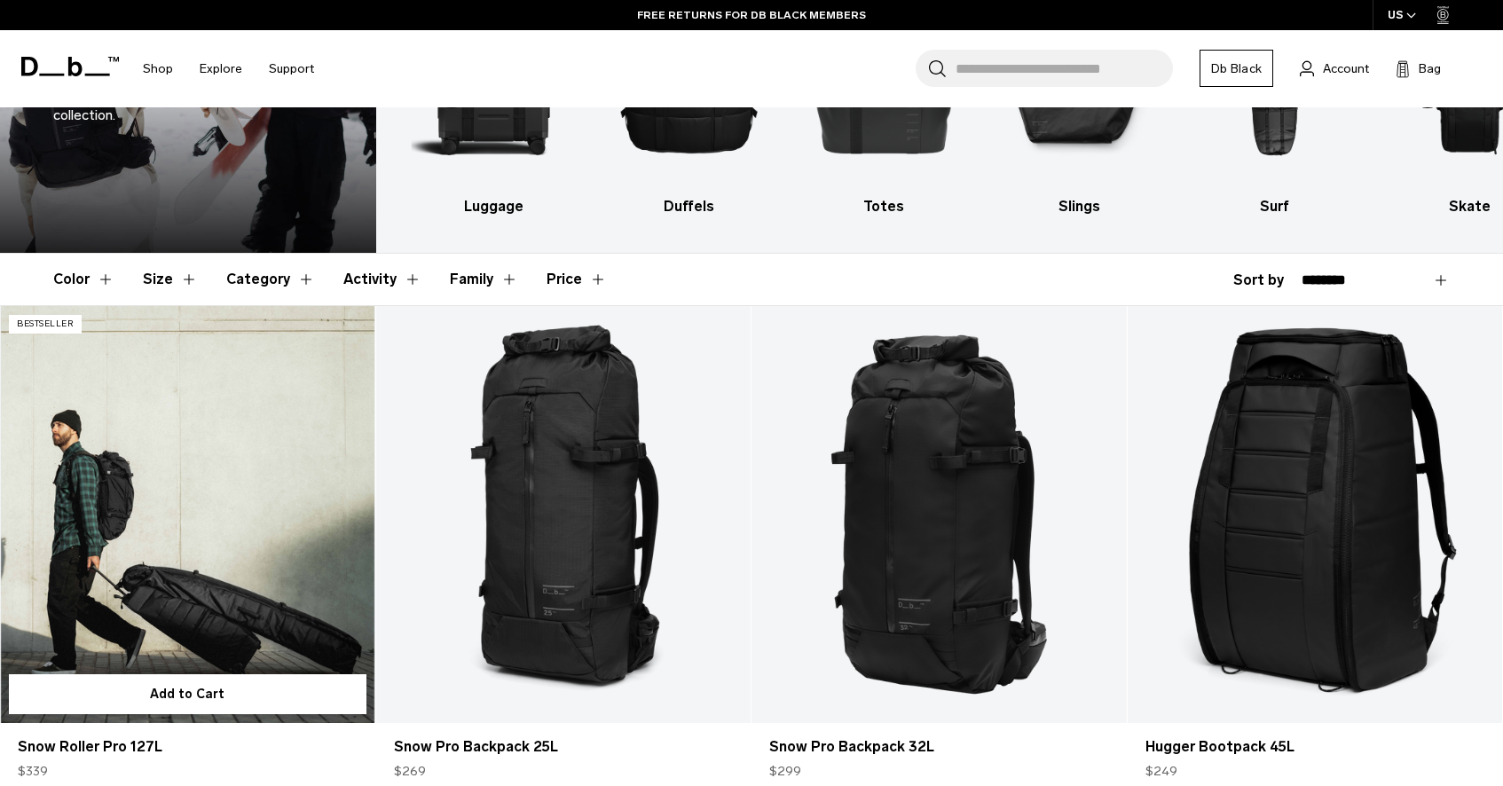
scroll to position [194, 0]
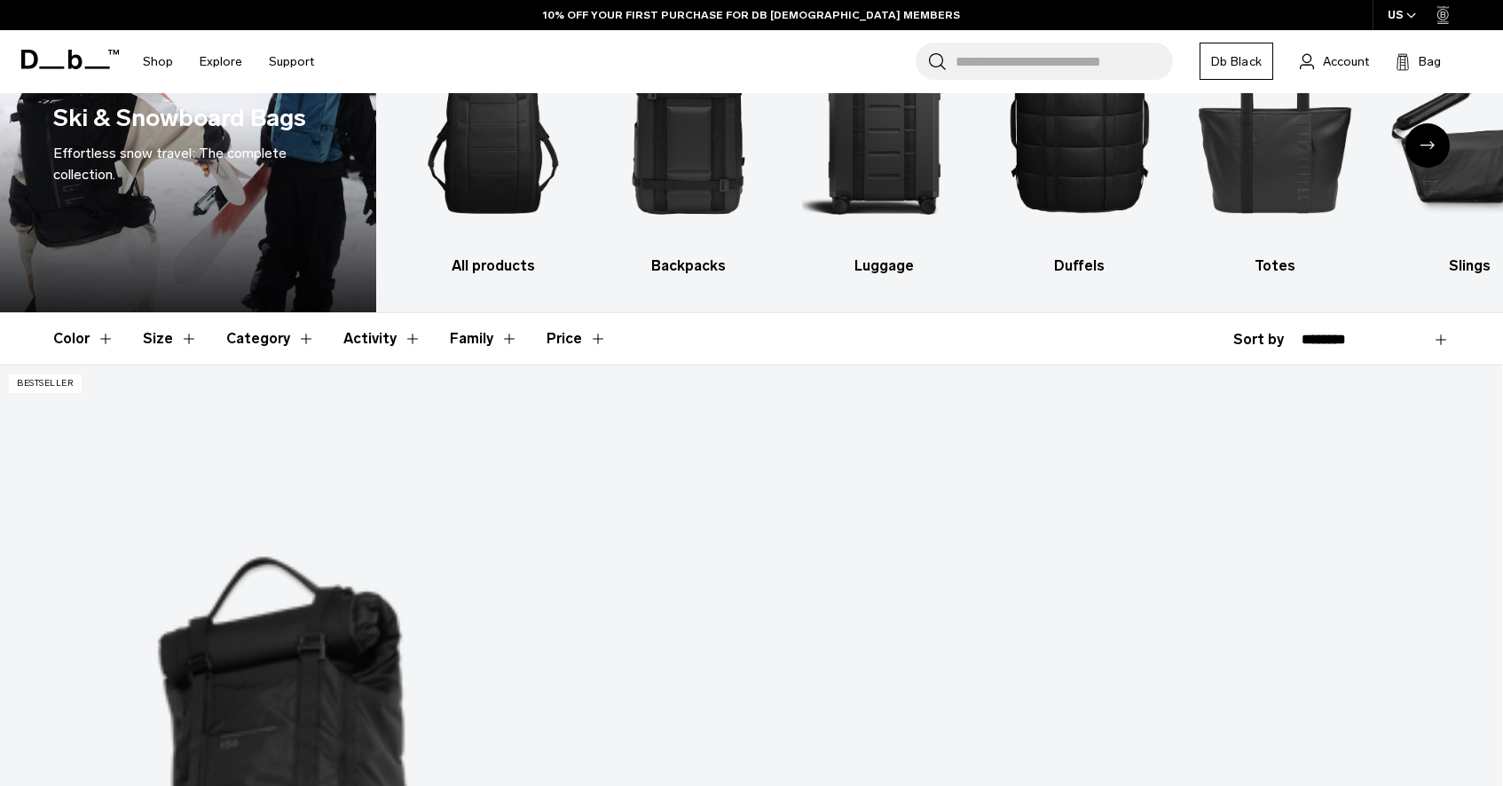
scroll to position [100, 0]
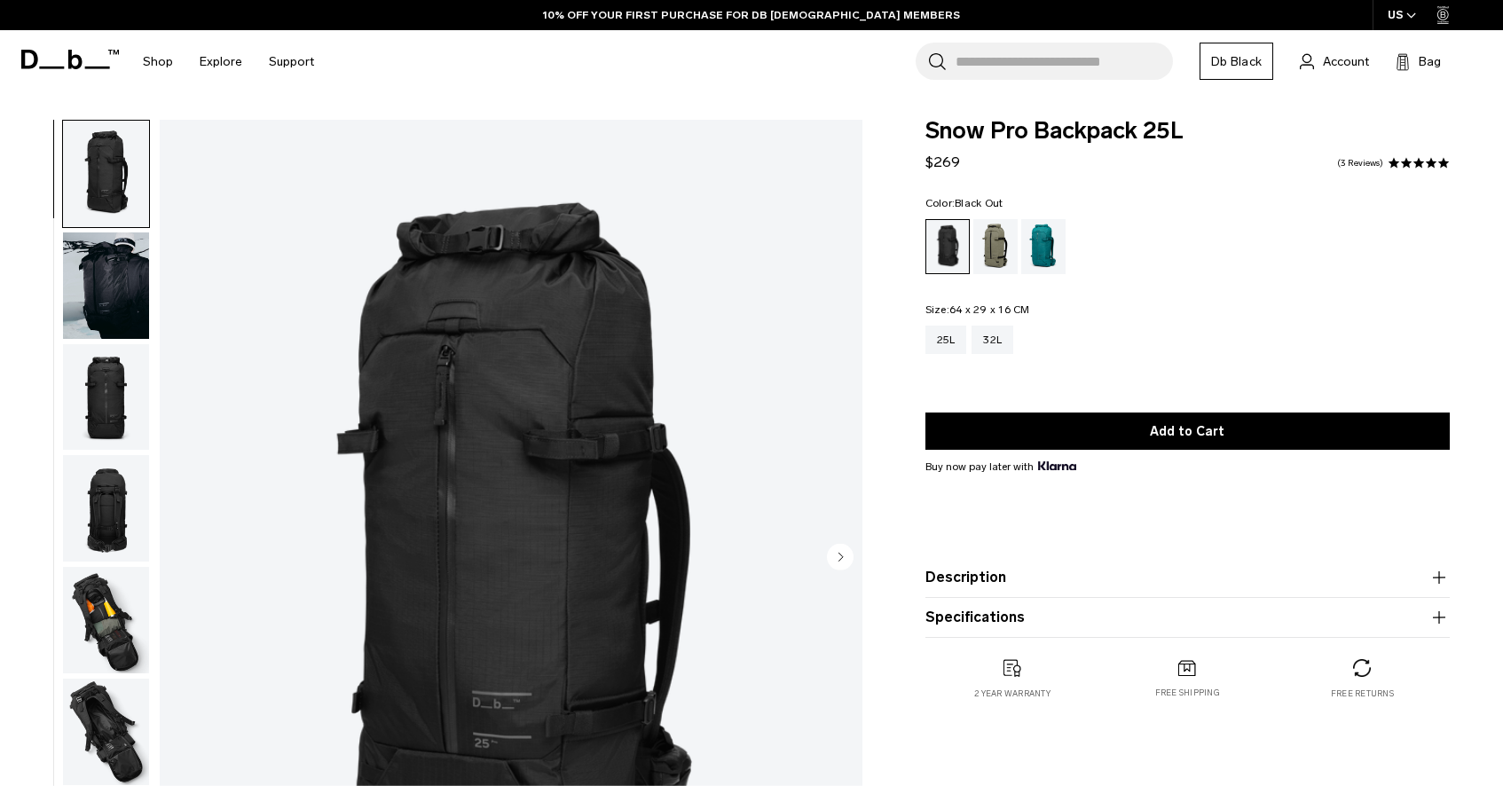
click at [485, 430] on img "1 / 11" at bounding box center [511, 559] width 703 height 878
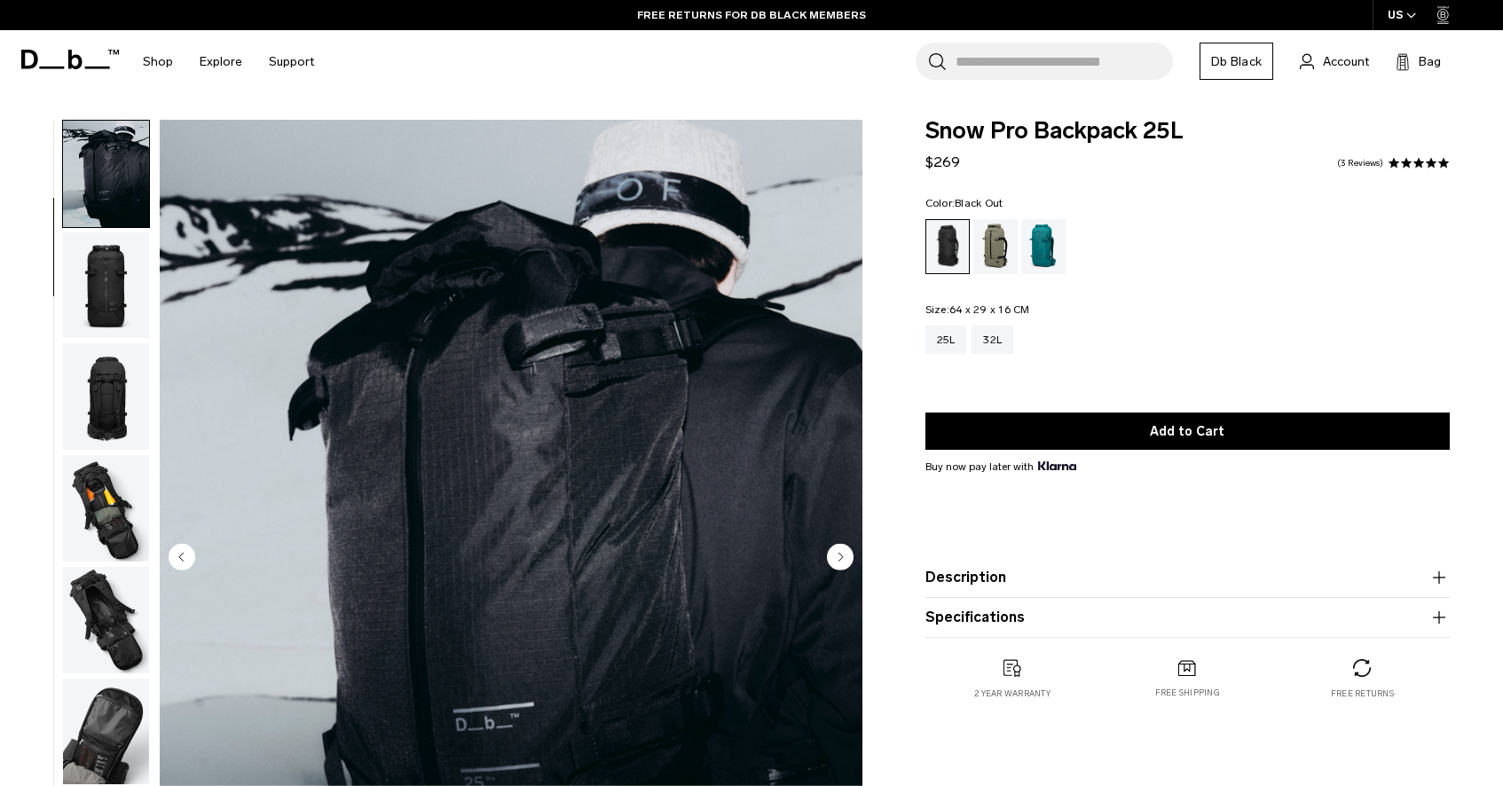
click at [93, 276] on img "button" at bounding box center [106, 285] width 86 height 106
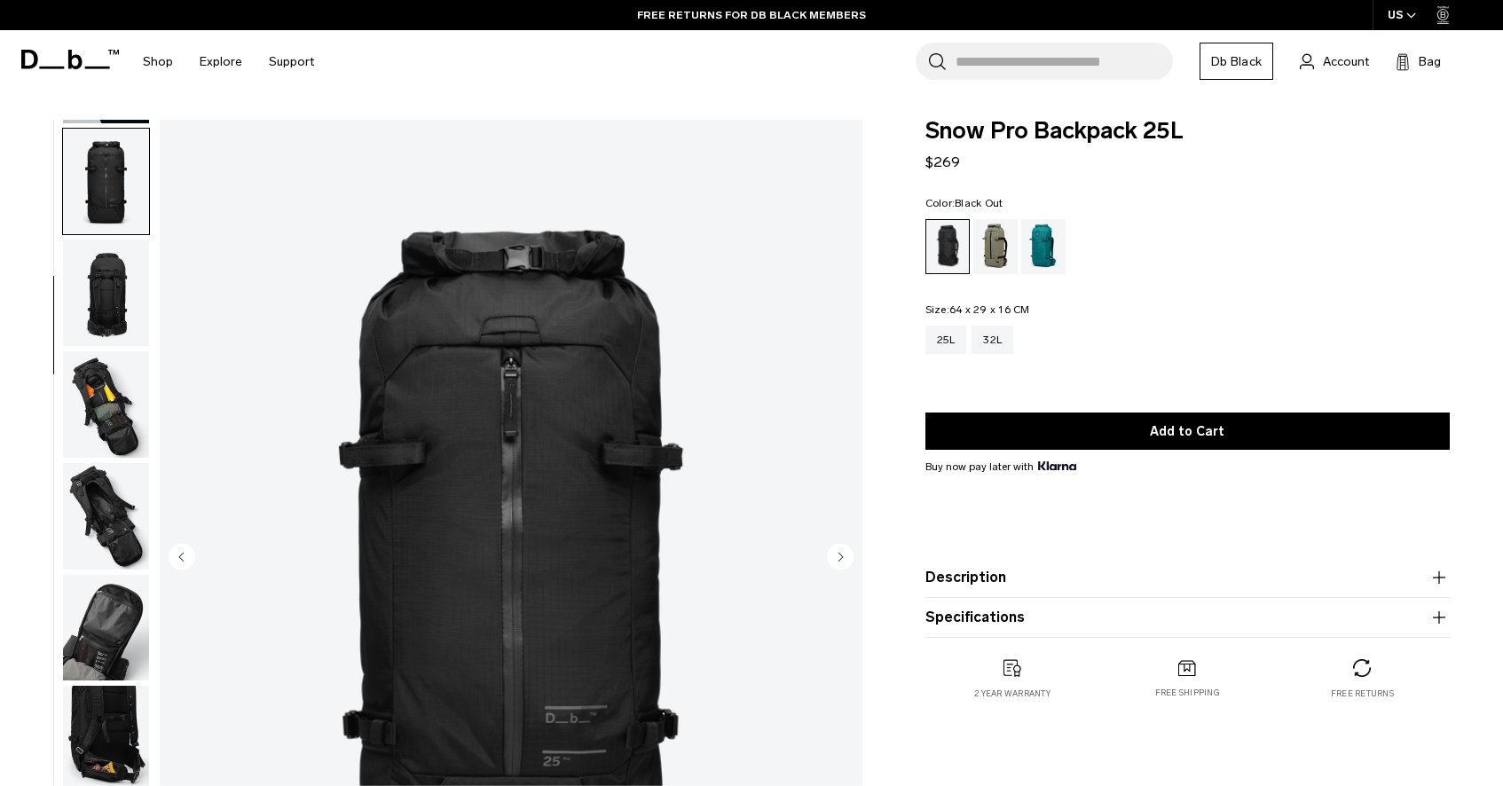
scroll to position [224, 0]
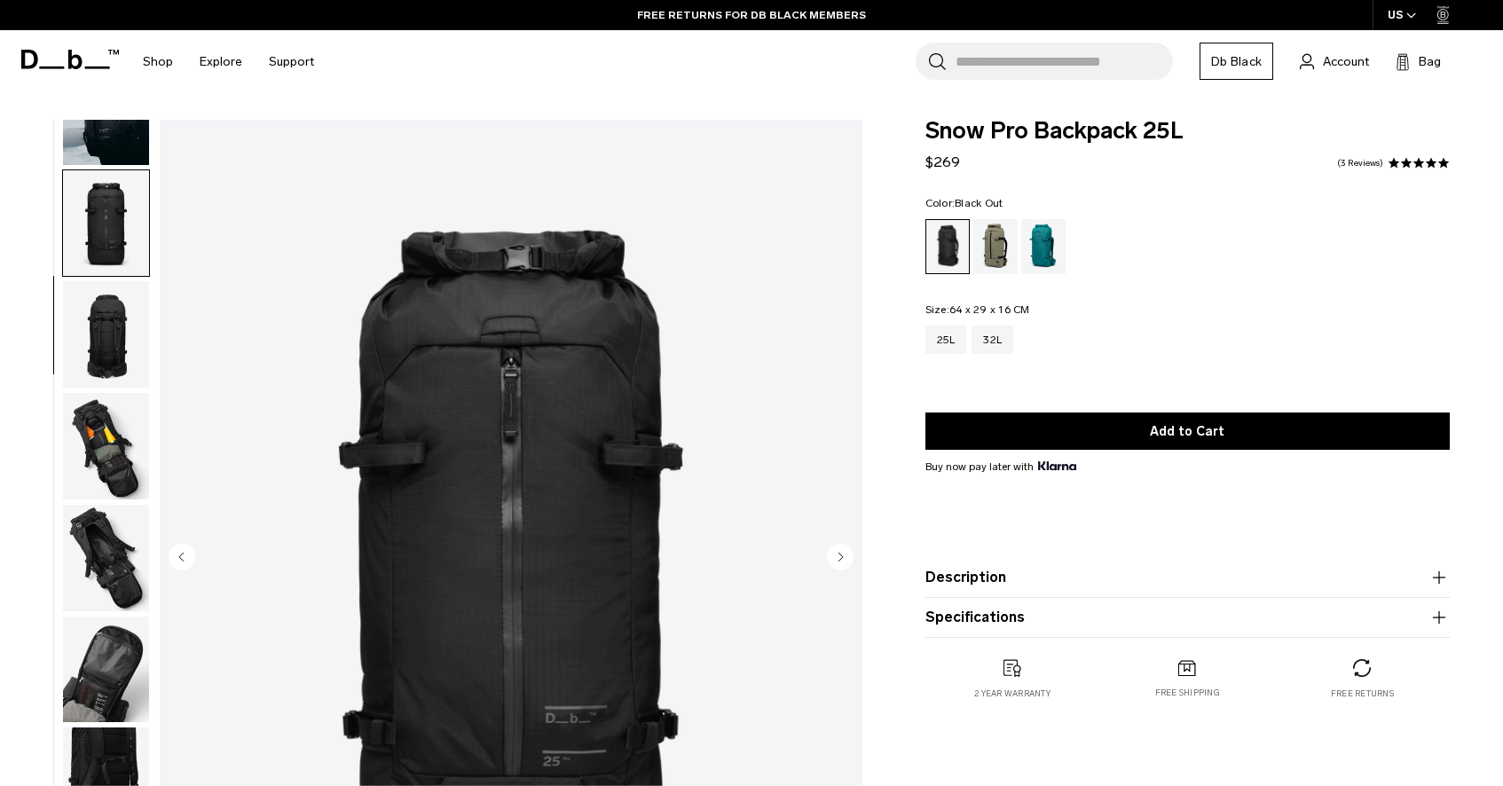
click at [114, 357] on img "button" at bounding box center [106, 334] width 86 height 106
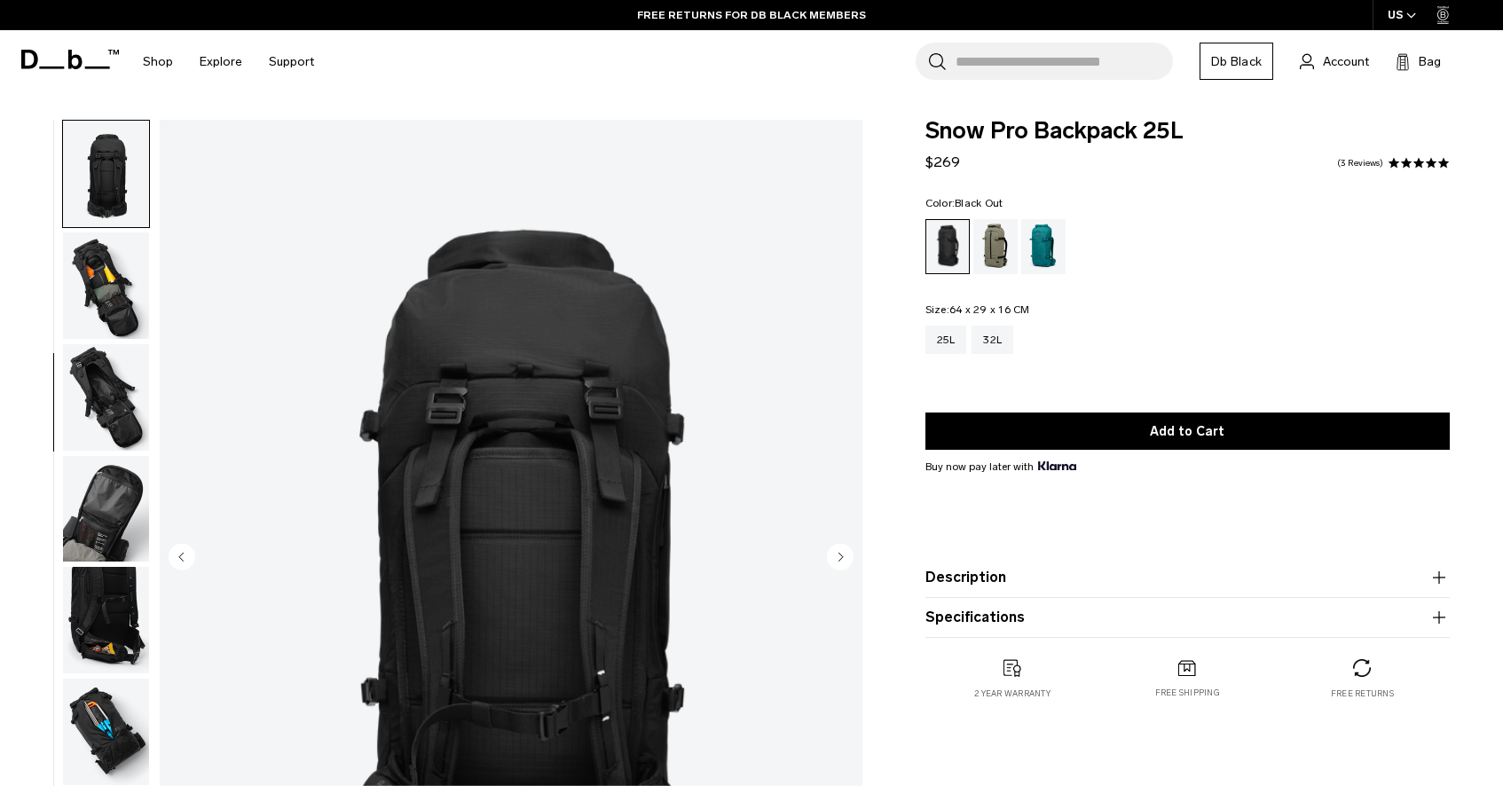
click at [110, 380] on img "button" at bounding box center [106, 397] width 86 height 106
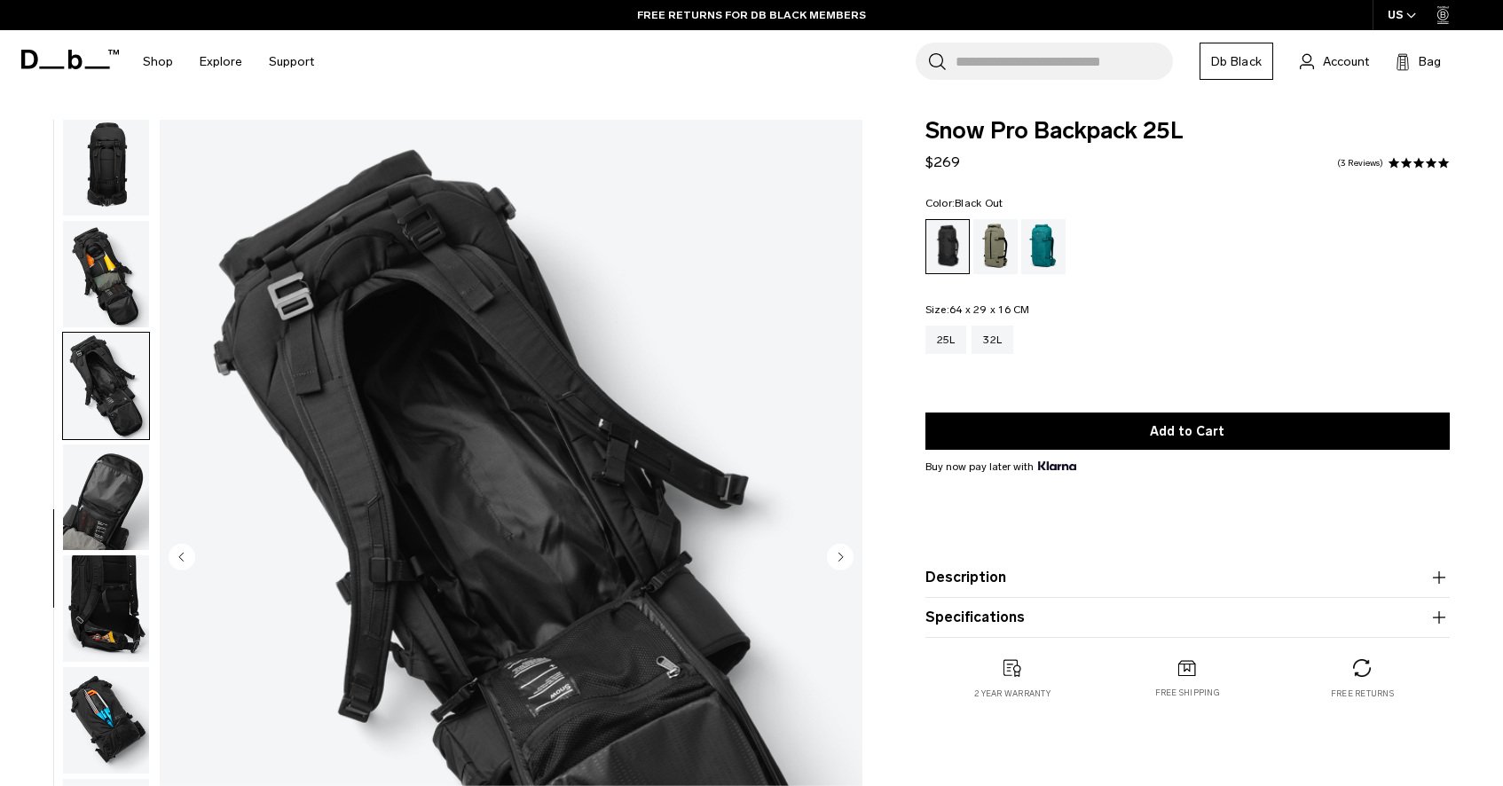
click at [105, 424] on img "button" at bounding box center [106, 386] width 86 height 106
click at [102, 468] on img "button" at bounding box center [106, 498] width 86 height 106
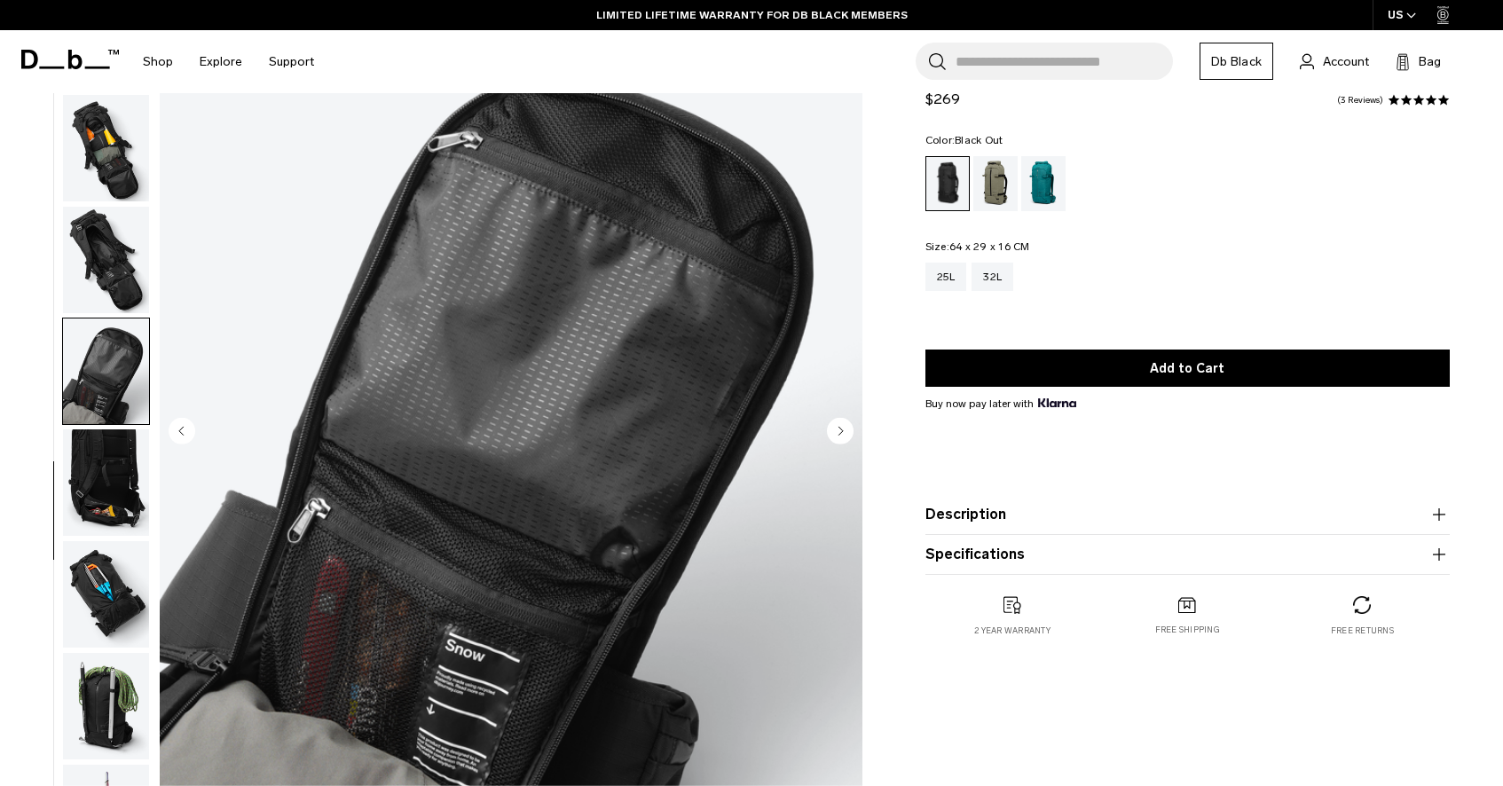
scroll to position [130, 0]
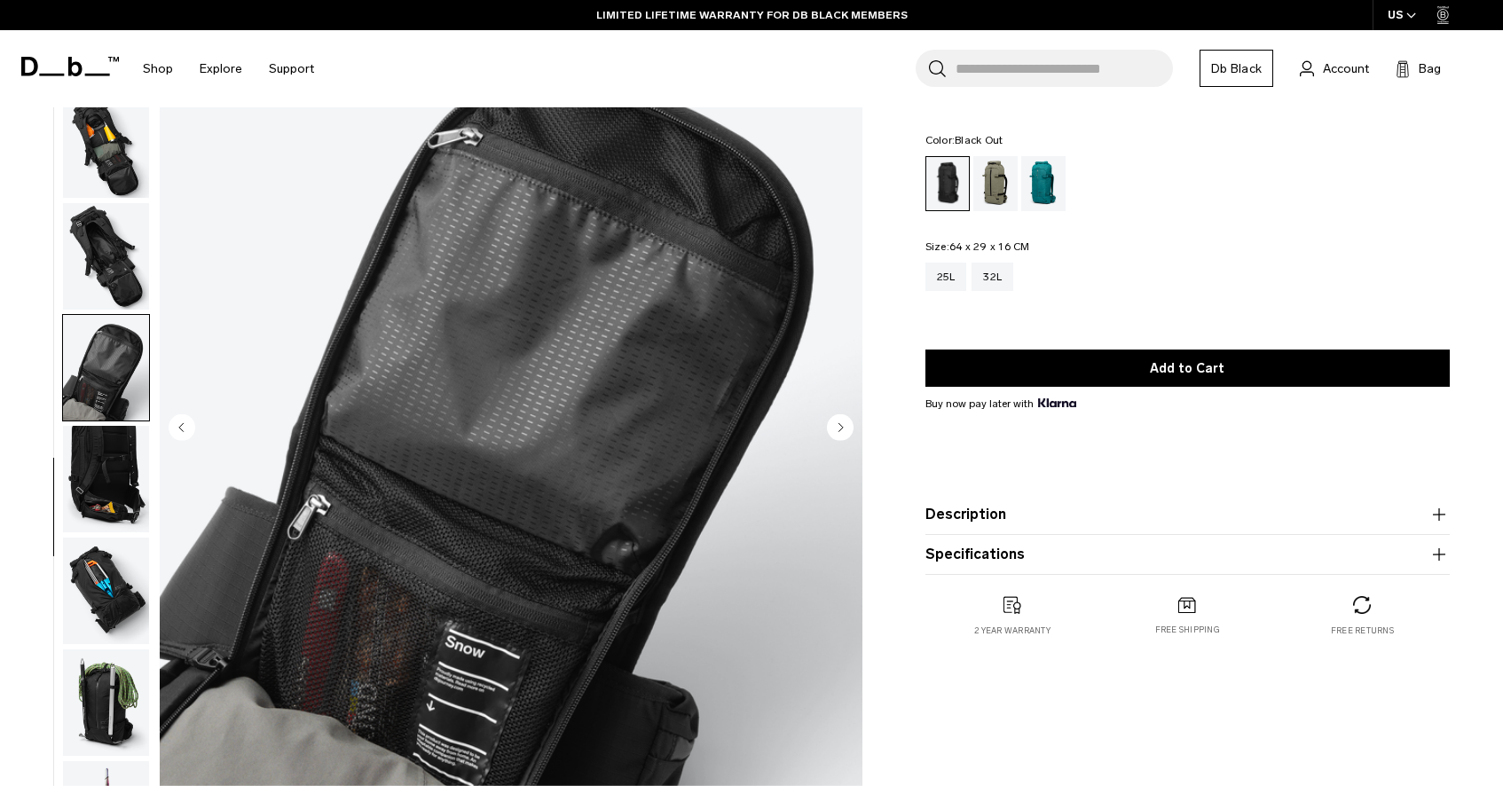
click at [96, 593] on img "button" at bounding box center [106, 591] width 86 height 106
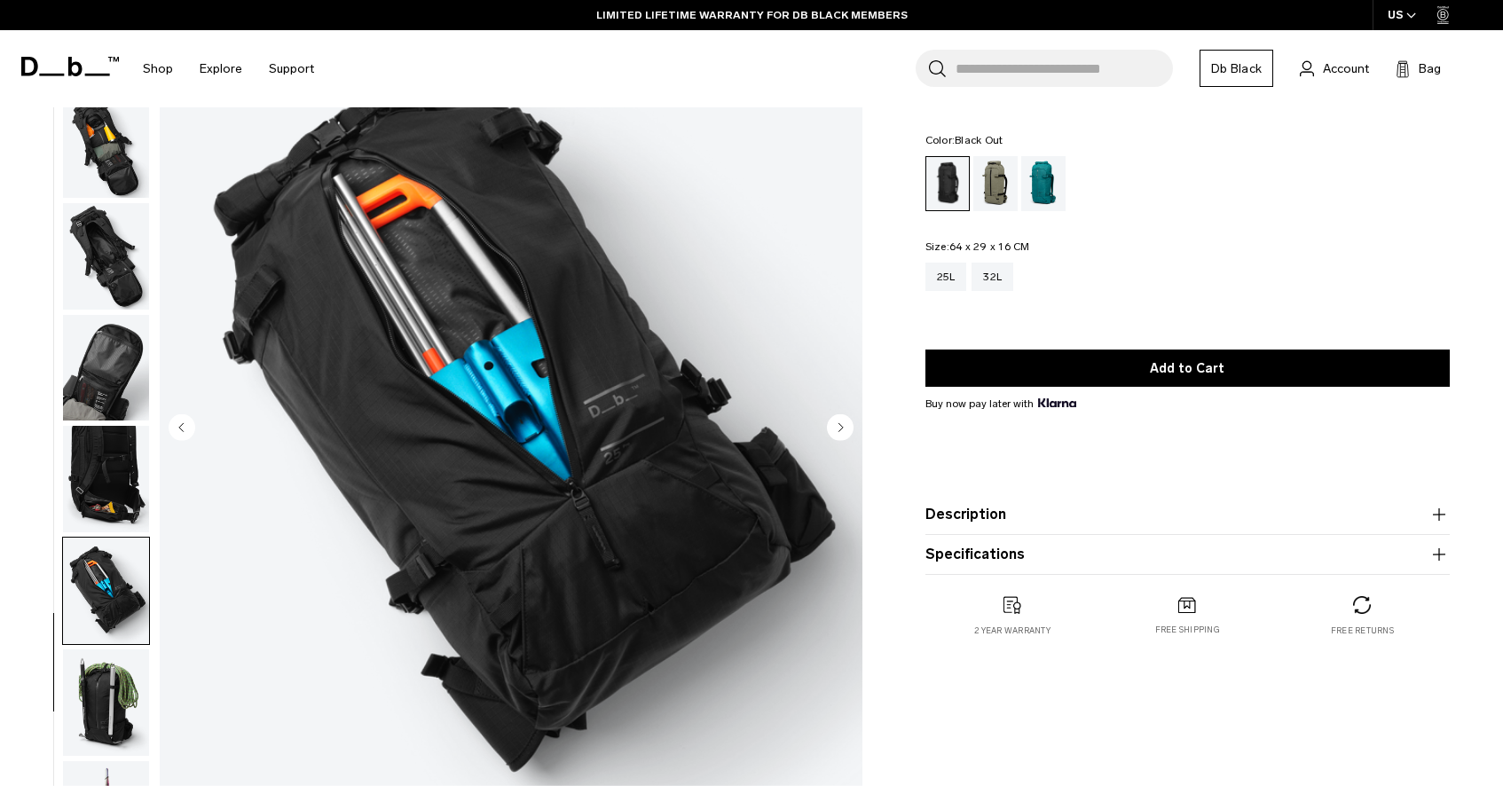
click at [100, 462] on img "button" at bounding box center [106, 479] width 86 height 106
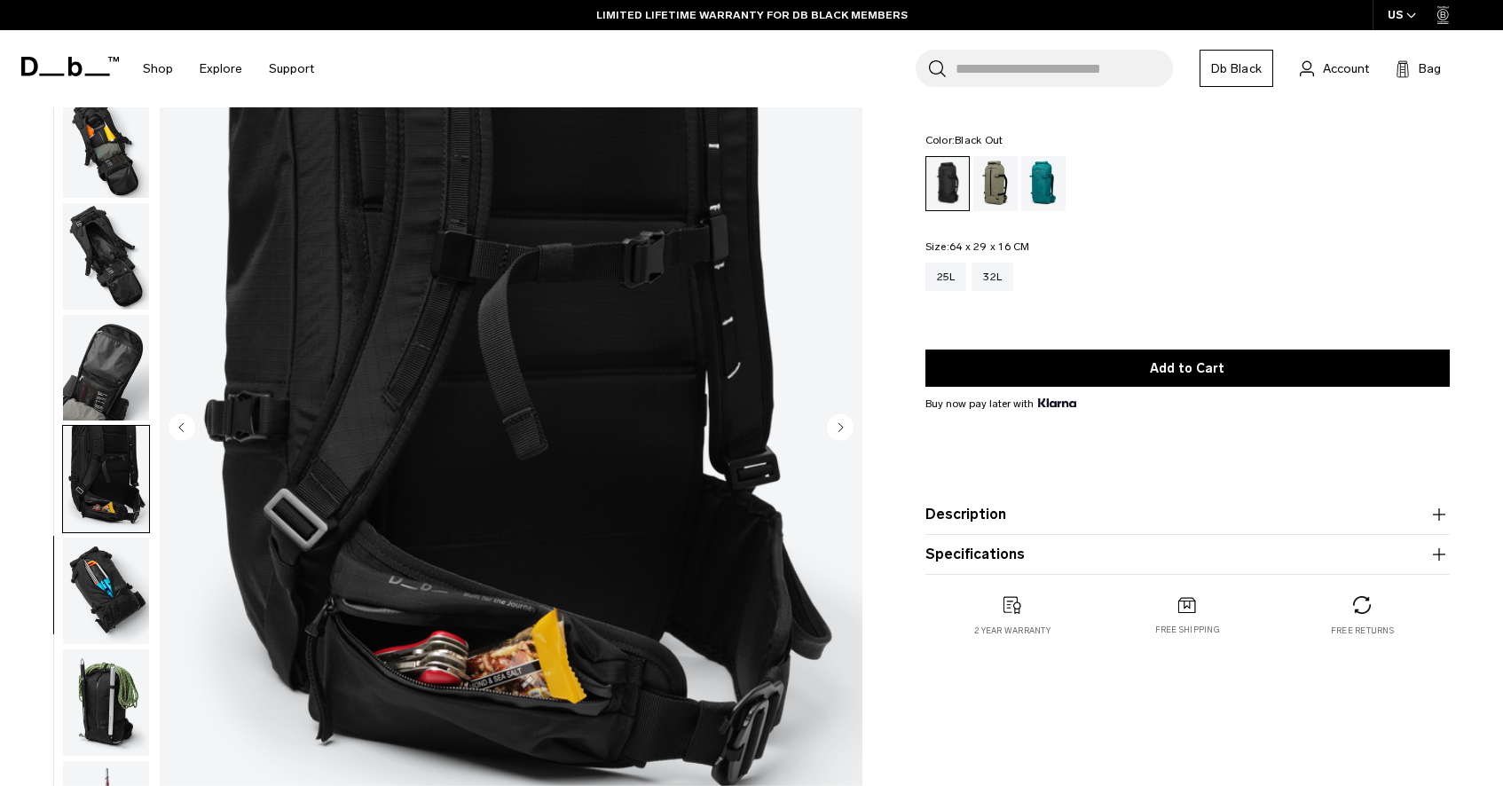
scroll to position [247, 0]
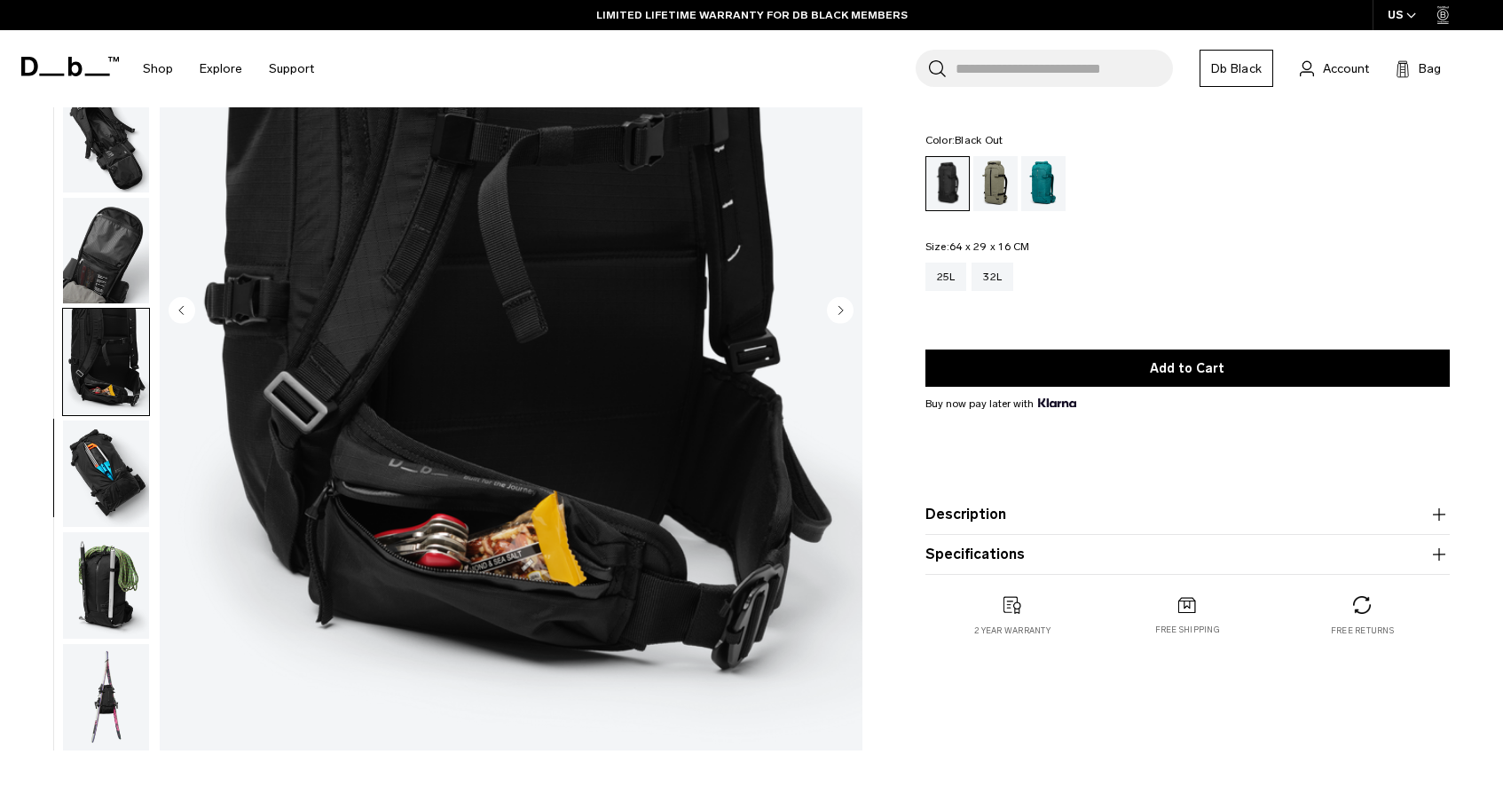
click at [108, 580] on img "button" at bounding box center [106, 585] width 86 height 106
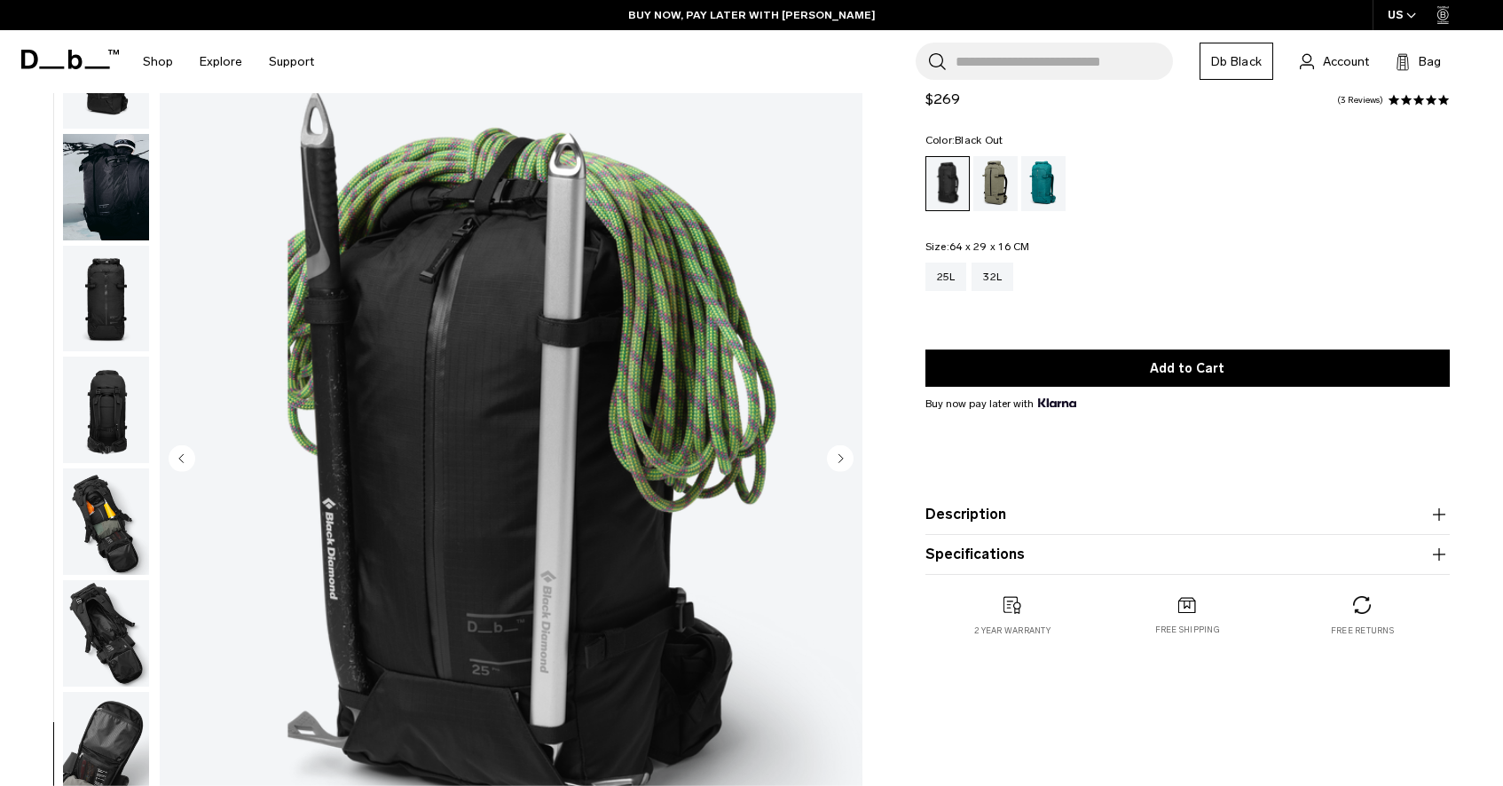
scroll to position [99, 0]
click at [99, 295] on img "button" at bounding box center [106, 298] width 86 height 106
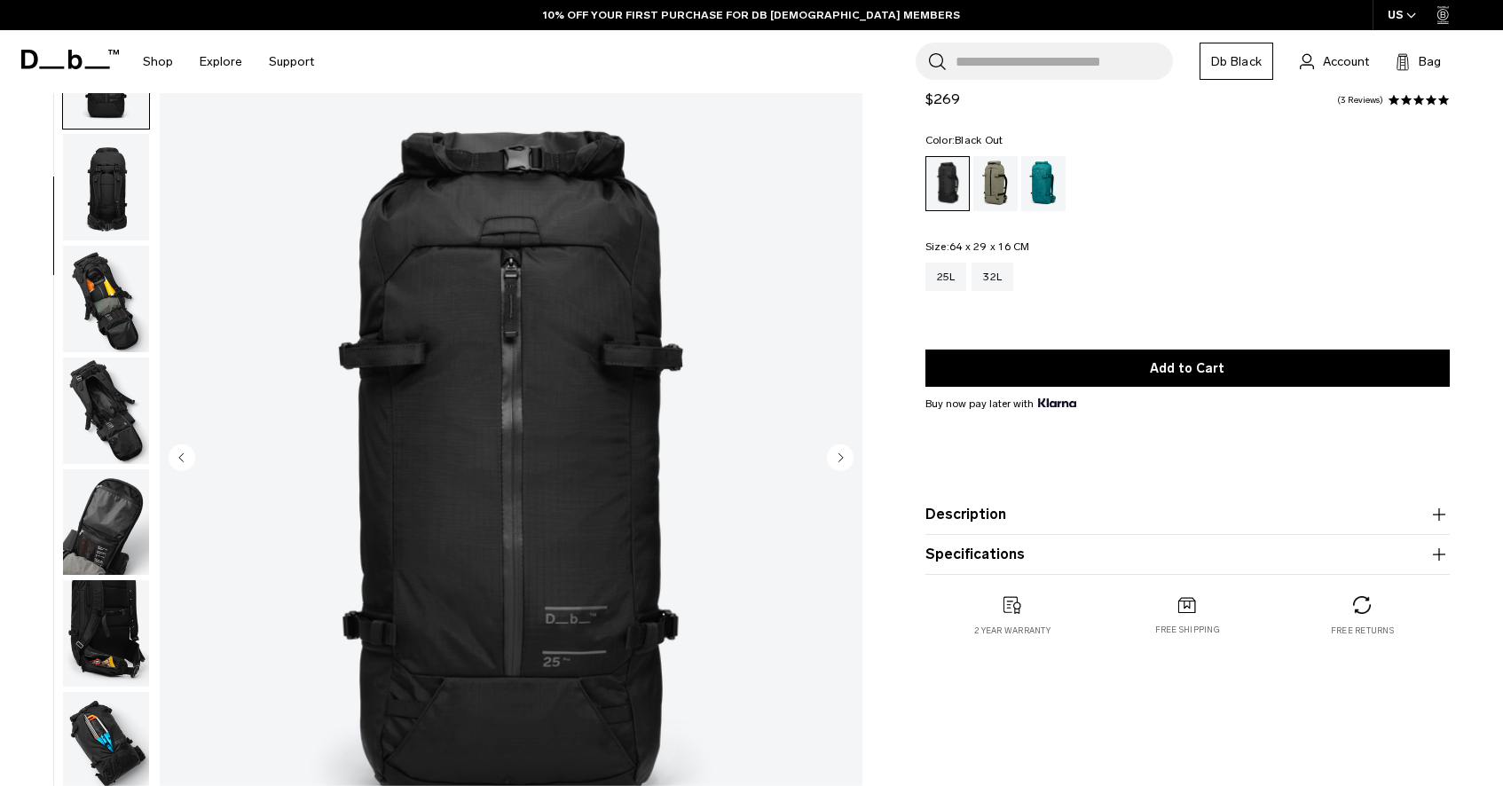
scroll to position [224, 0]
click at [94, 351] on ul at bounding box center [106, 459] width 88 height 878
click at [98, 496] on img "button" at bounding box center [106, 521] width 86 height 106
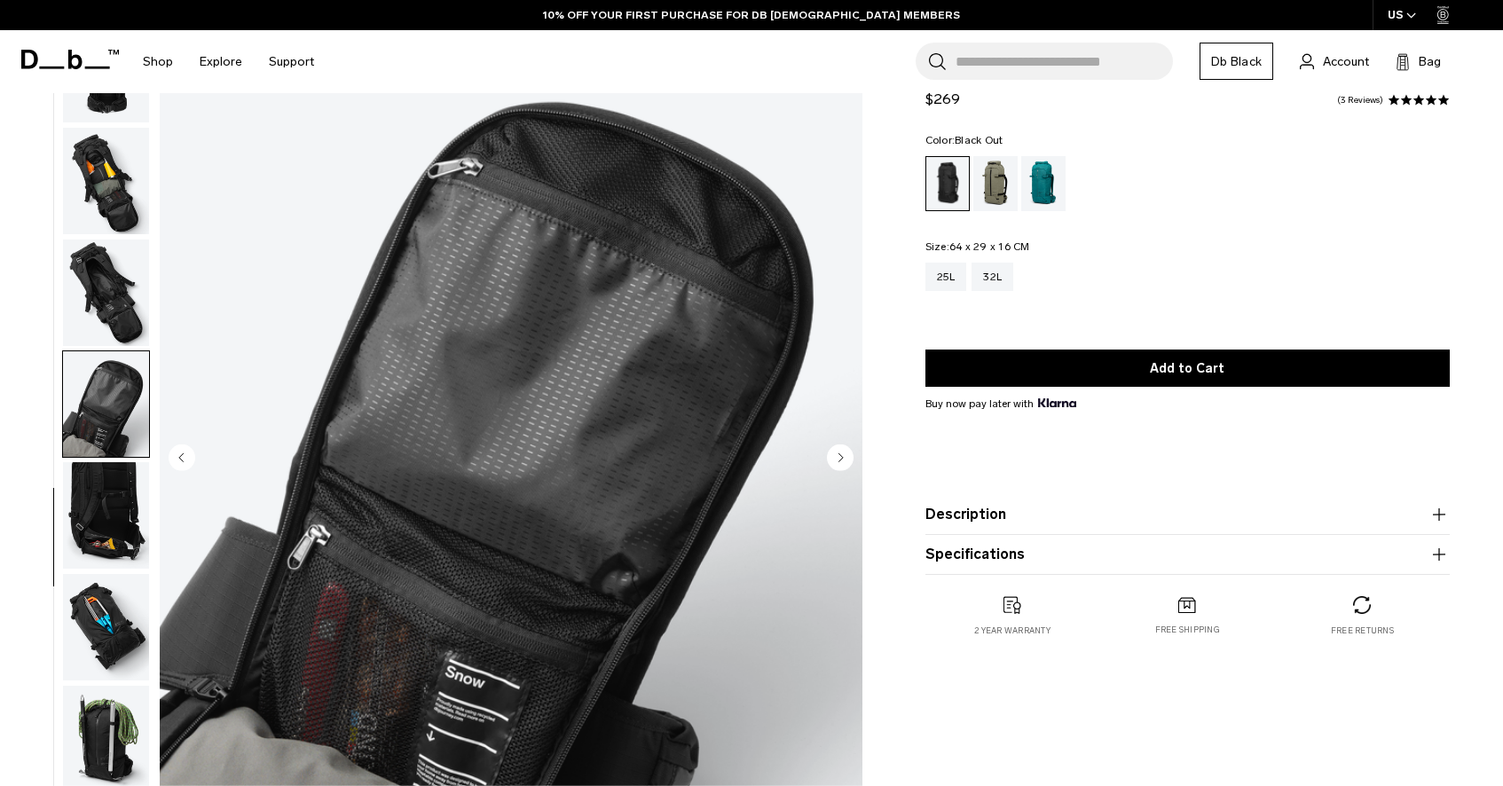
scroll to position [346, 0]
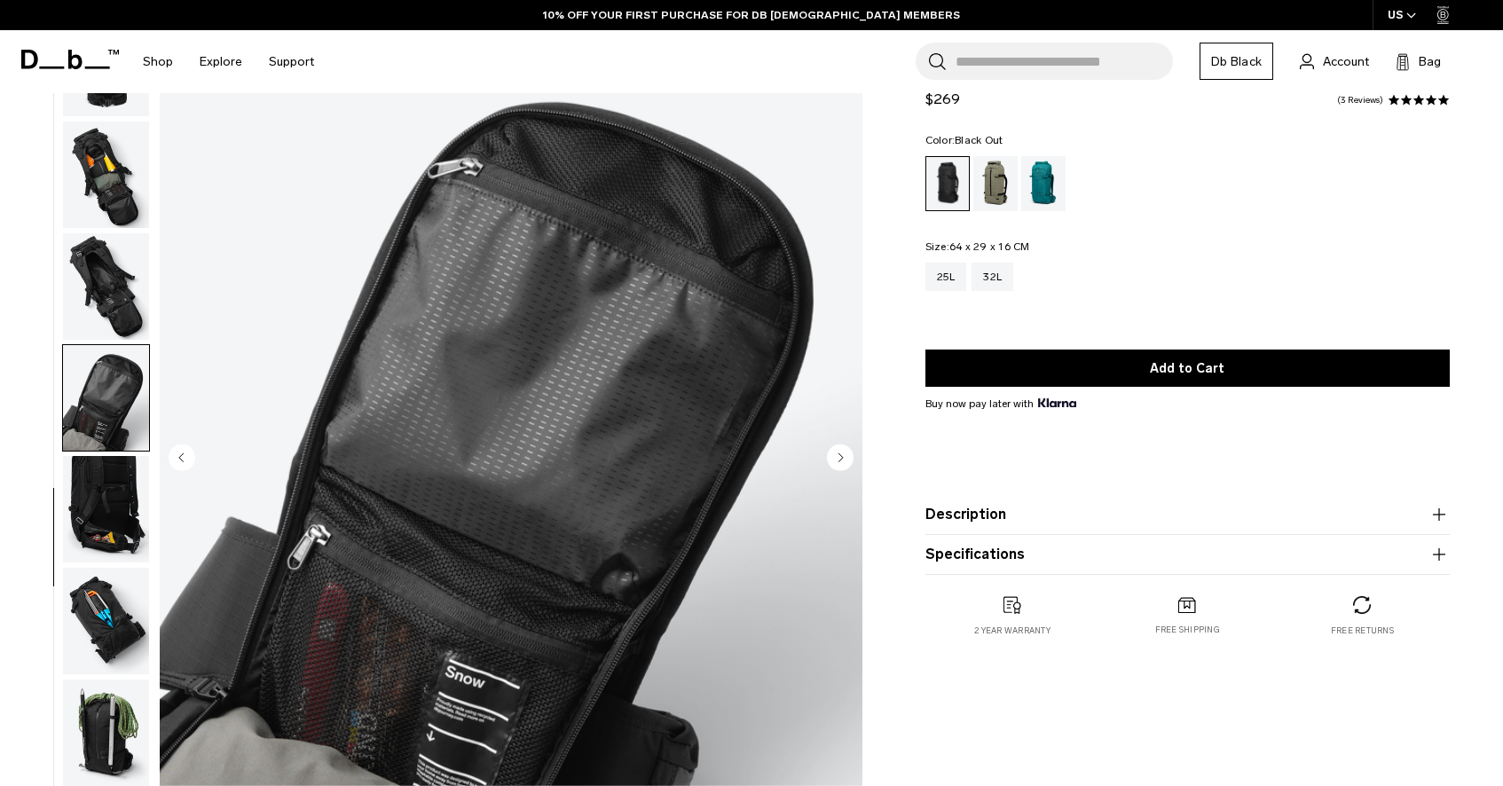
click at [107, 619] on img "button" at bounding box center [106, 621] width 86 height 106
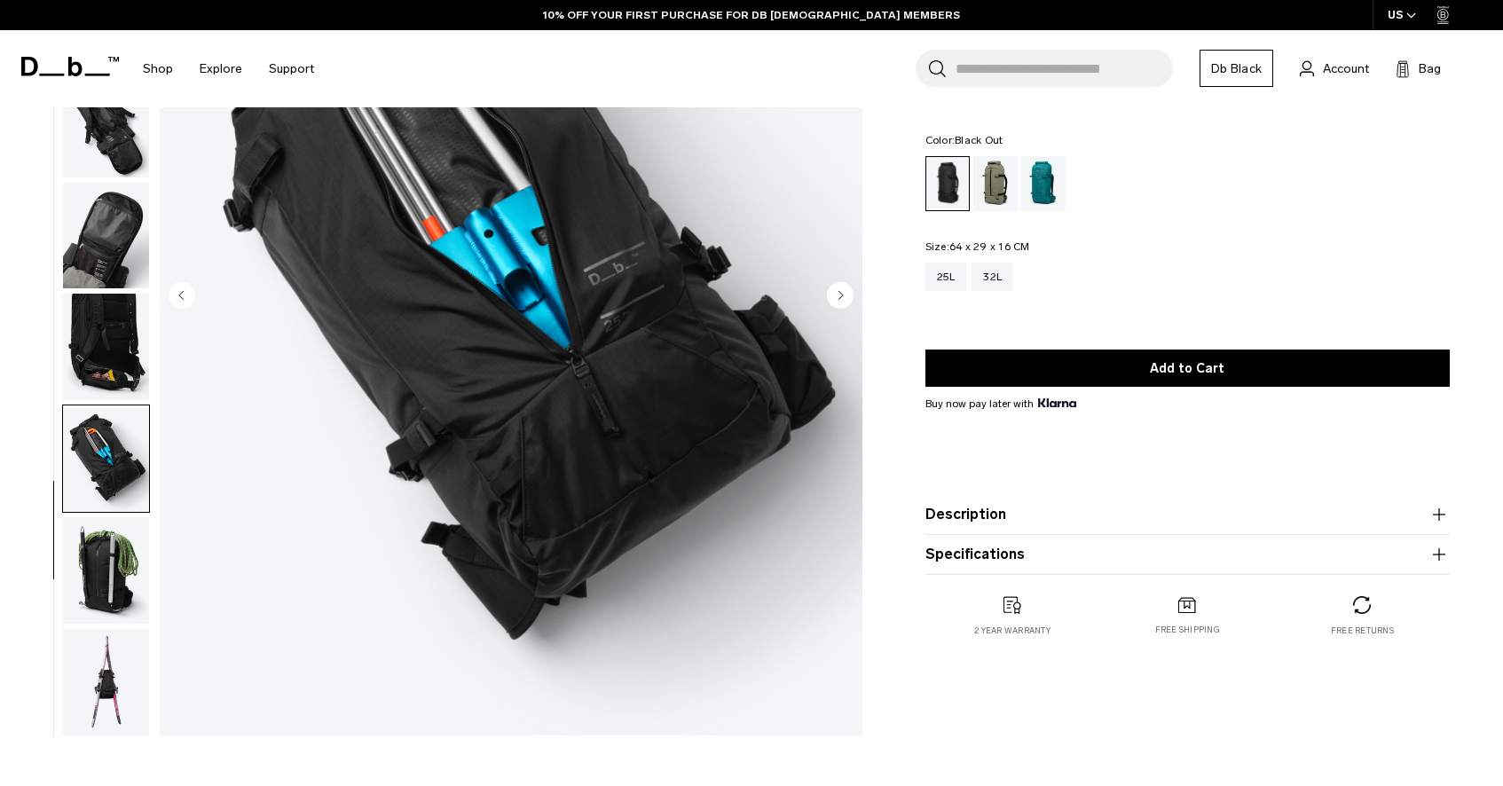
scroll to position [266, 0]
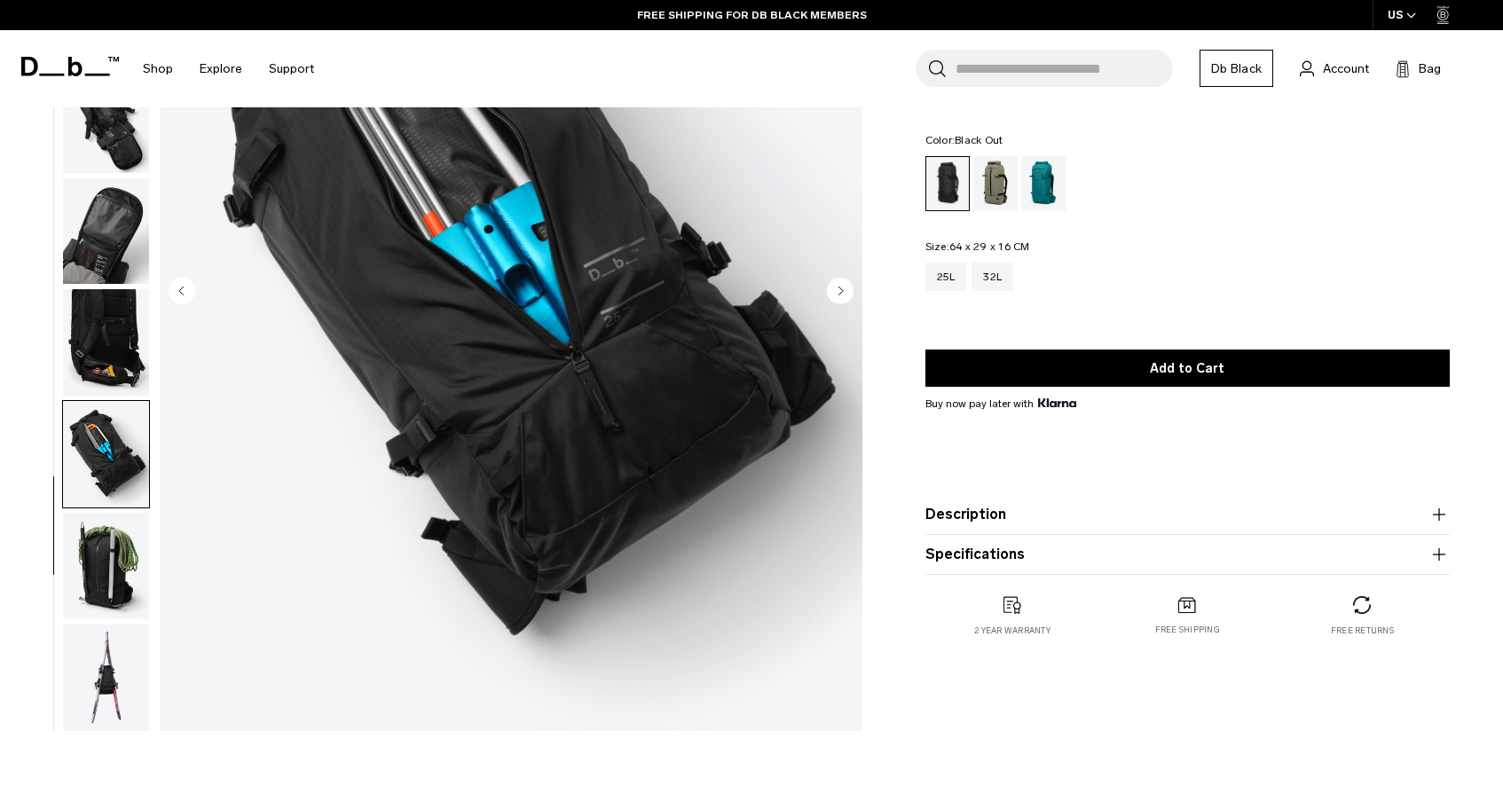
click at [107, 576] on img "button" at bounding box center [106, 566] width 86 height 106
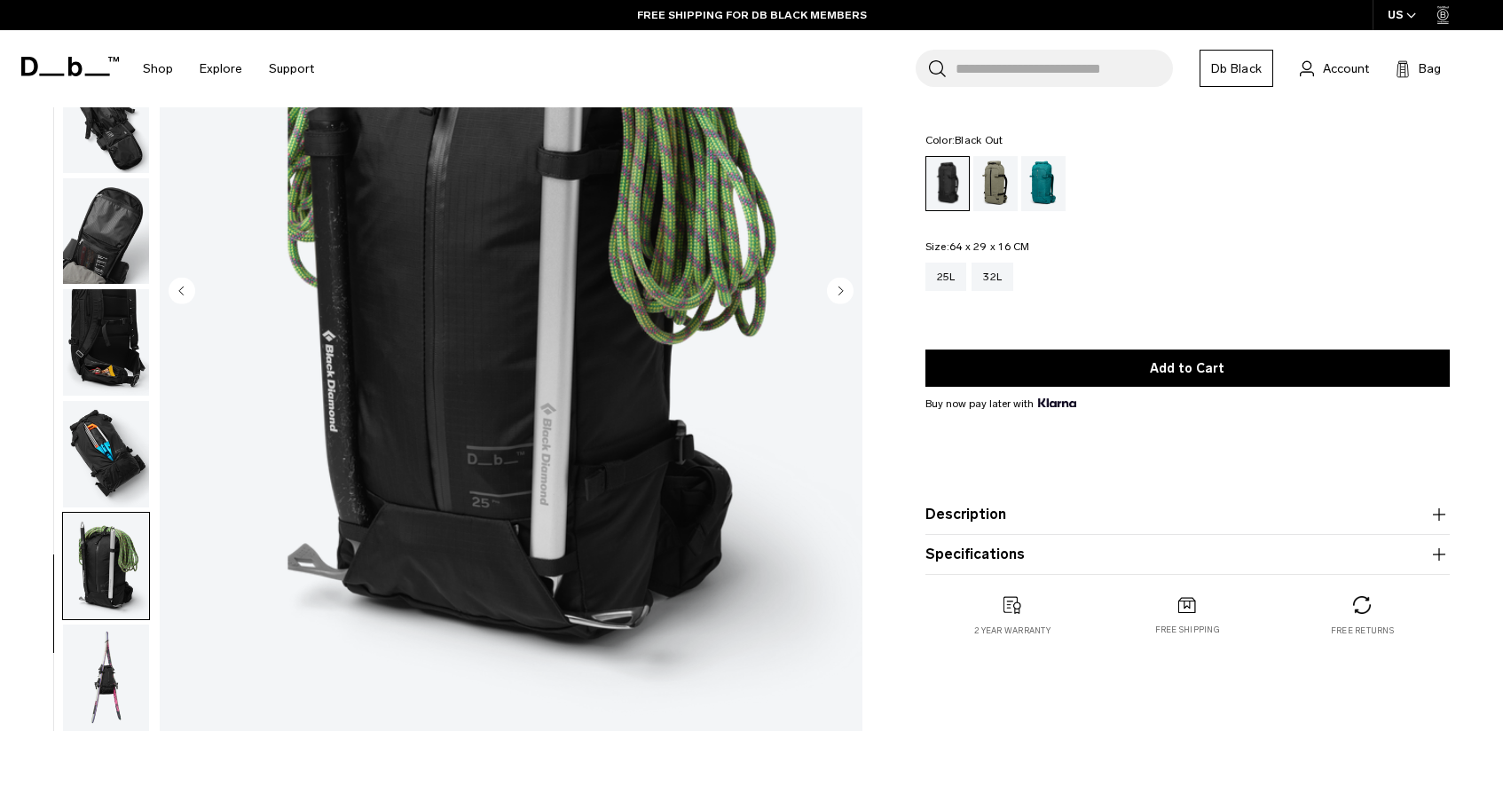
click at [91, 721] on img "button" at bounding box center [106, 678] width 86 height 106
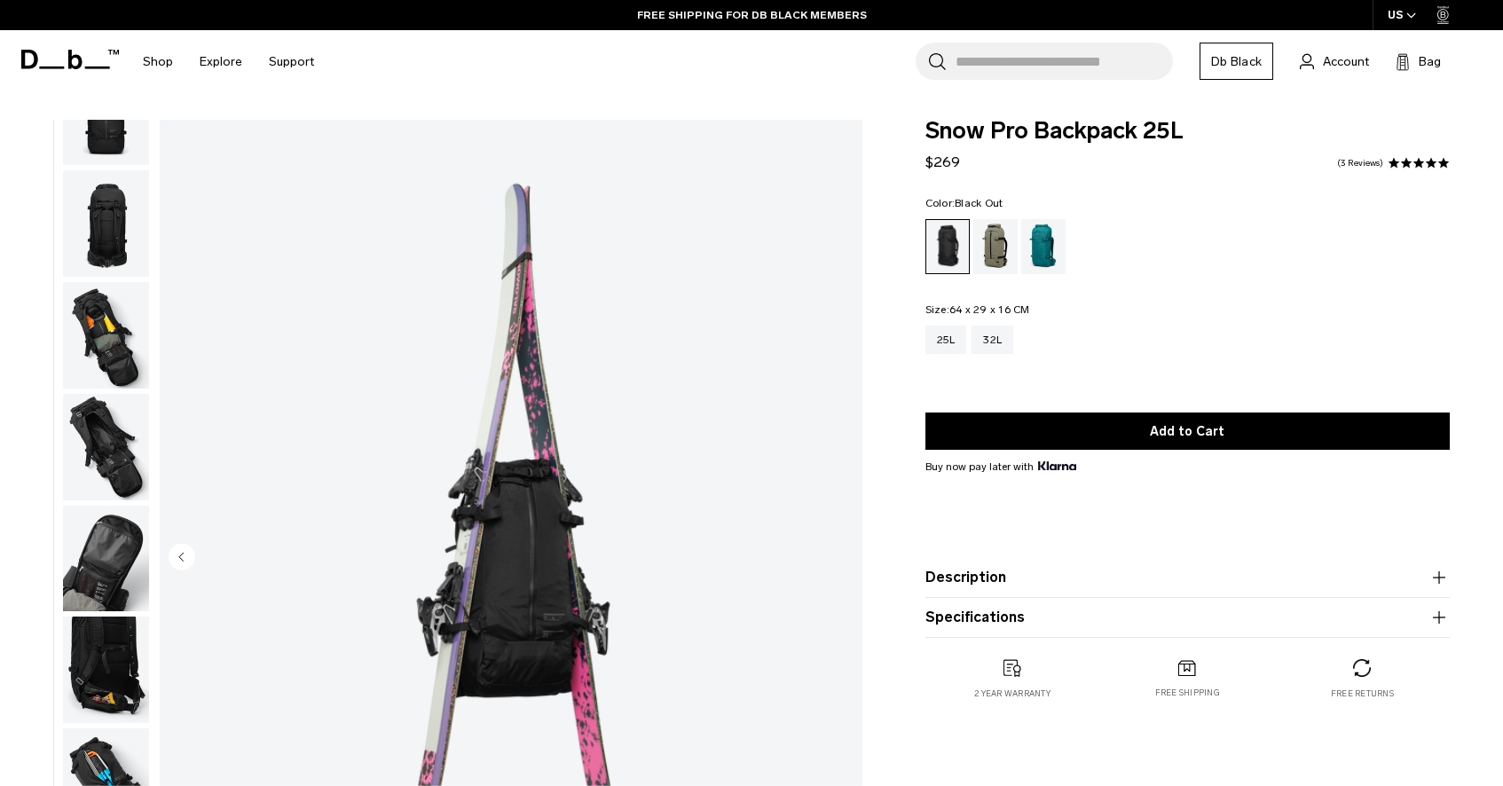
scroll to position [48, 0]
